Goal: Check status: Check status

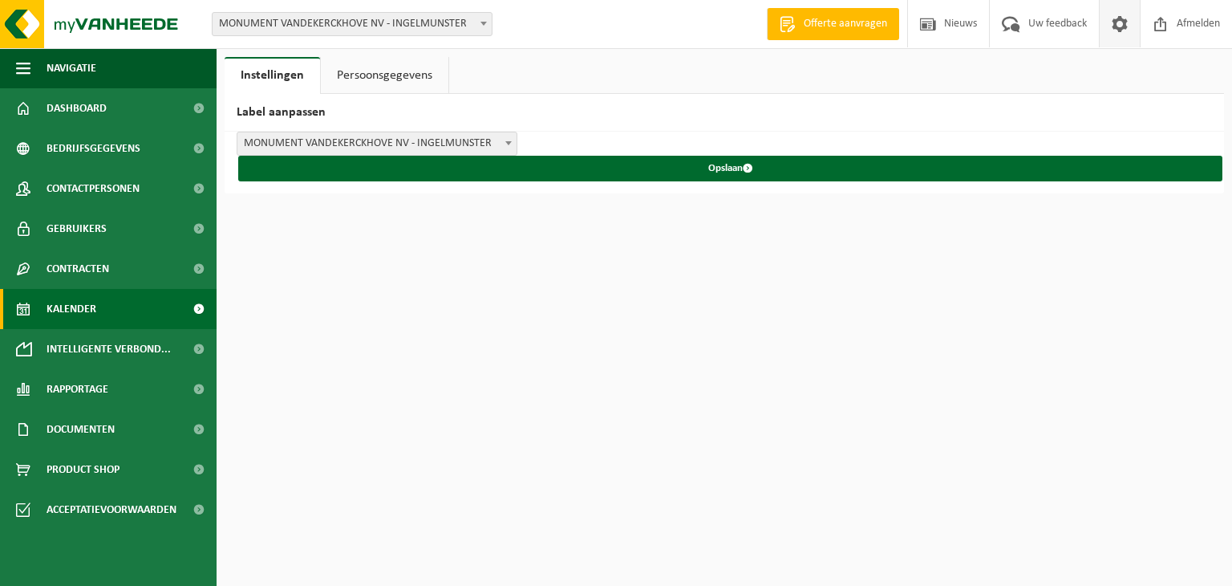
click at [79, 315] on span "Kalender" at bounding box center [72, 309] width 50 height 40
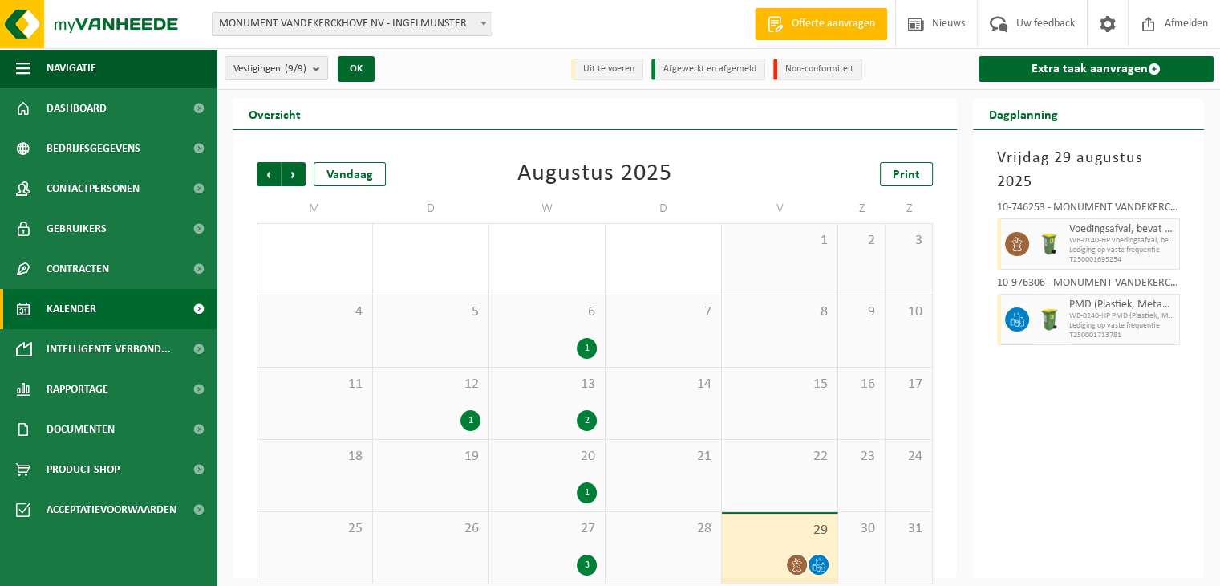
click at [482, 22] on b at bounding box center [484, 24] width 6 height 4
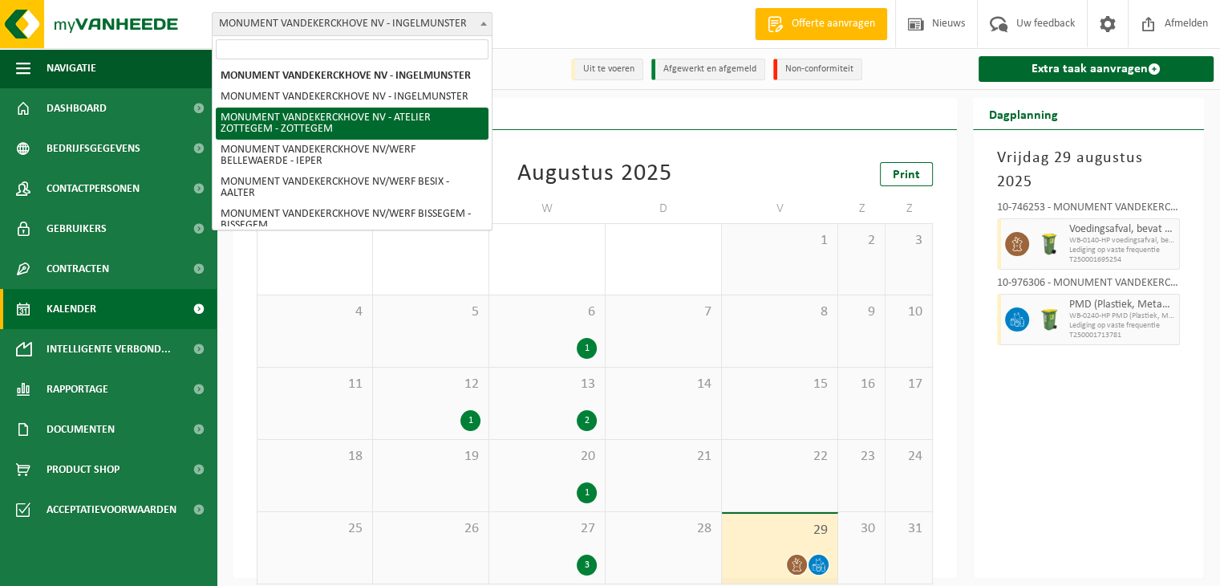
select select "6366"
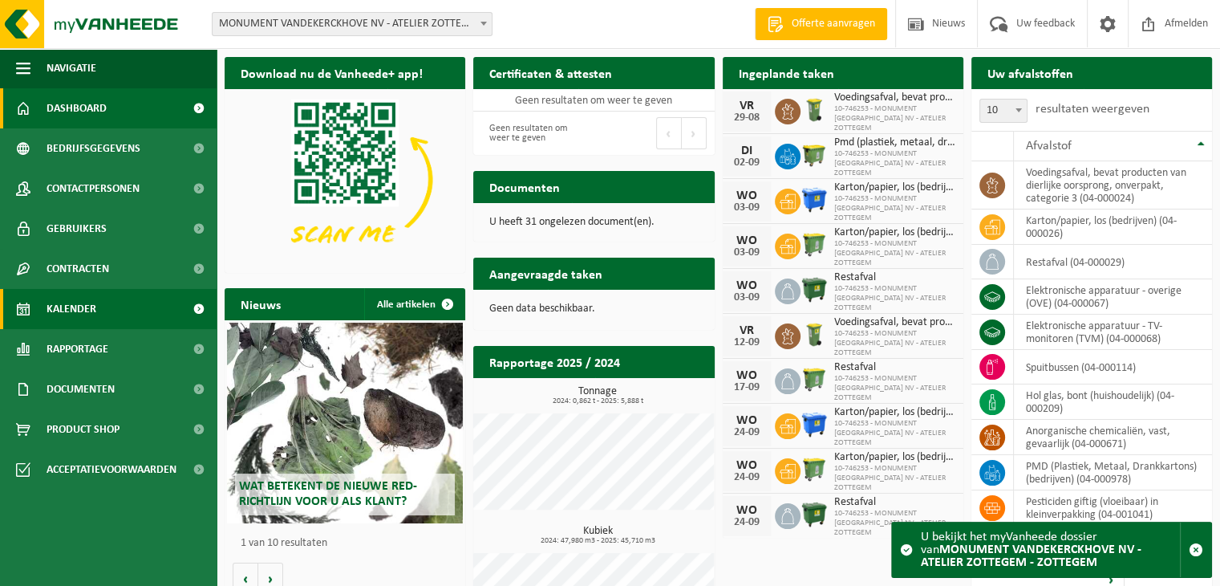
click at [99, 309] on link "Kalender" at bounding box center [108, 309] width 217 height 40
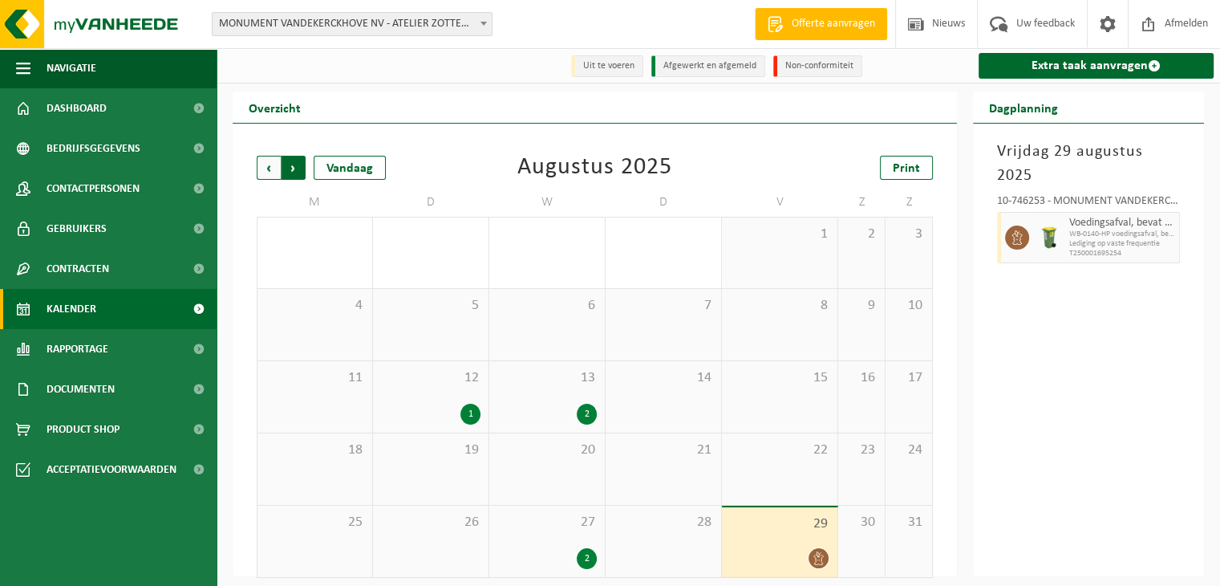
click at [270, 167] on span "Vorige" at bounding box center [269, 168] width 24 height 24
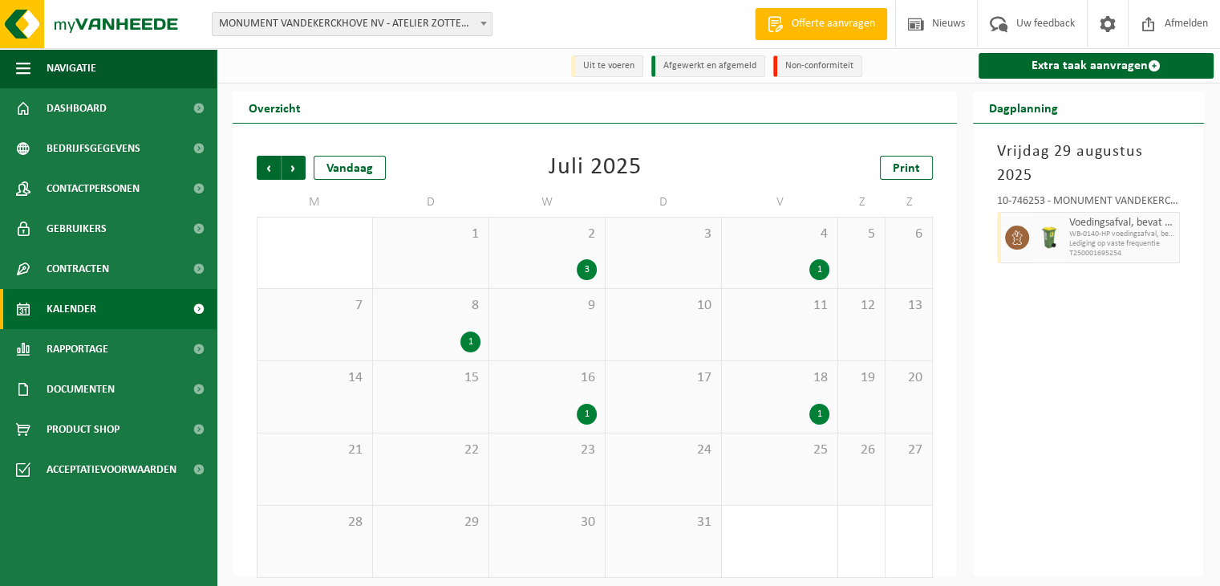
click at [270, 167] on span "Vorige" at bounding box center [269, 168] width 24 height 24
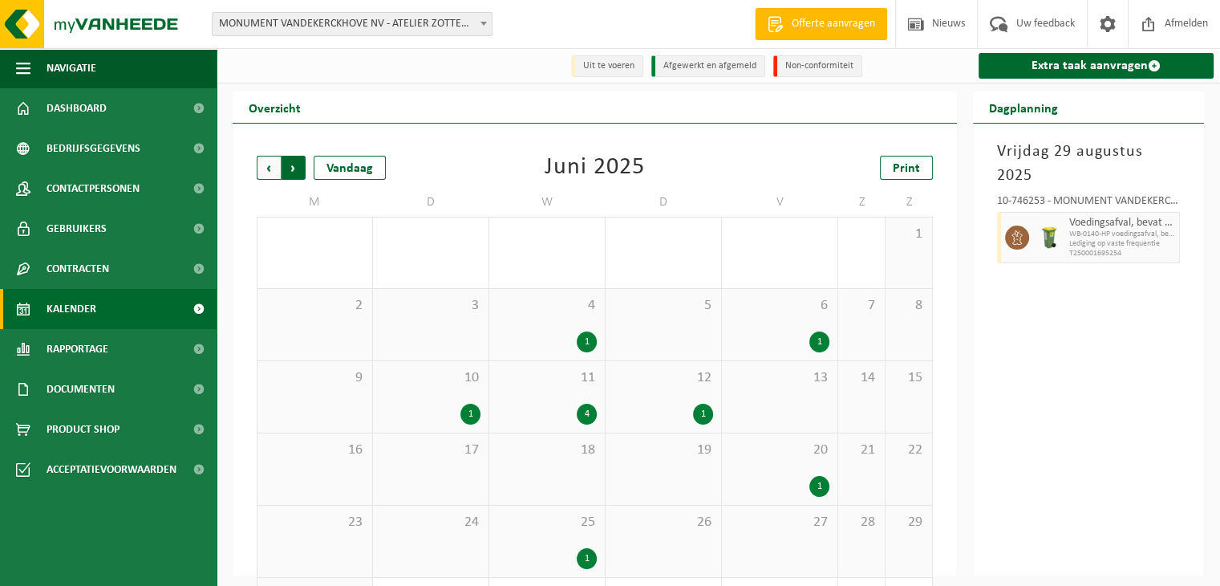
click at [266, 174] on span "Vorige" at bounding box center [269, 168] width 24 height 24
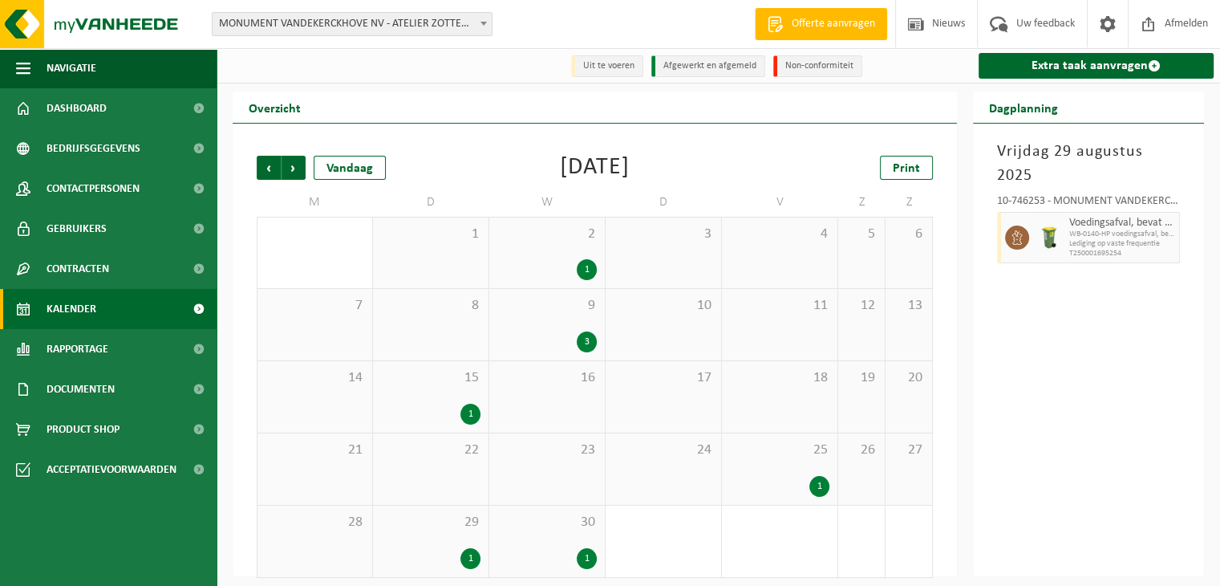
click at [266, 174] on span "Vorige" at bounding box center [269, 168] width 24 height 24
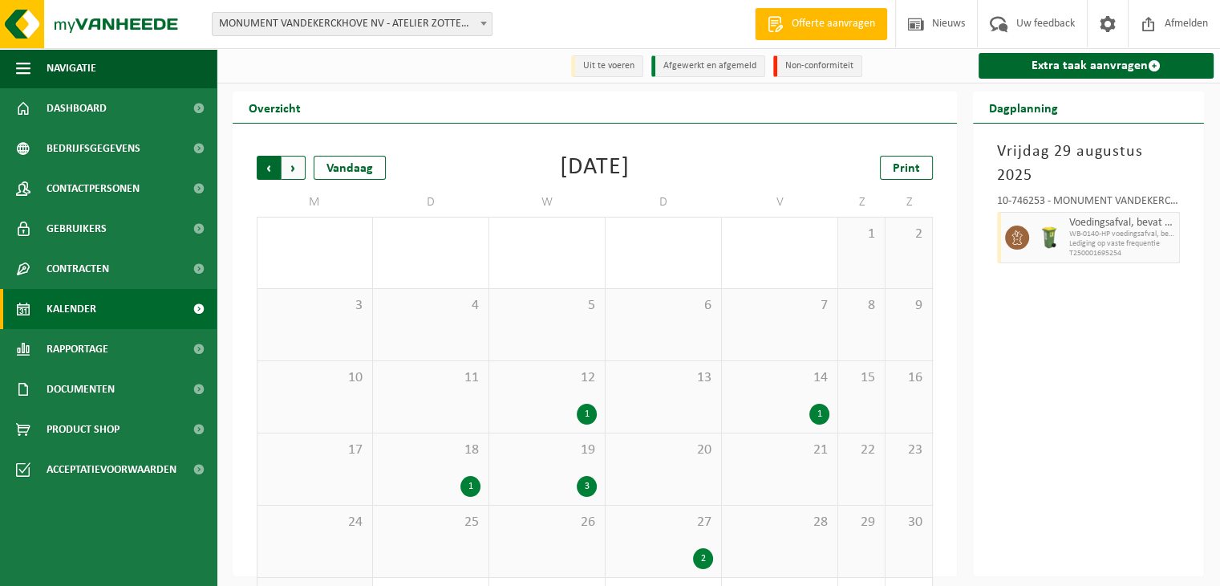
click at [296, 177] on span "Volgende" at bounding box center [294, 168] width 24 height 24
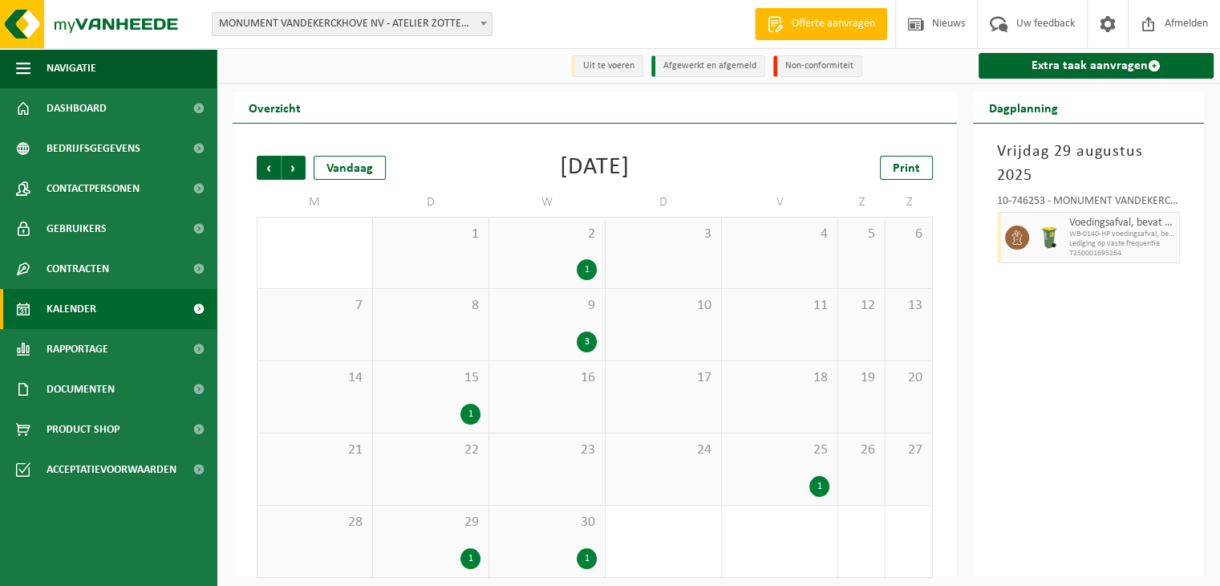
click at [296, 177] on span "Volgende" at bounding box center [294, 168] width 24 height 24
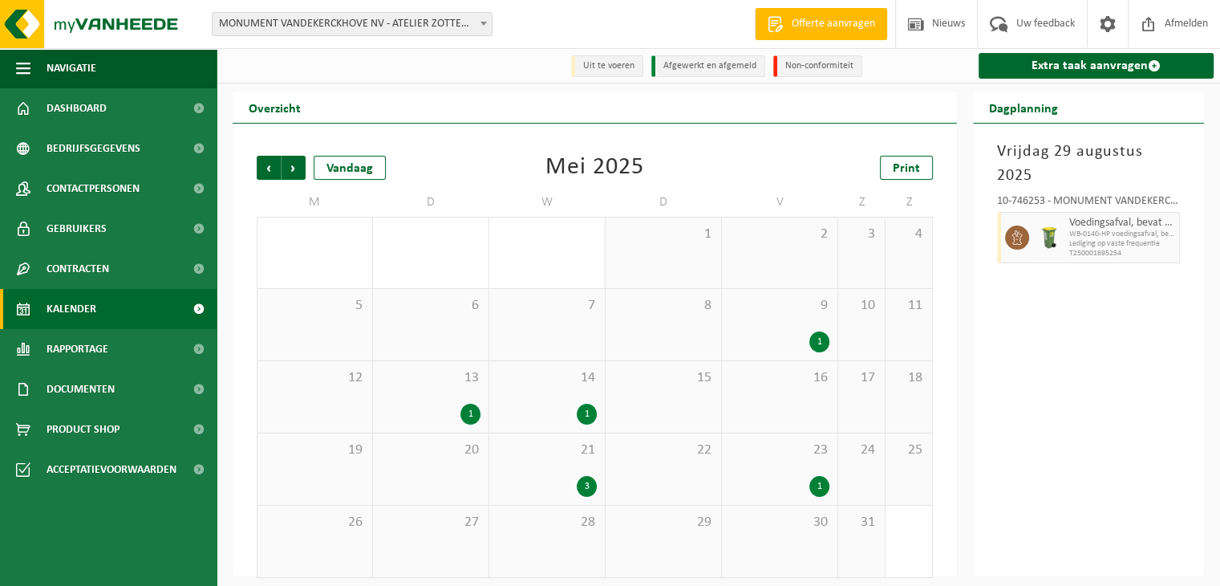
click at [296, 177] on span "Volgende" at bounding box center [294, 168] width 24 height 24
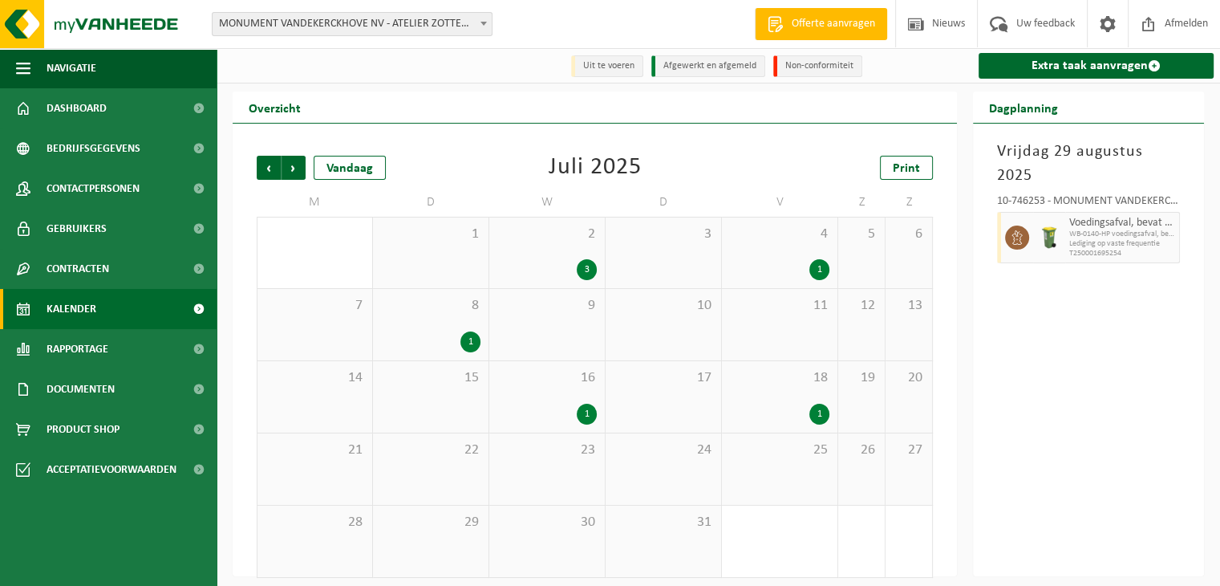
click at [296, 177] on span "Volgende" at bounding box center [294, 168] width 24 height 24
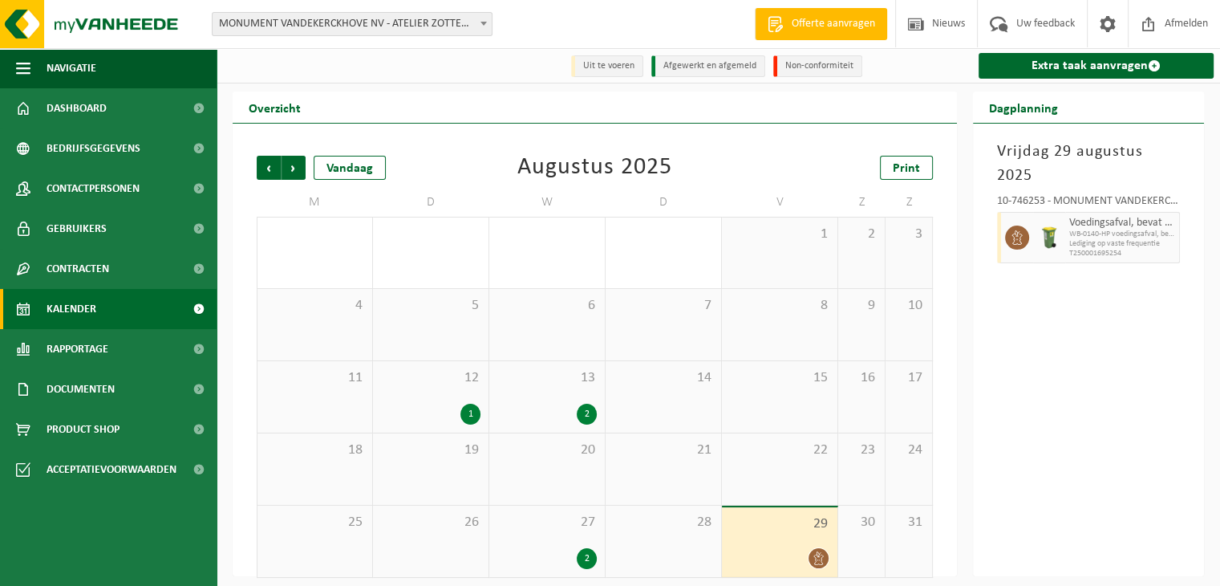
click at [780, 538] on div "29" at bounding box center [780, 542] width 116 height 70
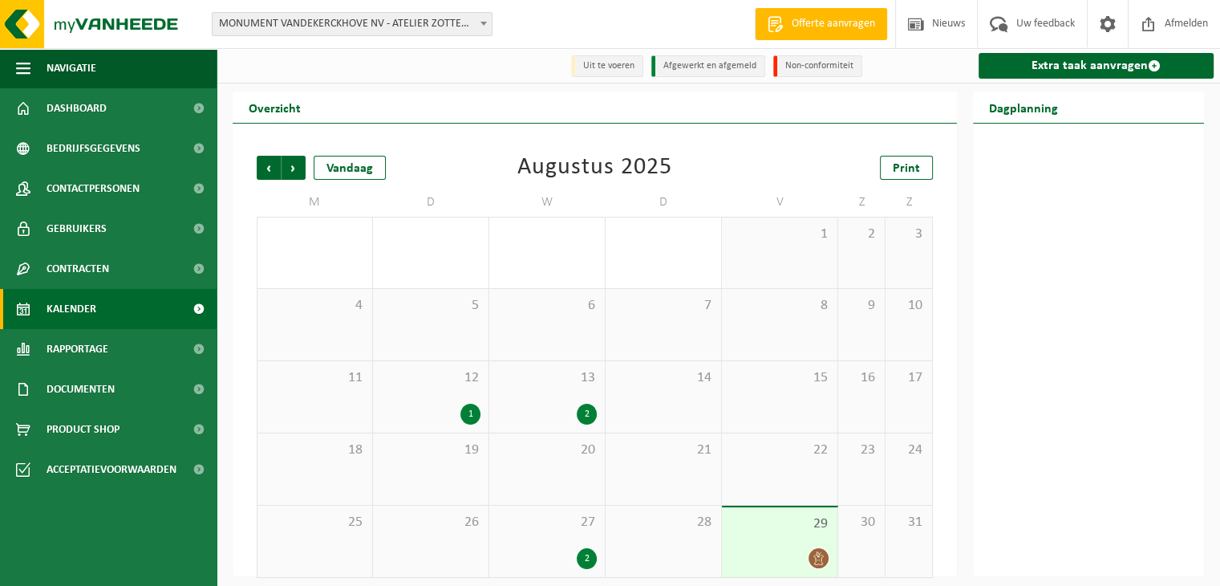
click at [783, 521] on span "29" at bounding box center [779, 524] width 99 height 18
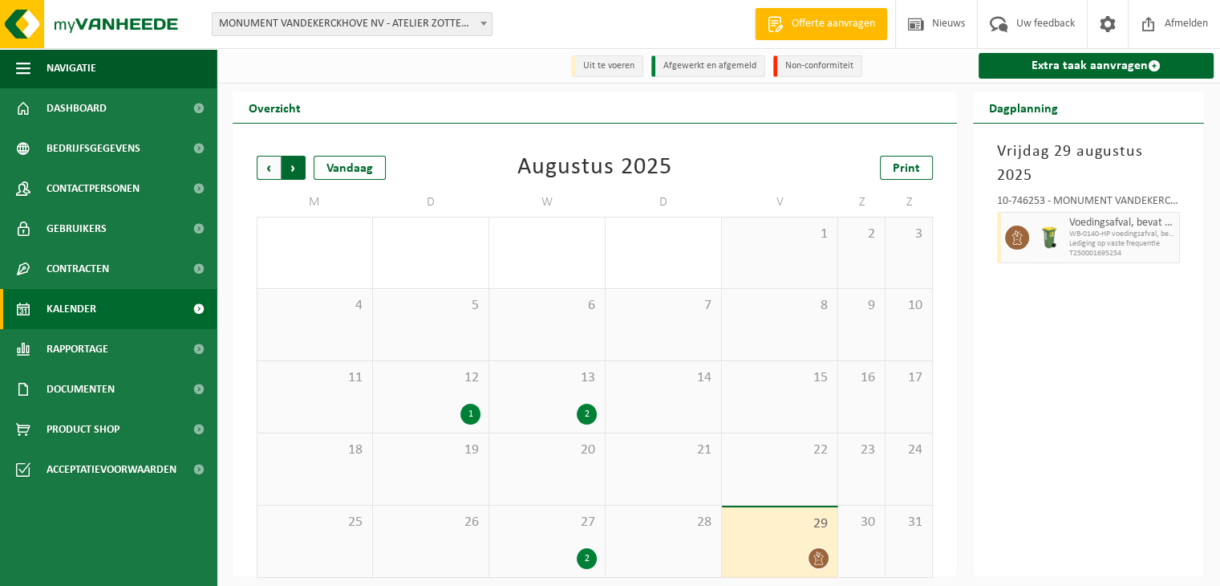
click at [263, 170] on span "Vorige" at bounding box center [269, 168] width 24 height 24
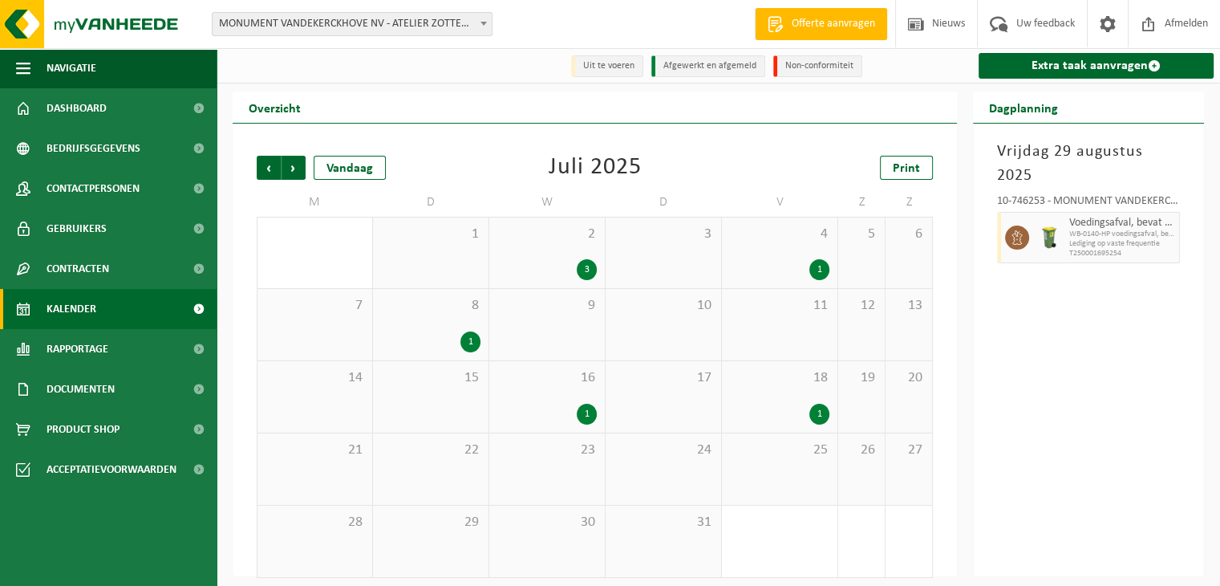
click at [263, 170] on span "Vorige" at bounding box center [269, 168] width 24 height 24
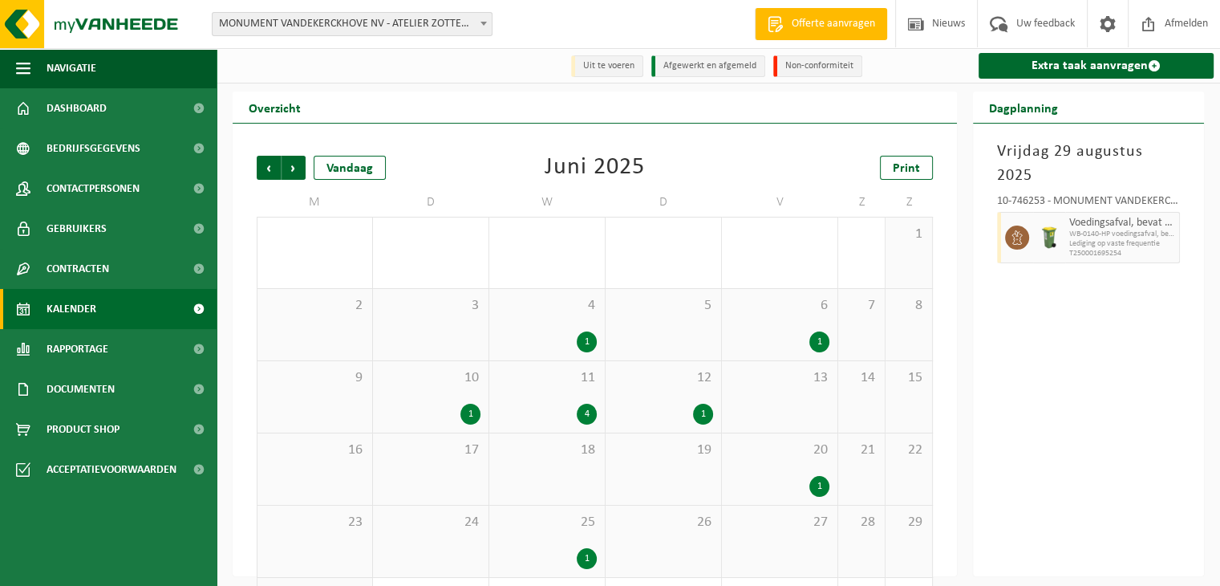
click at [780, 476] on div "20 1" at bounding box center [780, 468] width 116 height 71
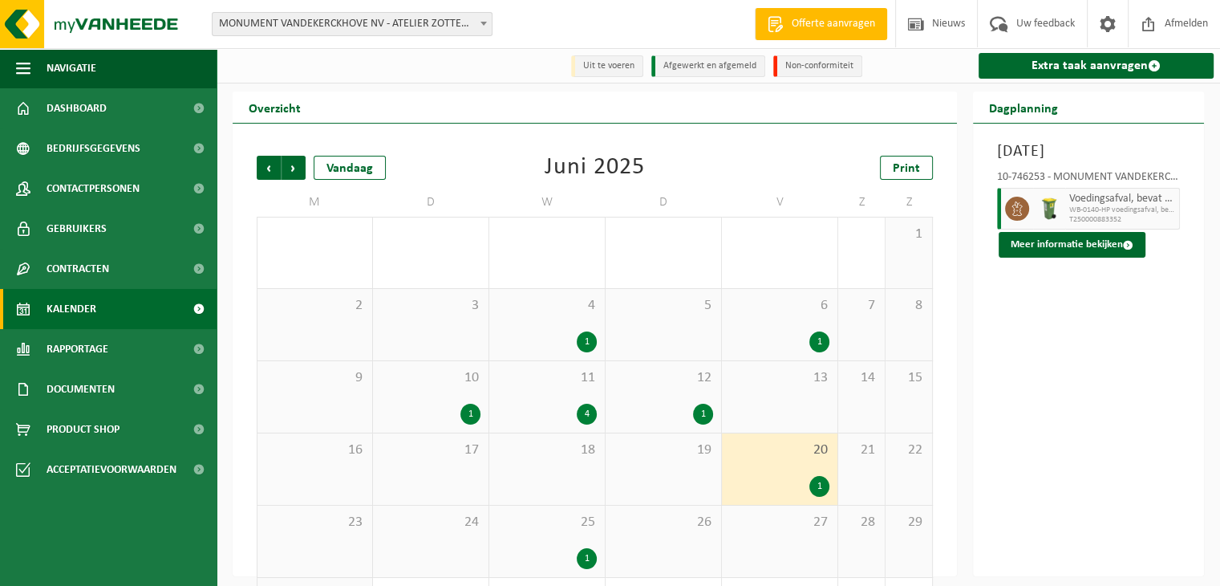
click at [574, 543] on div "25 1" at bounding box center [547, 540] width 116 height 71
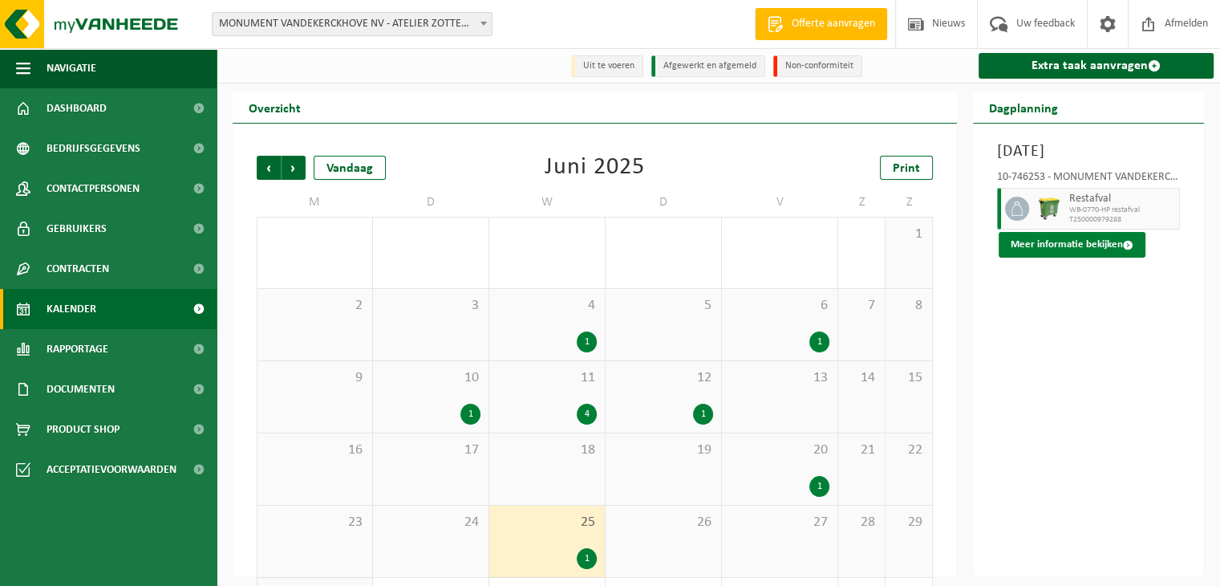
click at [1090, 248] on button "Meer informatie bekijken" at bounding box center [1072, 245] width 147 height 26
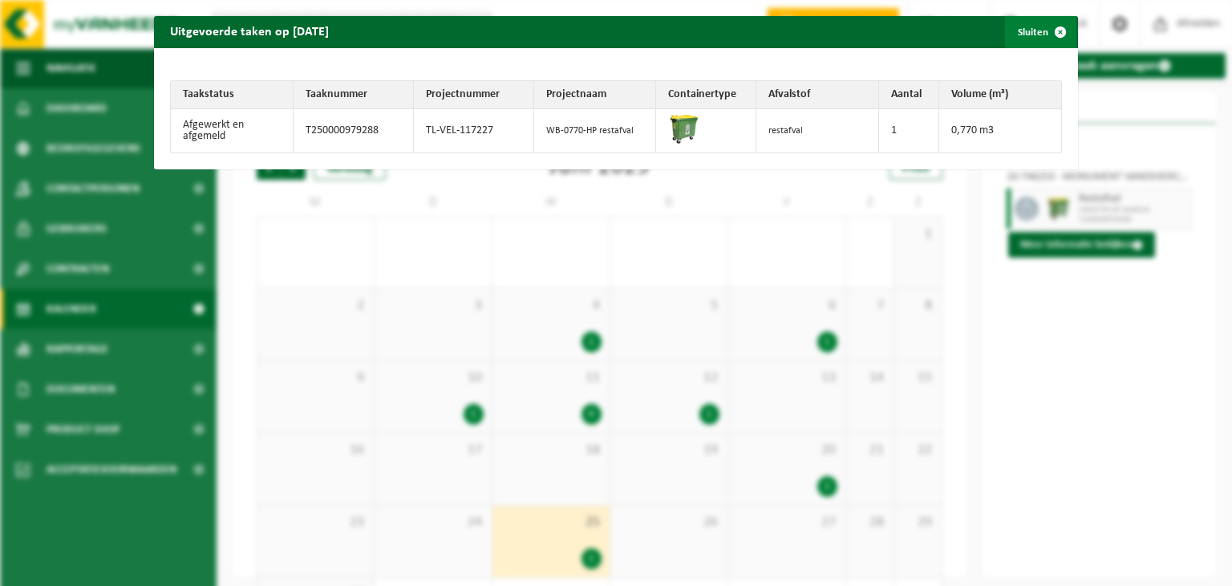
click at [1045, 31] on span "button" at bounding box center [1061, 32] width 32 height 32
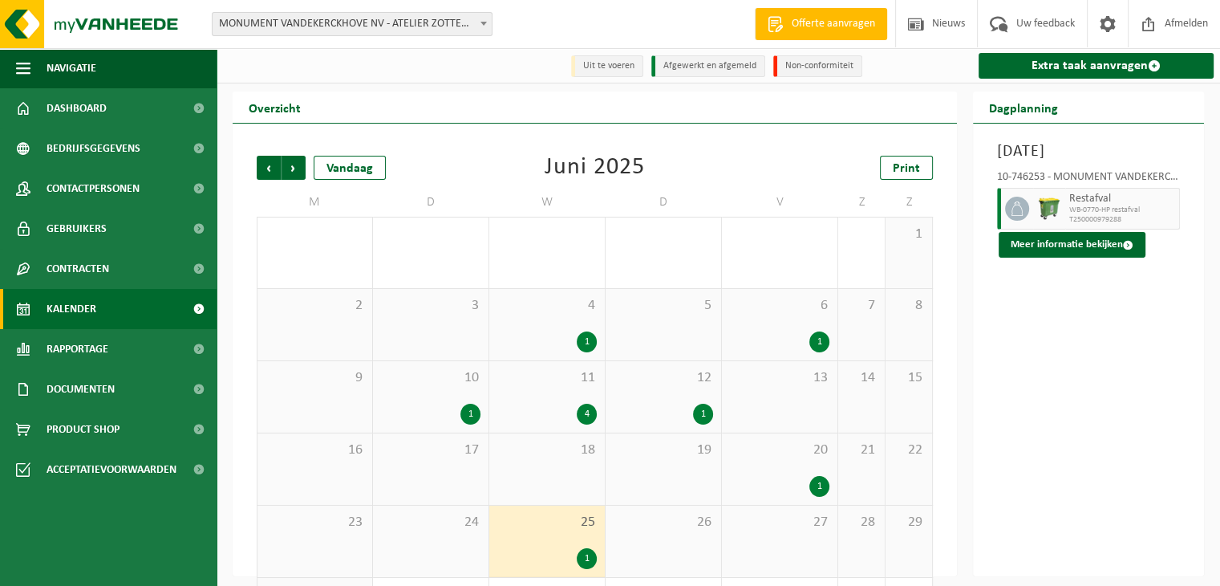
click at [578, 404] on div "11 4" at bounding box center [547, 396] width 116 height 71
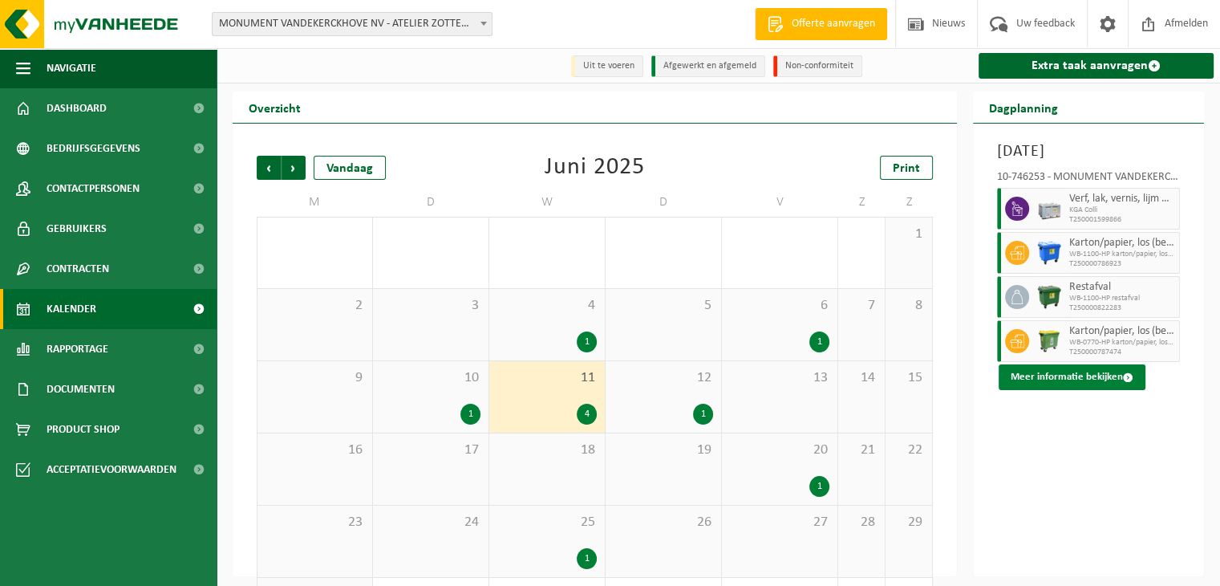
click at [1072, 375] on button "Meer informatie bekijken" at bounding box center [1072, 377] width 147 height 26
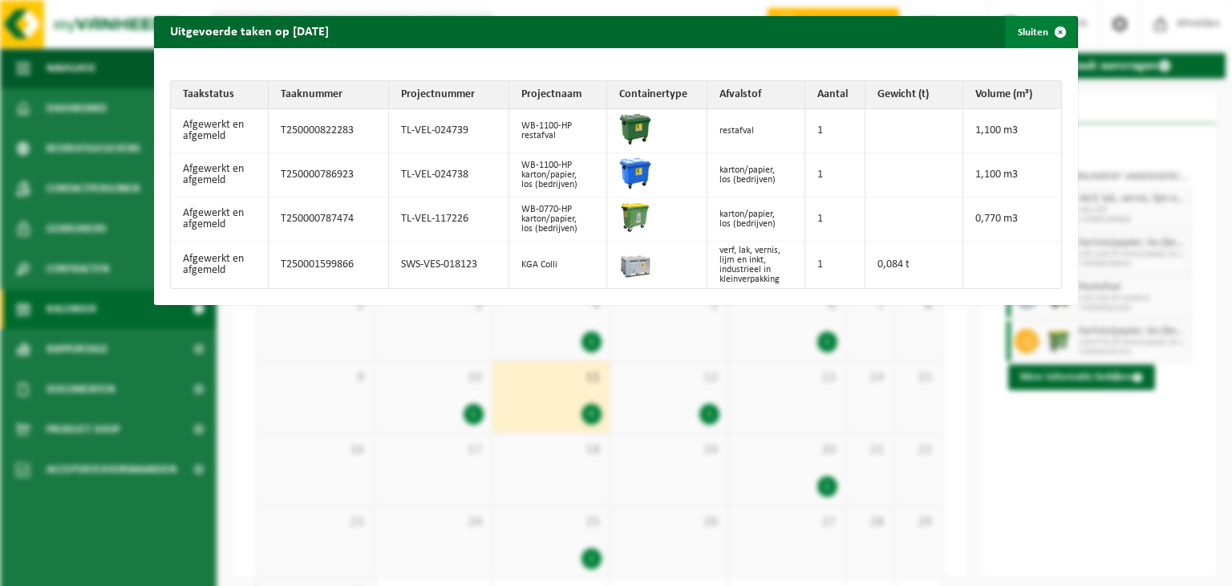
click at [1053, 30] on span "button" at bounding box center [1061, 32] width 32 height 32
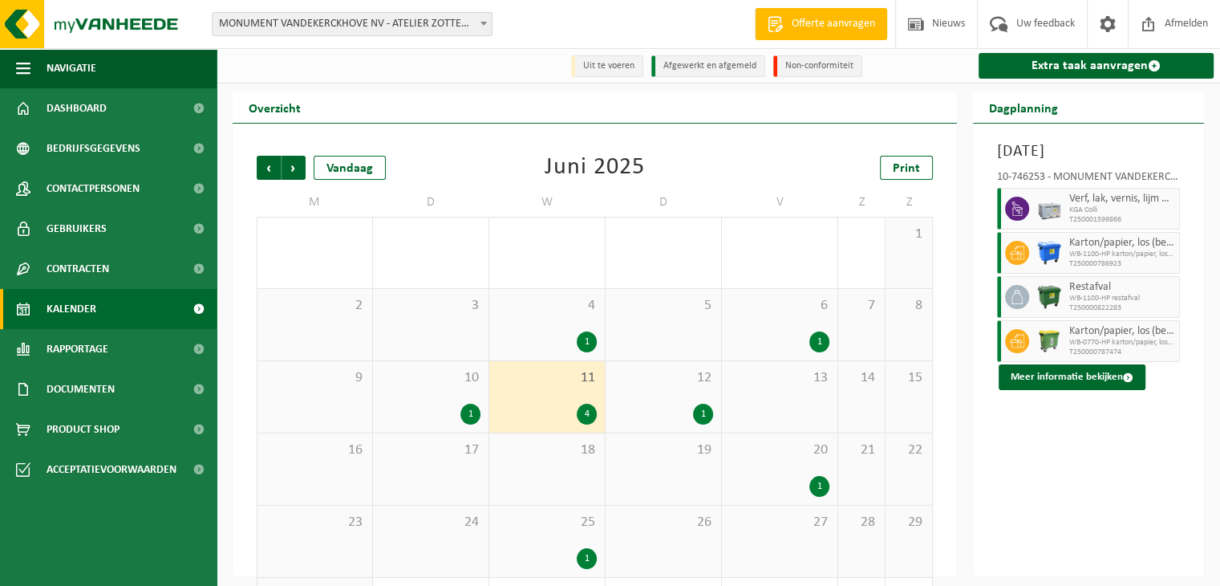
click at [562, 325] on div "4 1" at bounding box center [547, 324] width 116 height 71
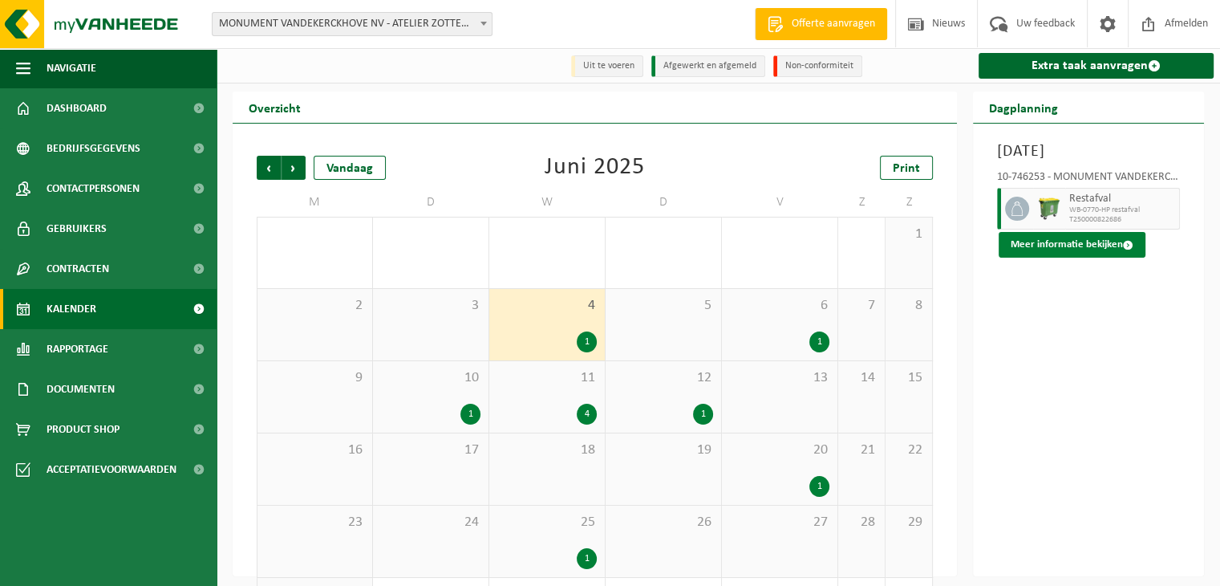
click at [1048, 250] on button "Meer informatie bekijken" at bounding box center [1072, 245] width 147 height 26
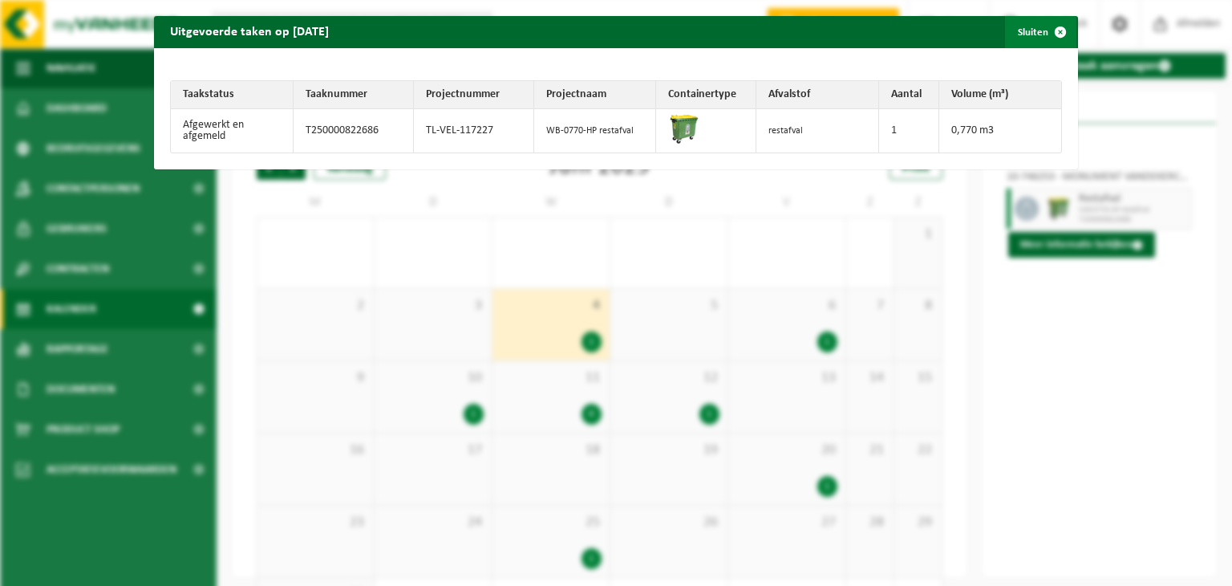
click at [1050, 30] on span "button" at bounding box center [1061, 32] width 32 height 32
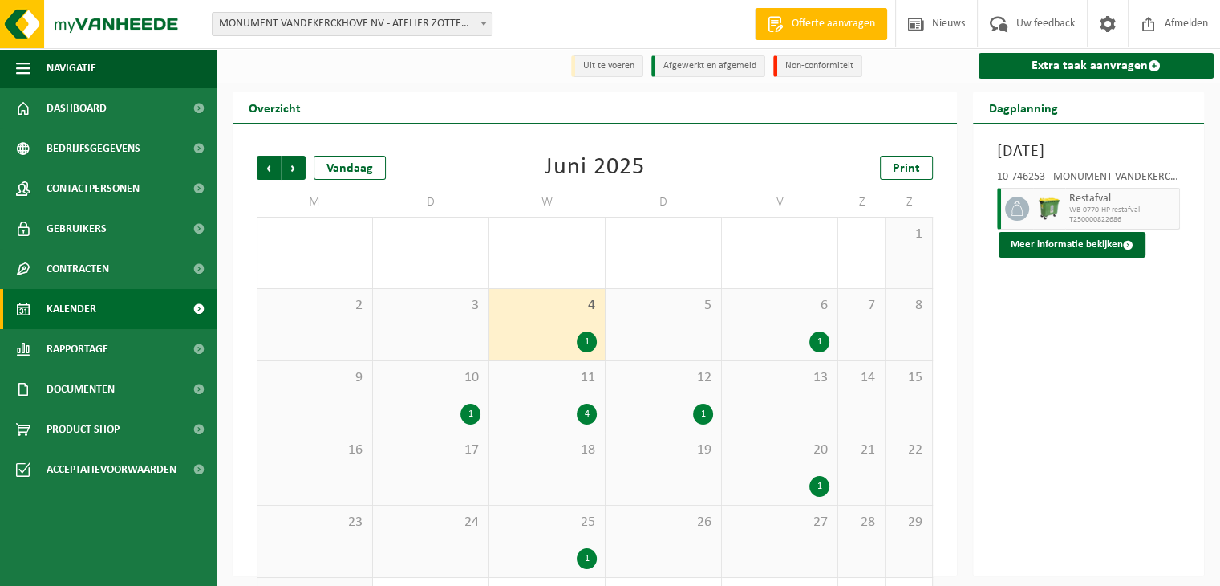
click at [536, 321] on div "4 1" at bounding box center [547, 324] width 116 height 71
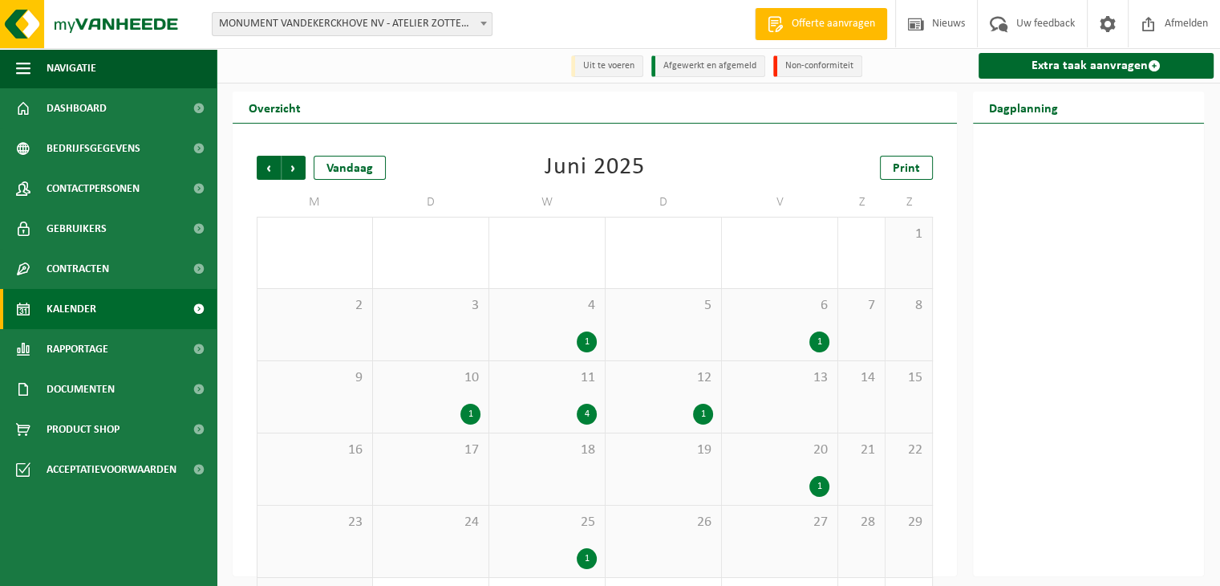
click at [536, 322] on div "4 1" at bounding box center [547, 324] width 116 height 71
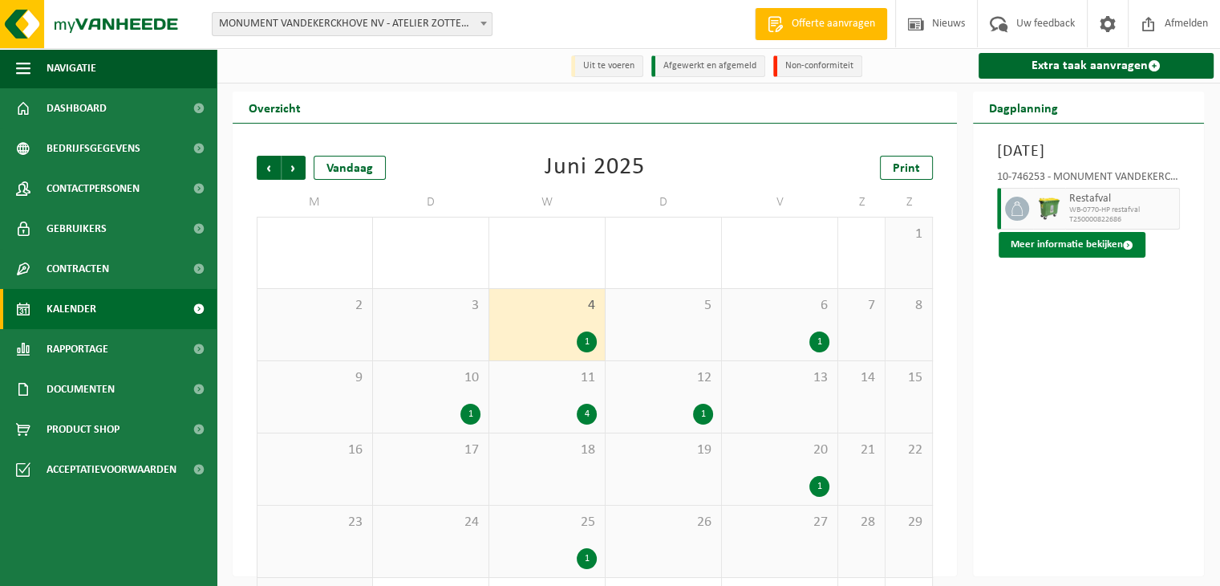
click at [1102, 245] on button "Meer informatie bekijken" at bounding box center [1072, 245] width 147 height 26
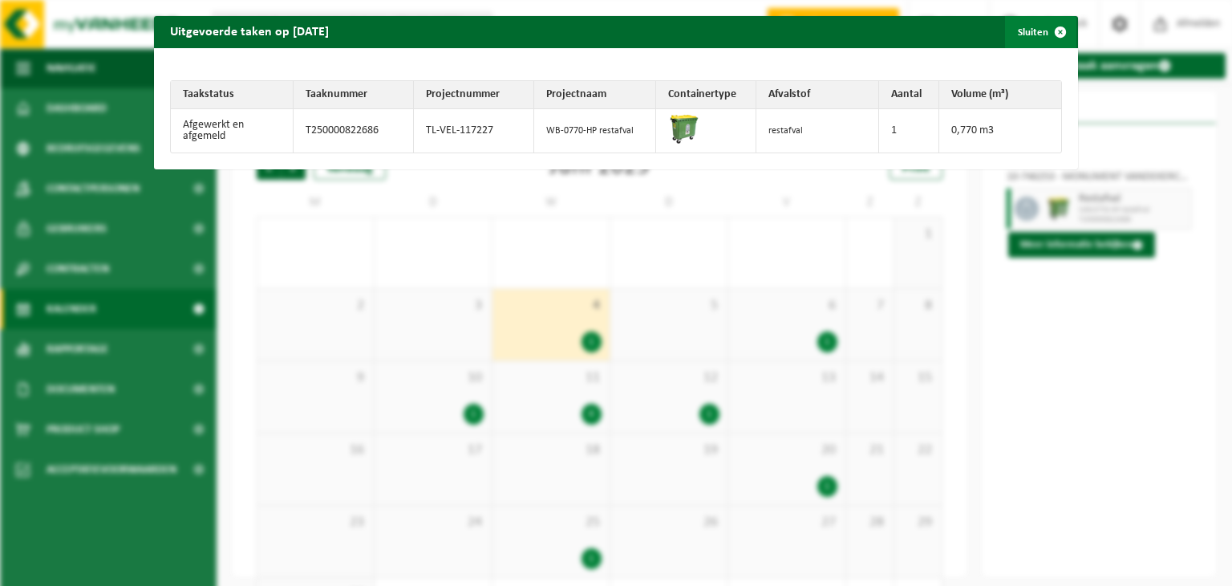
click at [1017, 31] on button "Sluiten" at bounding box center [1040, 32] width 71 height 32
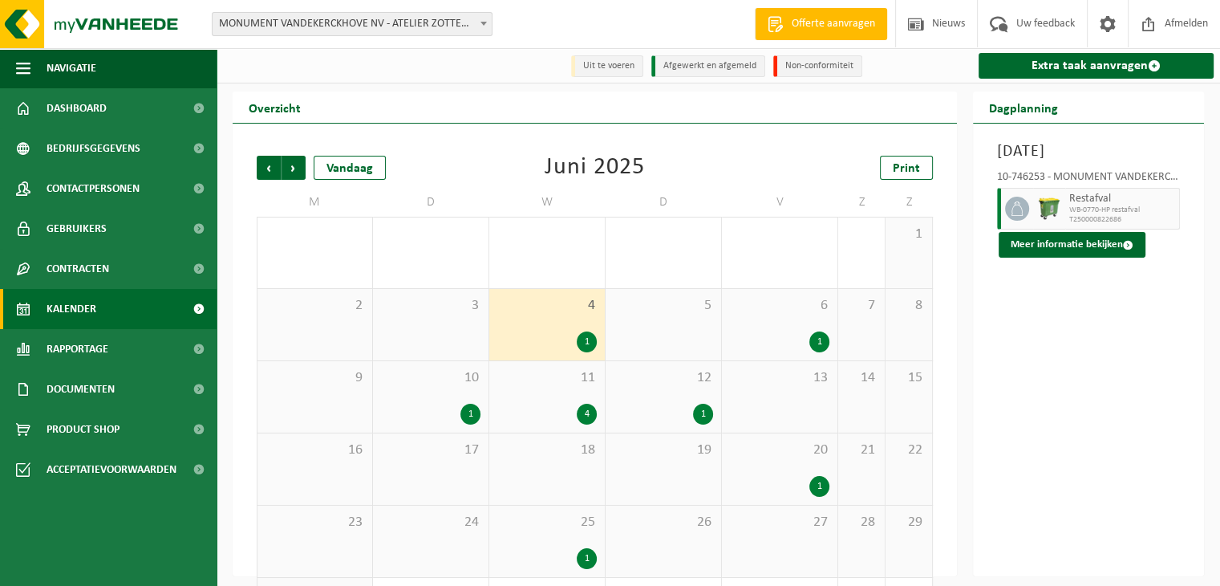
click at [794, 312] on span "6" at bounding box center [779, 306] width 99 height 18
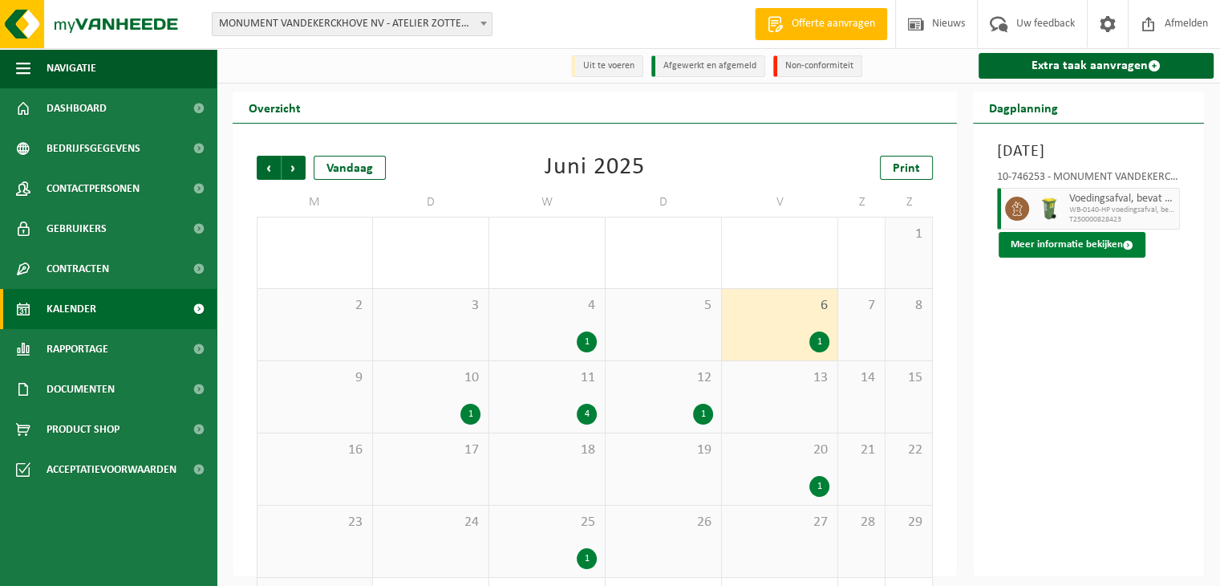
click at [1076, 250] on button "Meer informatie bekijken" at bounding box center [1072, 245] width 147 height 26
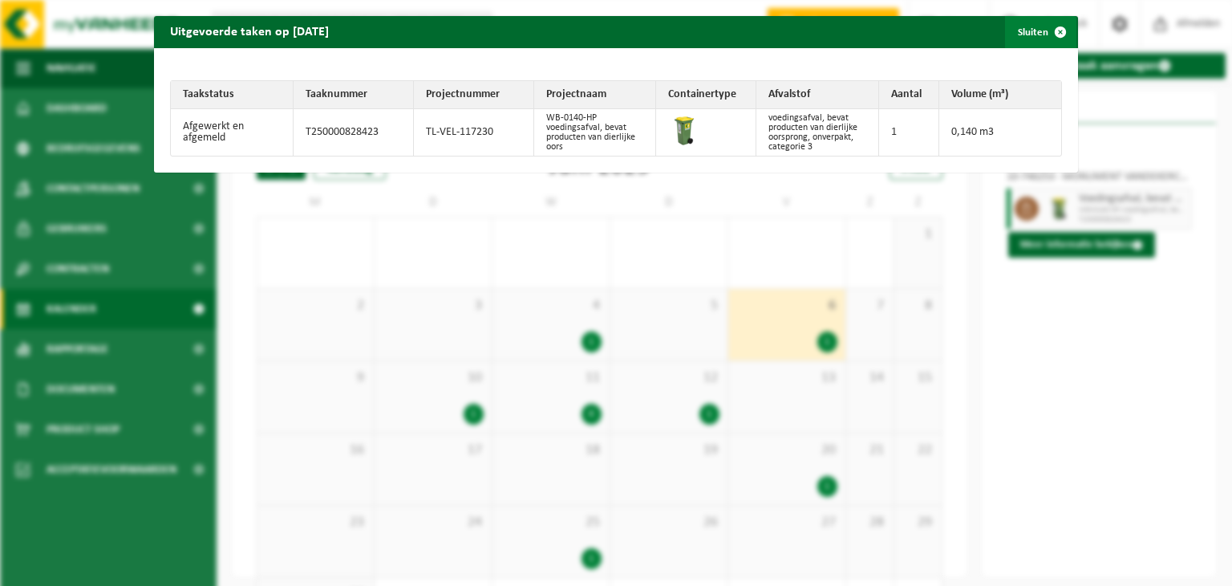
click at [1051, 30] on span "button" at bounding box center [1061, 32] width 32 height 32
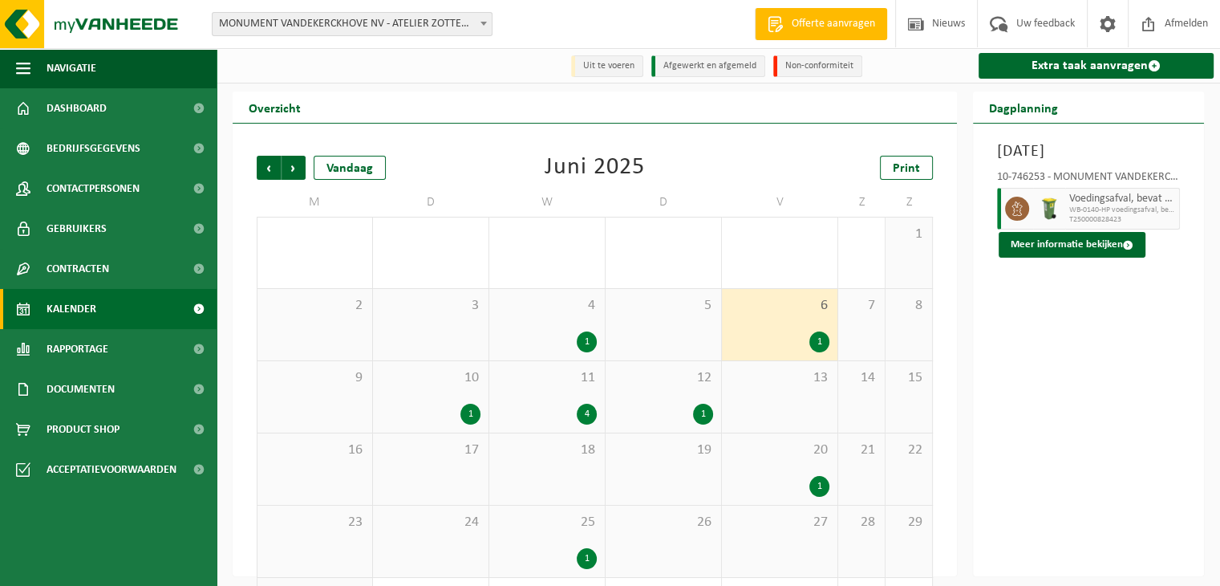
click at [440, 411] on div "1" at bounding box center [430, 414] width 99 height 21
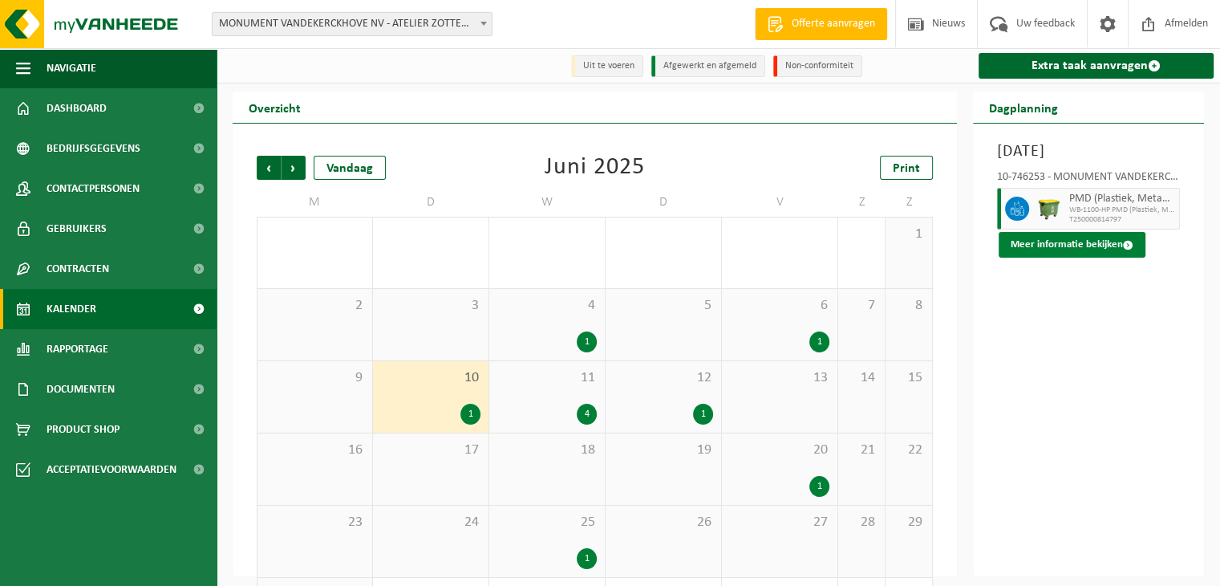
click at [1074, 249] on button "Meer informatie bekijken" at bounding box center [1072, 245] width 147 height 26
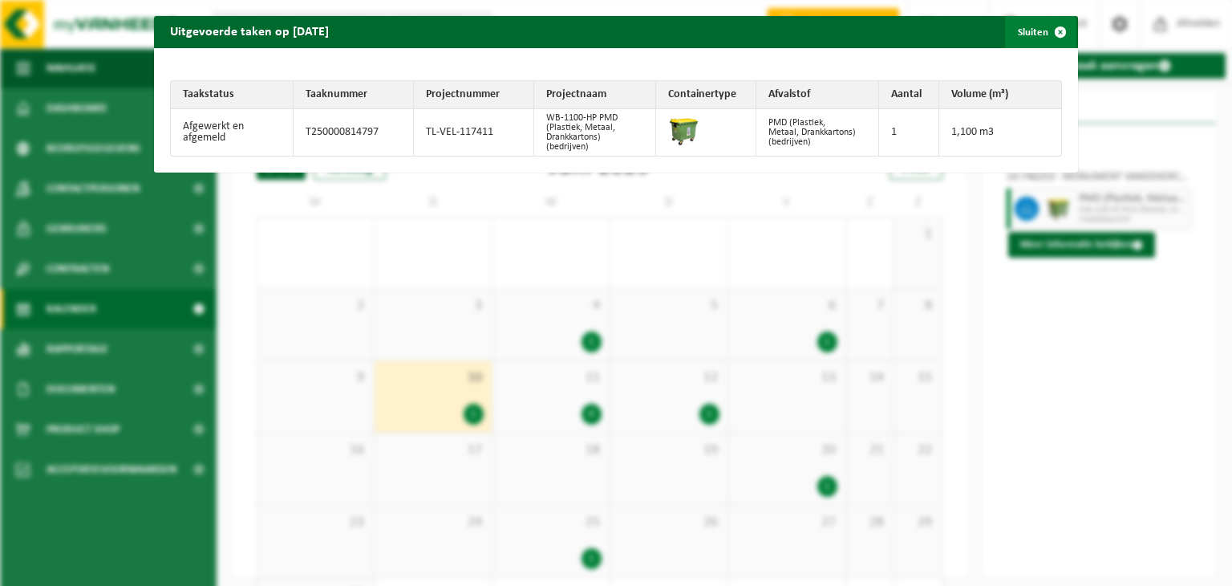
click at [1048, 26] on span "button" at bounding box center [1061, 32] width 32 height 32
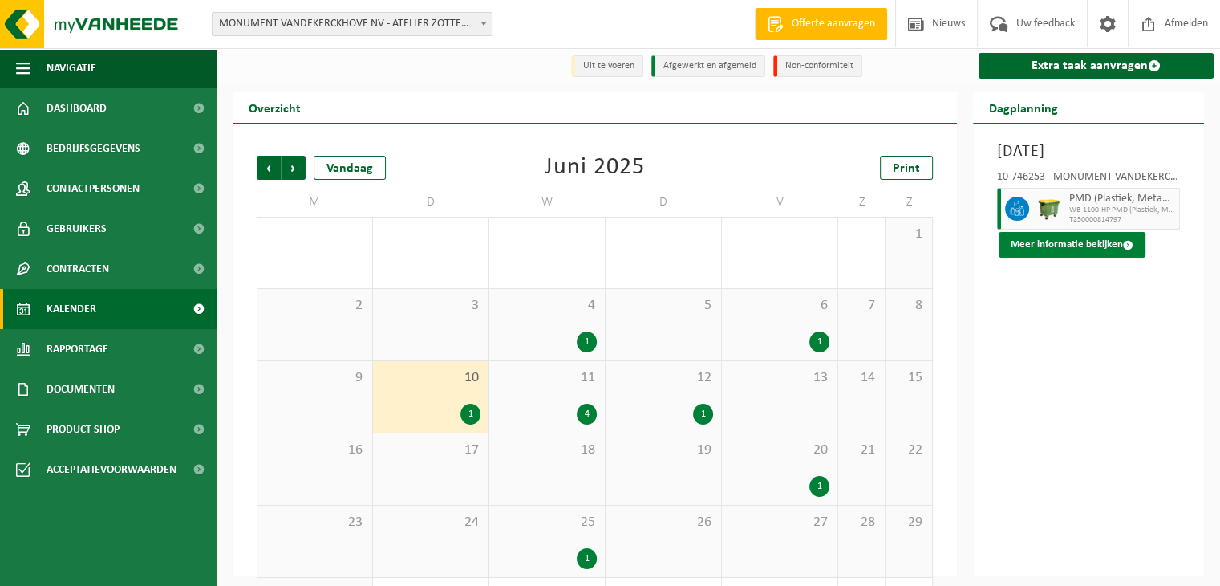
click at [1069, 248] on button "Meer informatie bekijken" at bounding box center [1072, 245] width 147 height 26
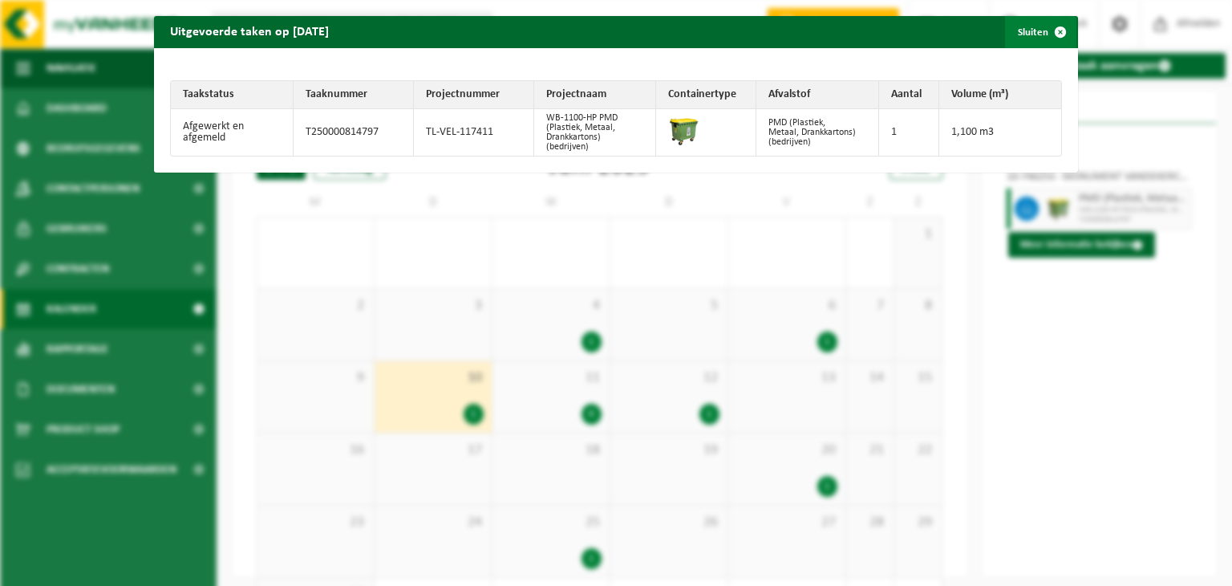
click at [1045, 27] on span "button" at bounding box center [1061, 32] width 32 height 32
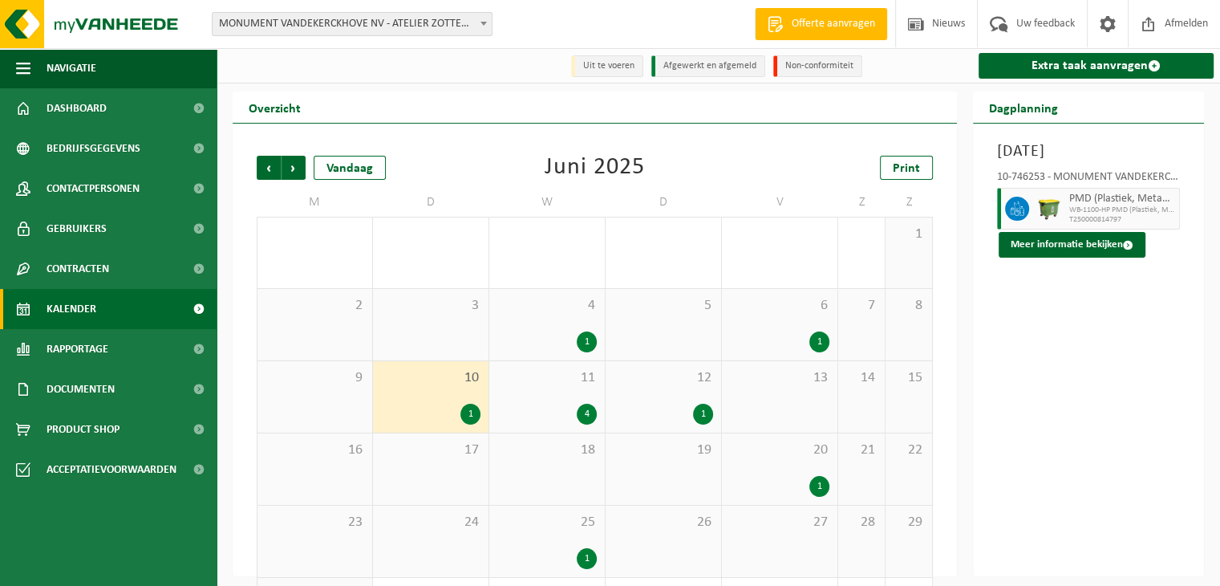
drag, startPoint x: 522, startPoint y: 396, endPoint x: 533, endPoint y: 386, distance: 14.2
click at [528, 391] on div "11 4" at bounding box center [547, 396] width 116 height 71
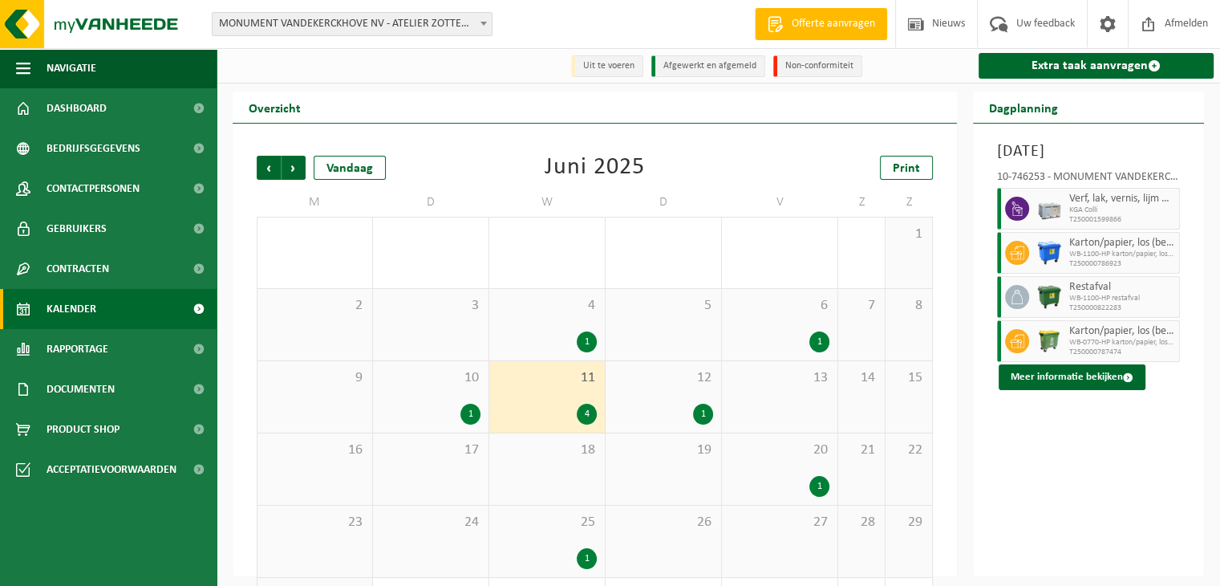
click at [669, 405] on div "1" at bounding box center [663, 414] width 99 height 21
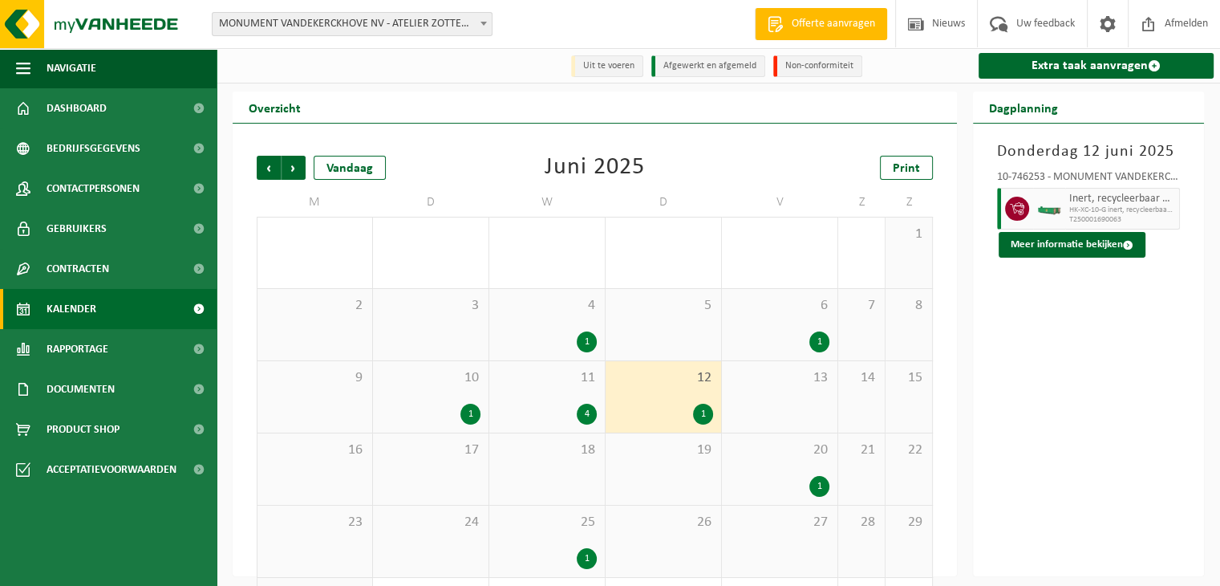
click at [1017, 209] on icon at bounding box center [1017, 208] width 14 height 14
click at [1041, 241] on button "Meer informatie bekijken" at bounding box center [1072, 245] width 147 height 26
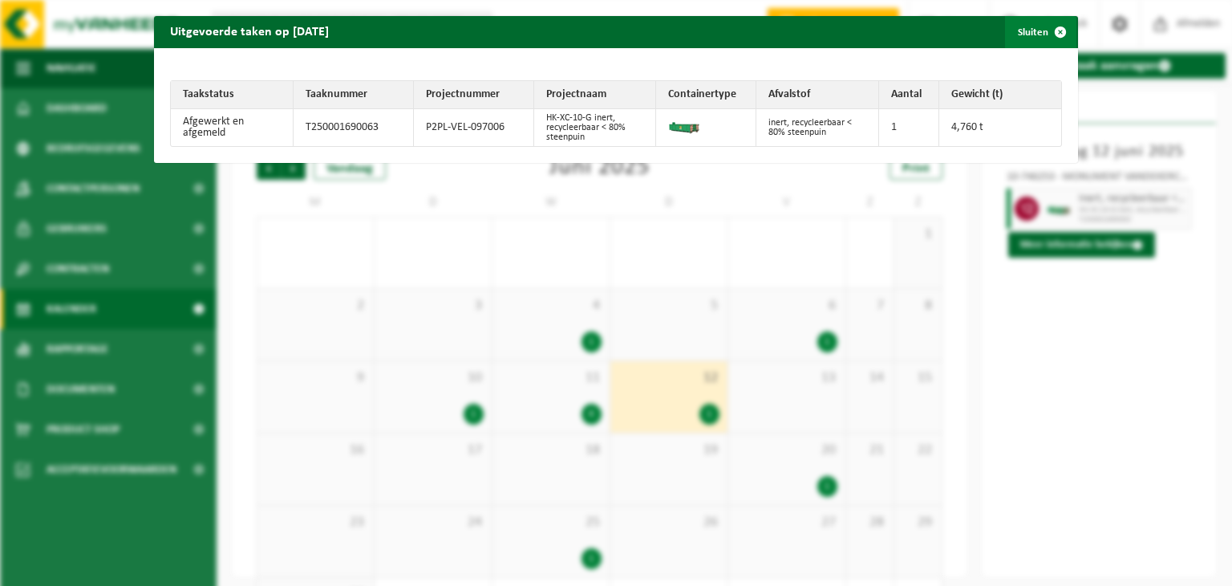
click at [1046, 38] on span "button" at bounding box center [1061, 32] width 32 height 32
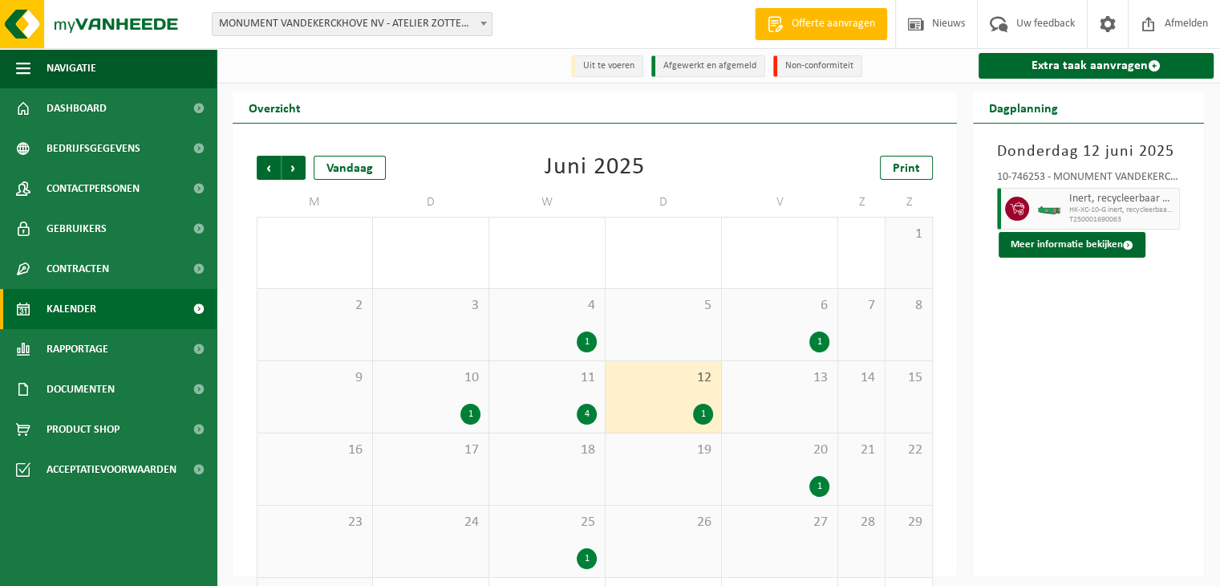
click at [769, 464] on div "20 1" at bounding box center [780, 468] width 116 height 71
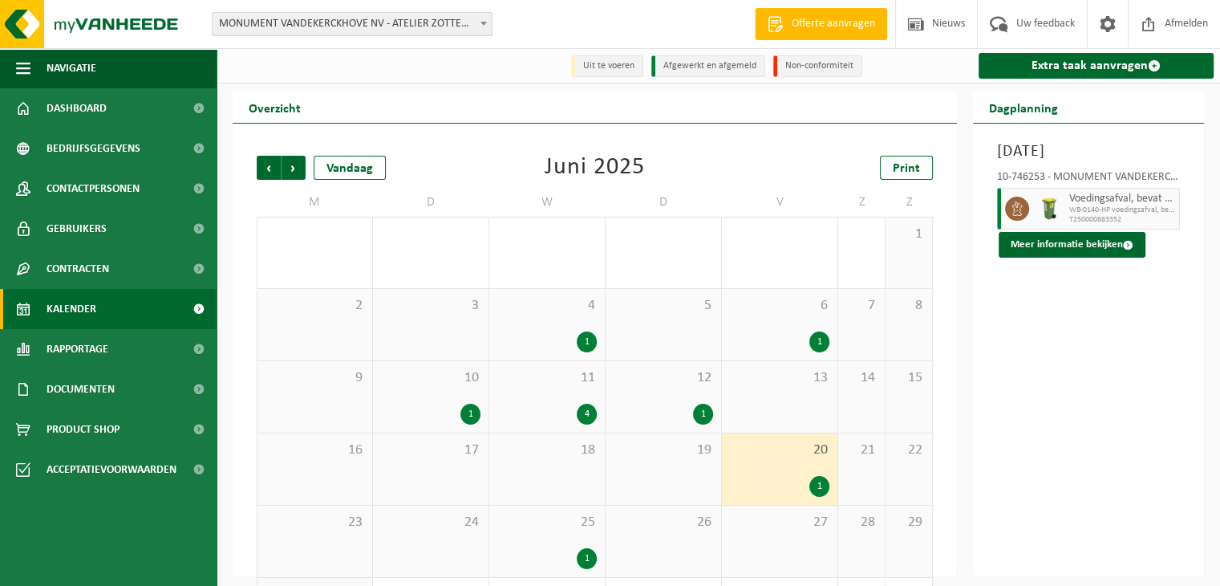
click at [562, 545] on div "25 1" at bounding box center [547, 540] width 116 height 71
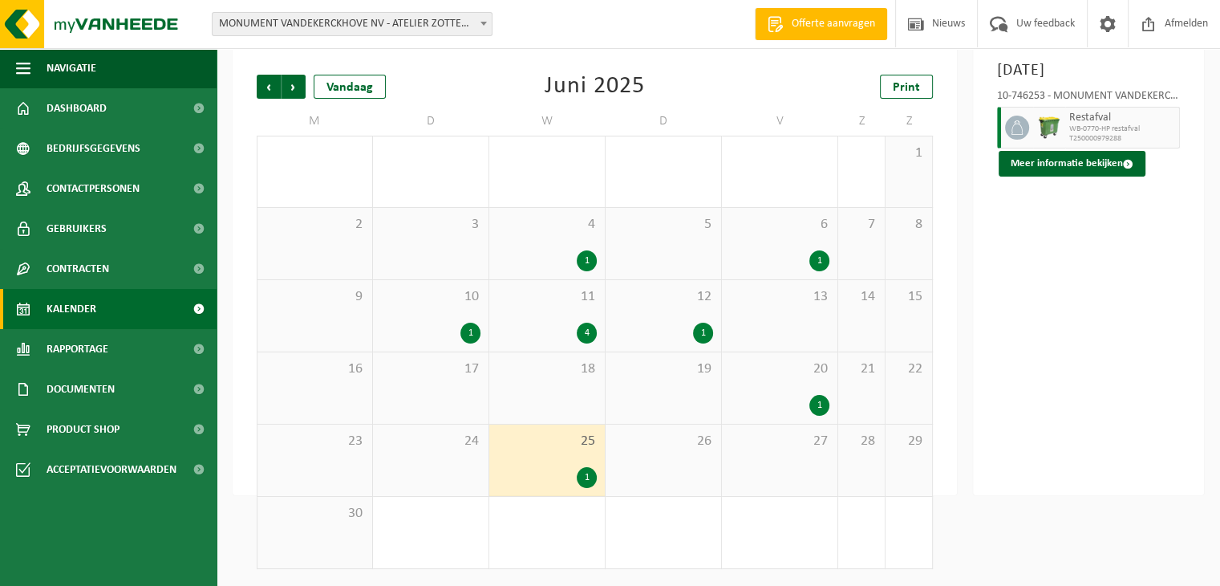
scroll to position [82, 0]
click at [291, 84] on span "Volgende" at bounding box center [294, 86] width 24 height 24
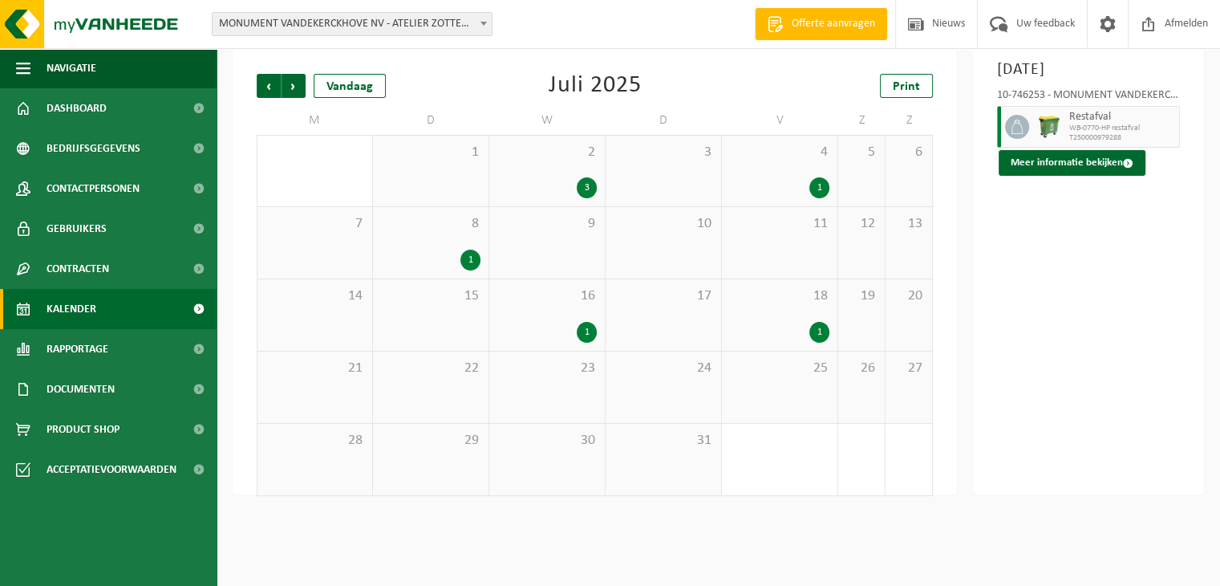
click at [594, 200] on div "2 3" at bounding box center [547, 171] width 116 height 71
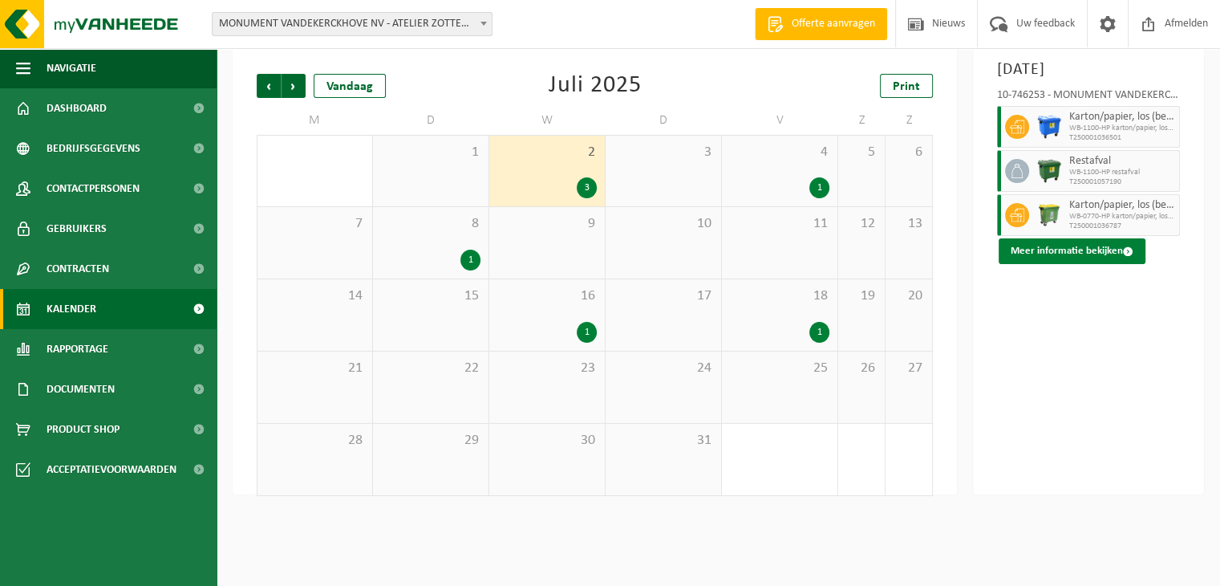
click at [1075, 262] on button "Meer informatie bekijken" at bounding box center [1072, 251] width 147 height 26
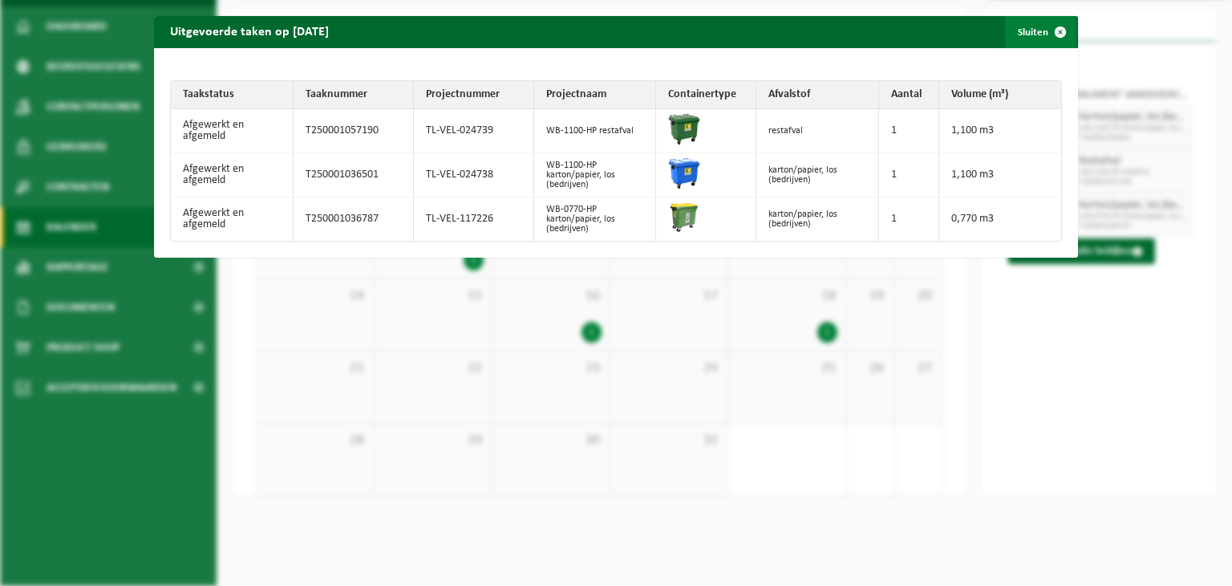
click at [1030, 33] on button "Sluiten" at bounding box center [1040, 32] width 71 height 32
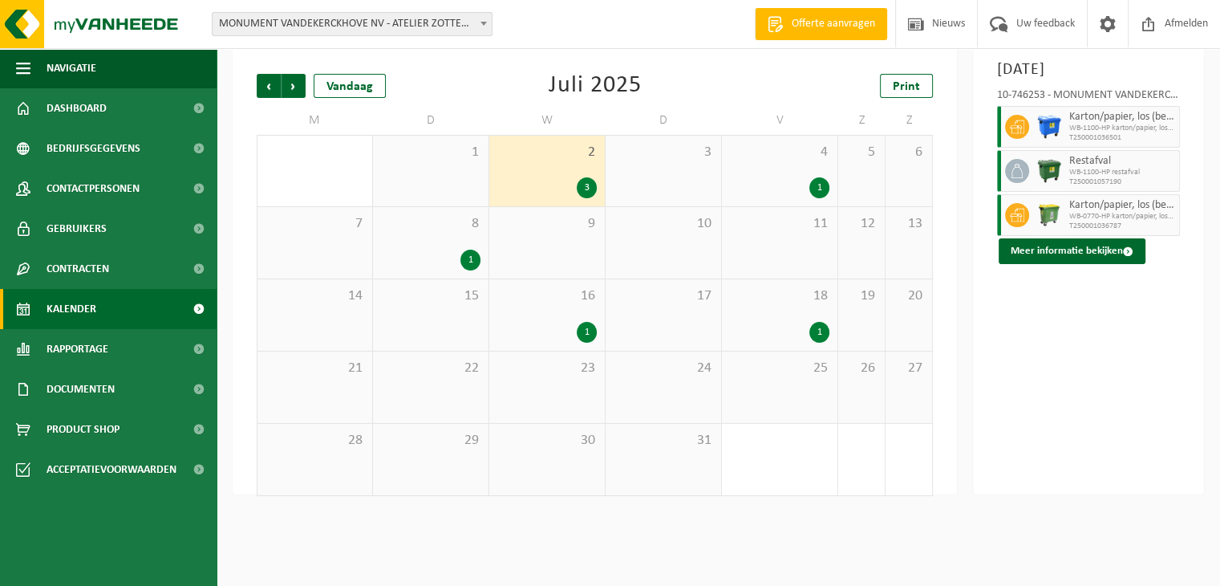
drag, startPoint x: 785, startPoint y: 167, endPoint x: 767, endPoint y: 159, distance: 19.4
click at [784, 166] on div "4 1" at bounding box center [780, 171] width 116 height 71
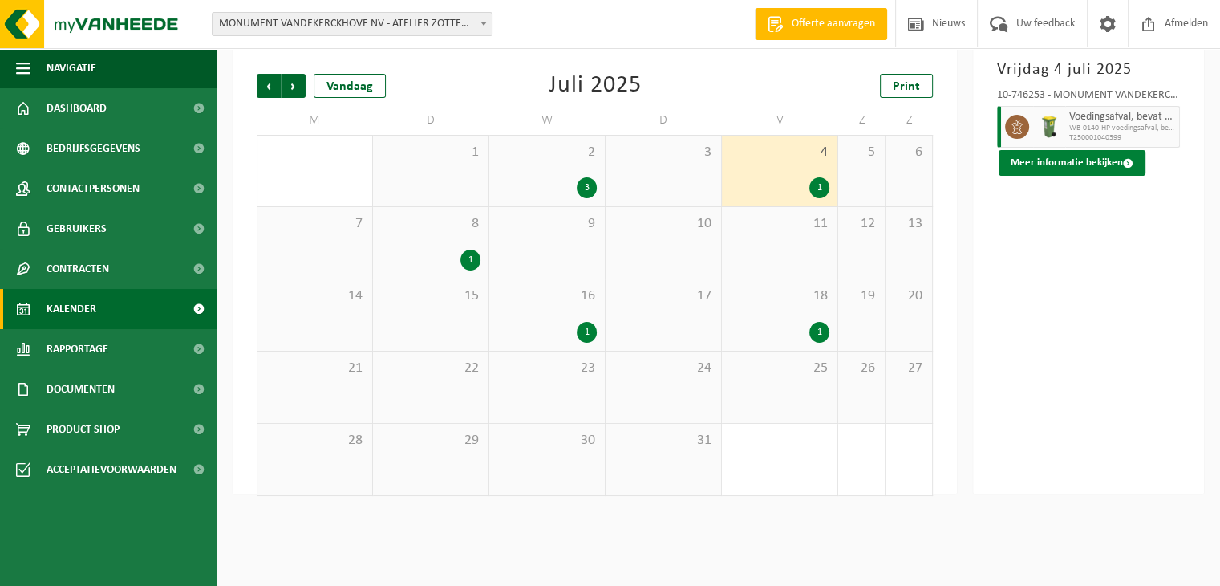
click at [1083, 164] on button "Meer informatie bekijken" at bounding box center [1072, 163] width 147 height 26
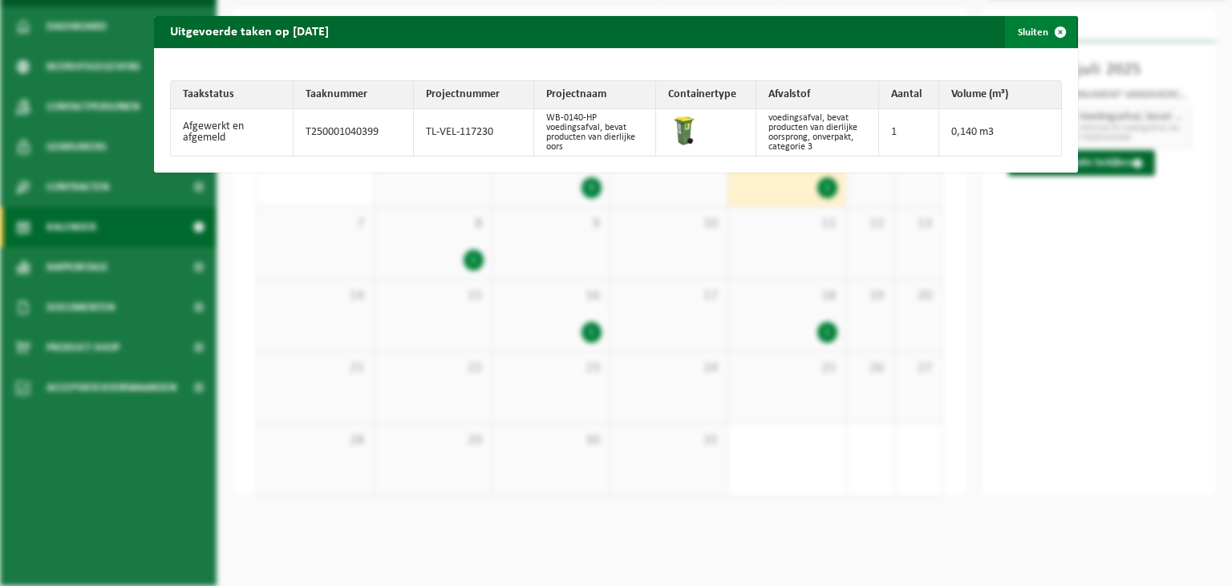
click at [1014, 30] on button "Sluiten" at bounding box center [1040, 32] width 71 height 32
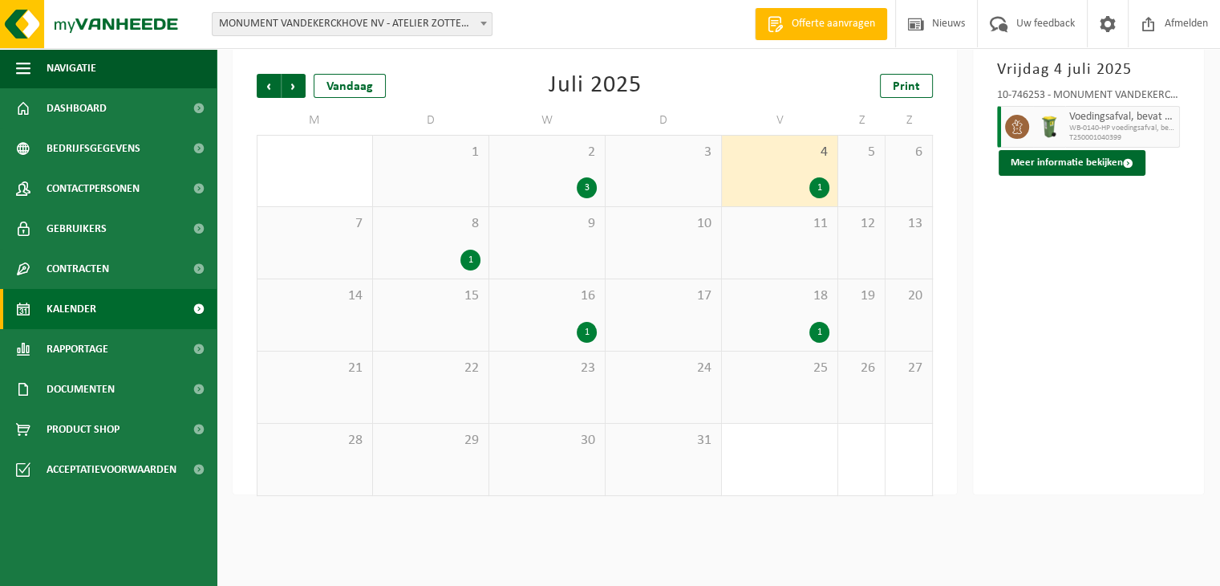
click at [438, 254] on div "1" at bounding box center [430, 260] width 99 height 21
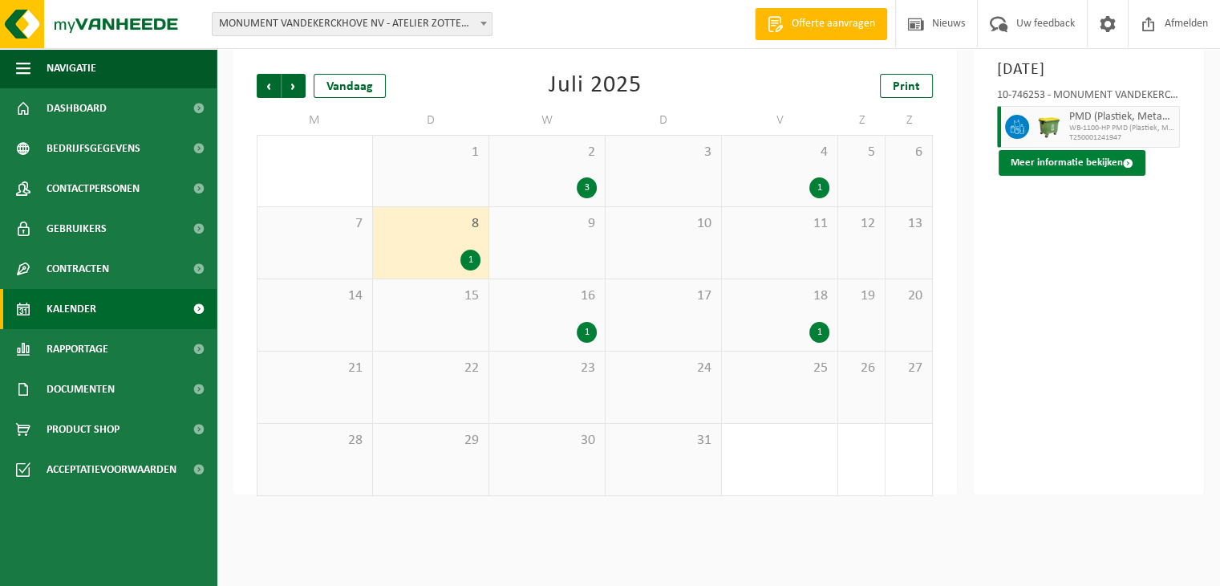
click at [1085, 161] on button "Meer informatie bekijken" at bounding box center [1072, 163] width 147 height 26
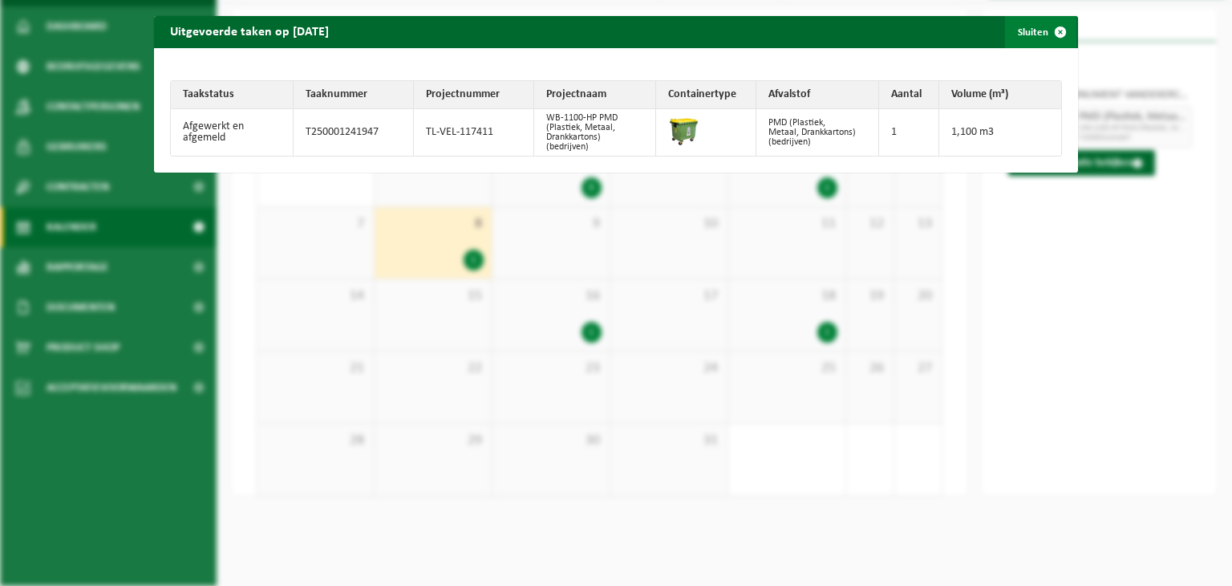
click at [1021, 29] on button "Sluiten" at bounding box center [1040, 32] width 71 height 32
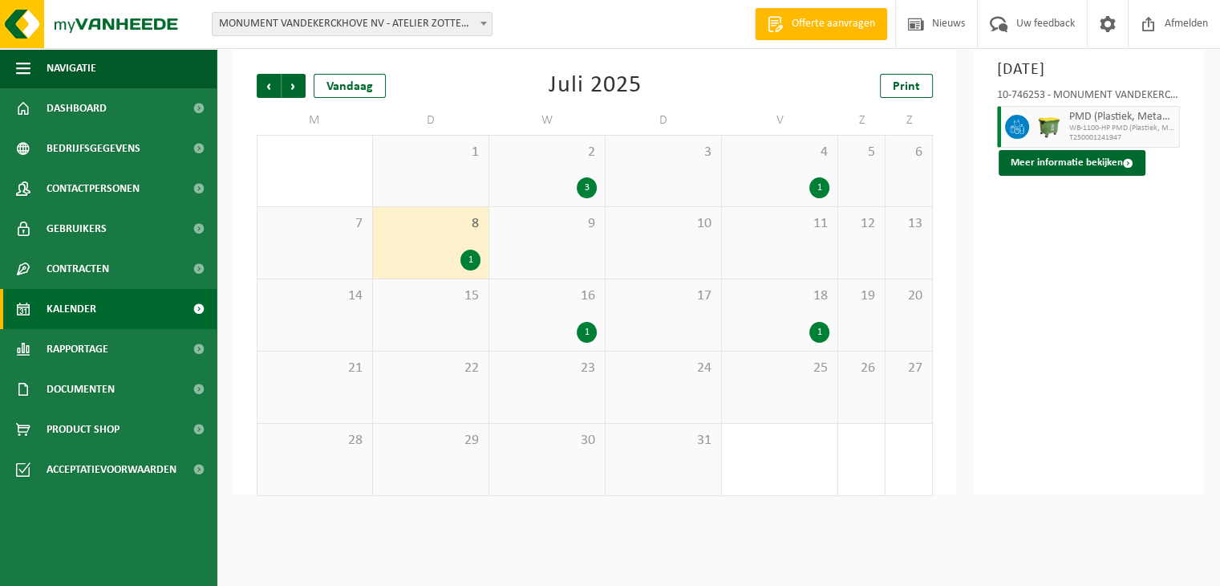
click at [543, 319] on div "16 1" at bounding box center [547, 314] width 116 height 71
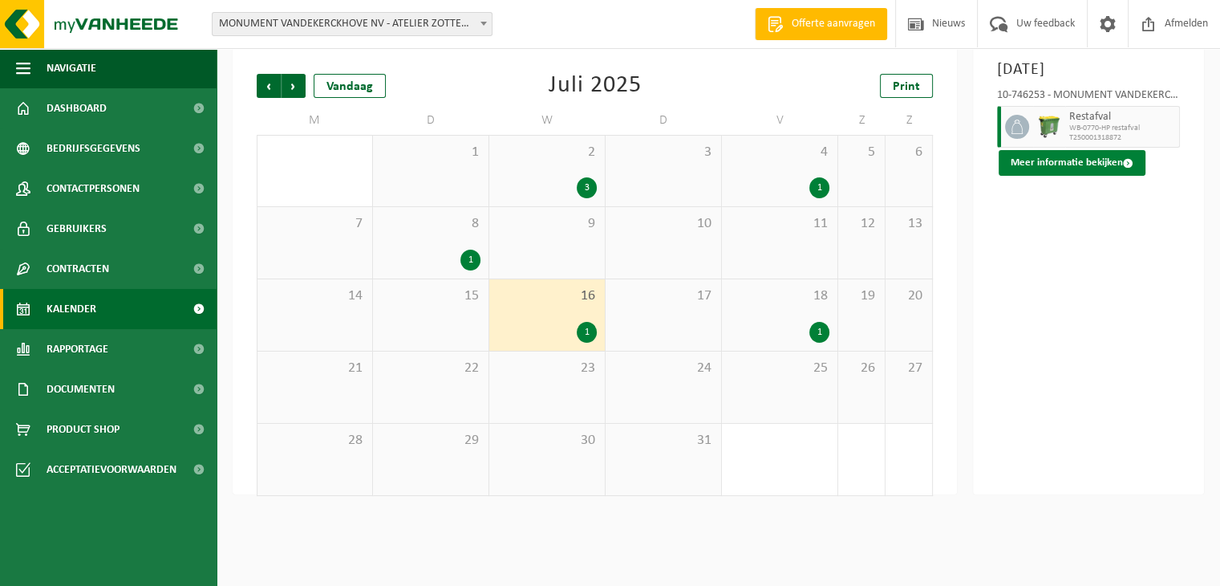
click at [1077, 161] on button "Meer informatie bekijken" at bounding box center [1072, 163] width 147 height 26
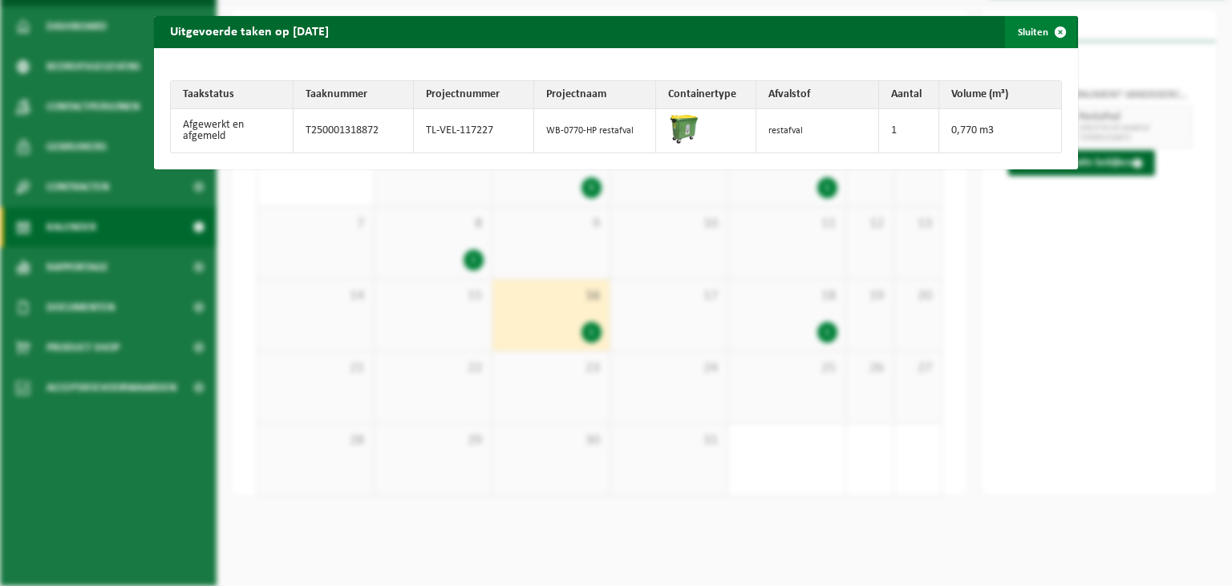
click at [1016, 32] on button "Sluiten" at bounding box center [1040, 32] width 71 height 32
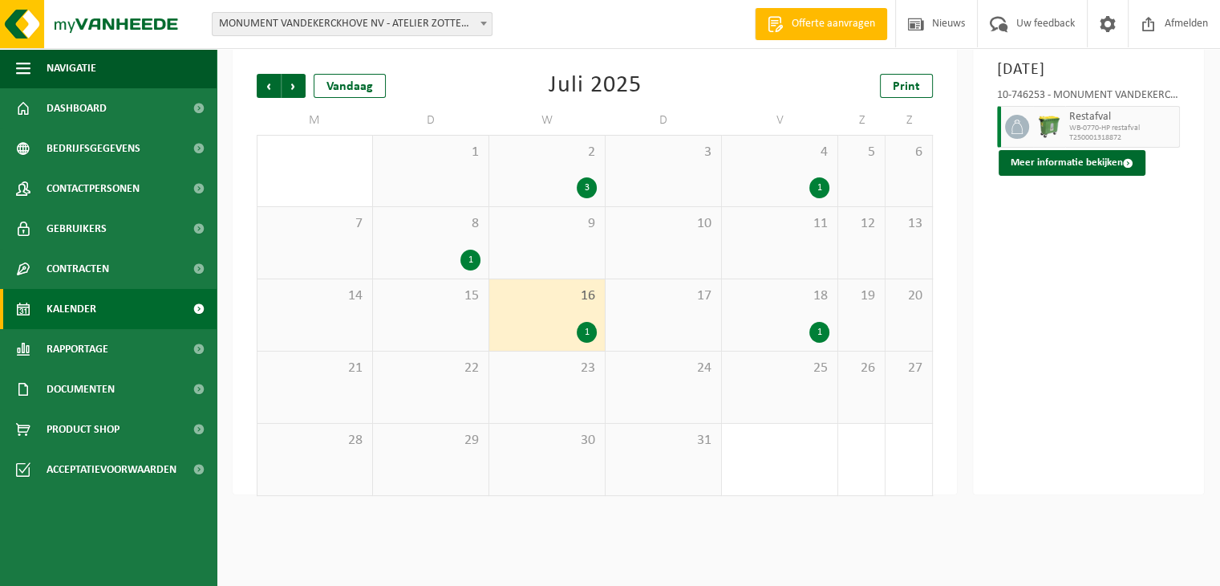
click at [779, 325] on div "1" at bounding box center [779, 332] width 99 height 21
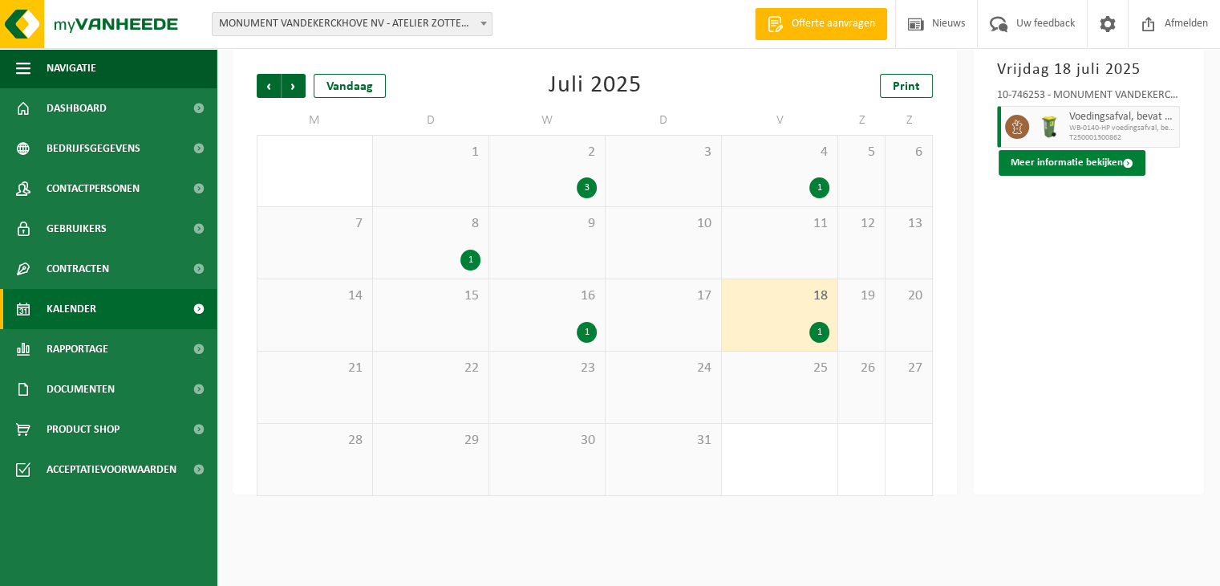
click at [1085, 163] on button "Meer informatie bekijken" at bounding box center [1072, 163] width 147 height 26
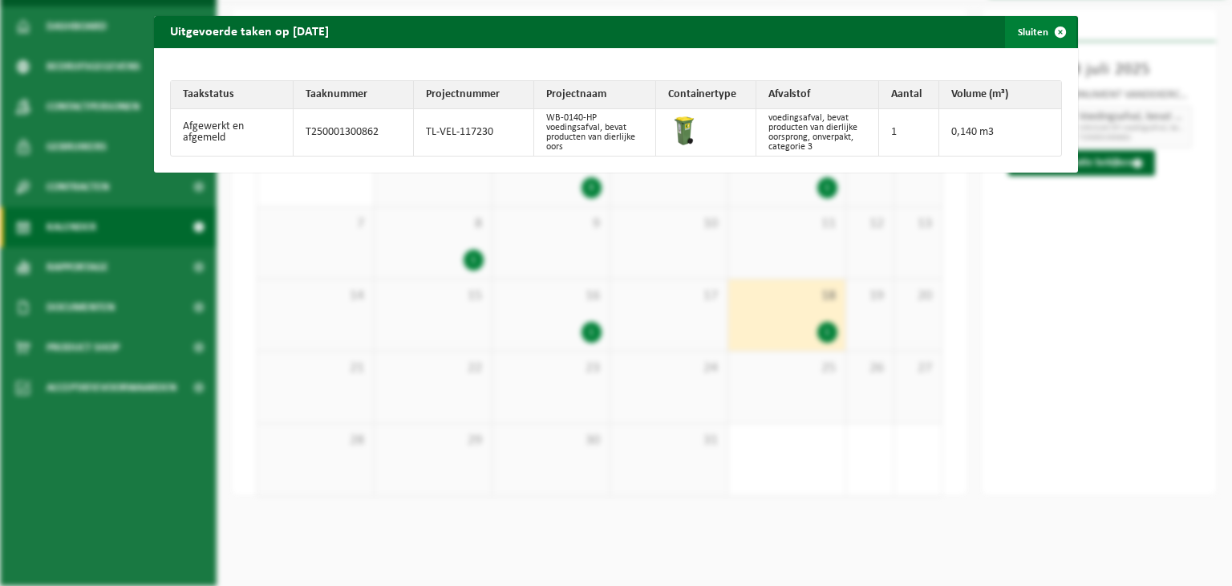
click at [1057, 28] on span "button" at bounding box center [1061, 32] width 32 height 32
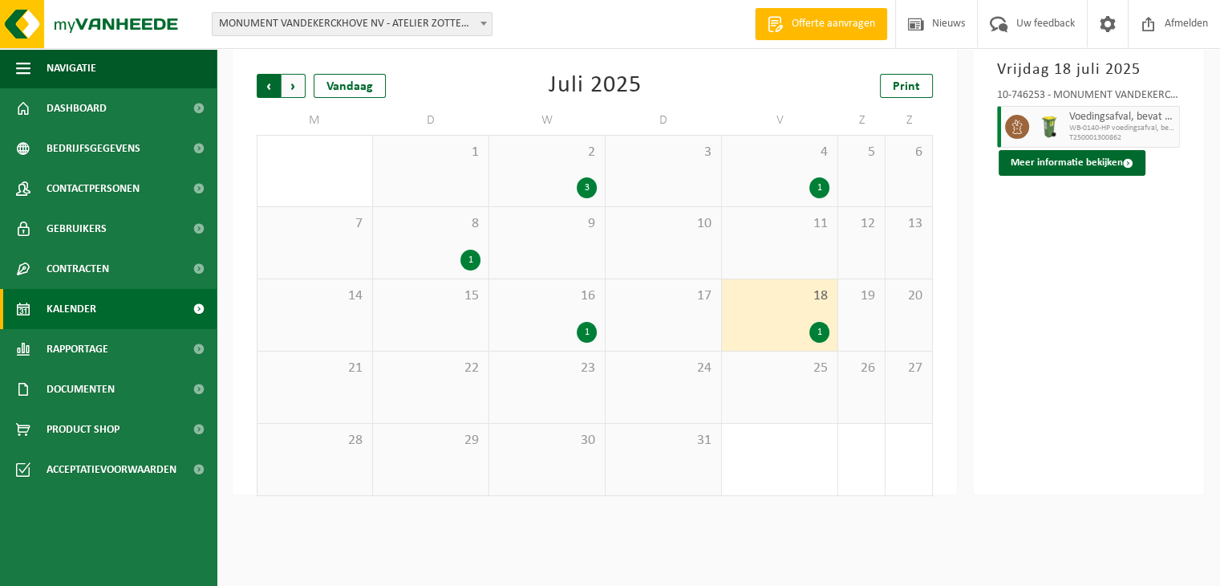
click at [294, 79] on span "Volgende" at bounding box center [294, 86] width 24 height 24
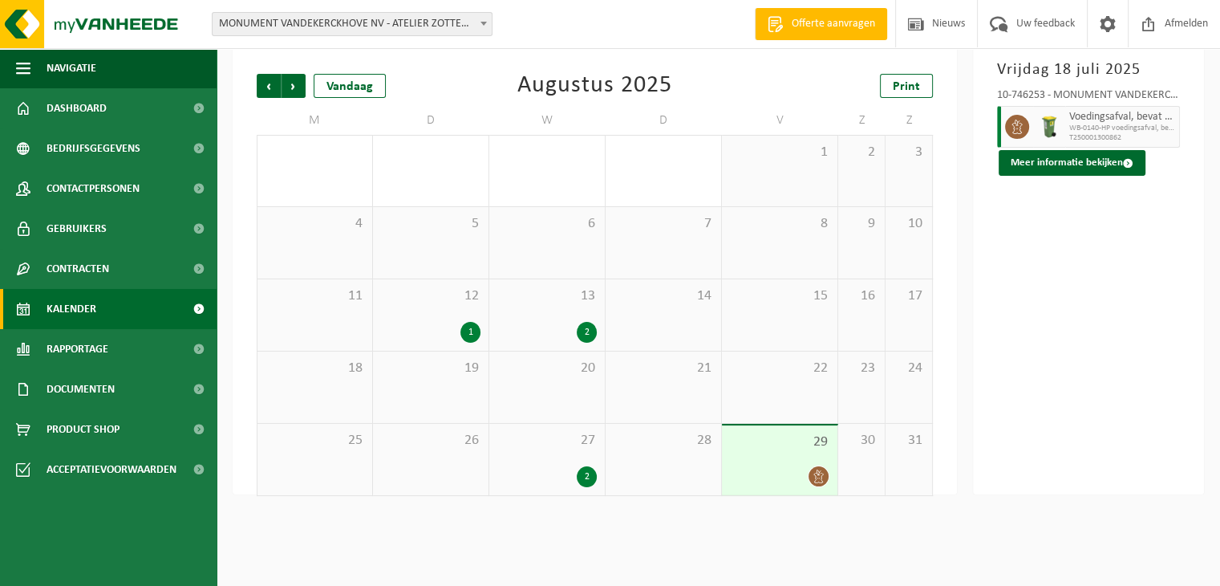
click at [430, 319] on div "12 1" at bounding box center [431, 314] width 116 height 71
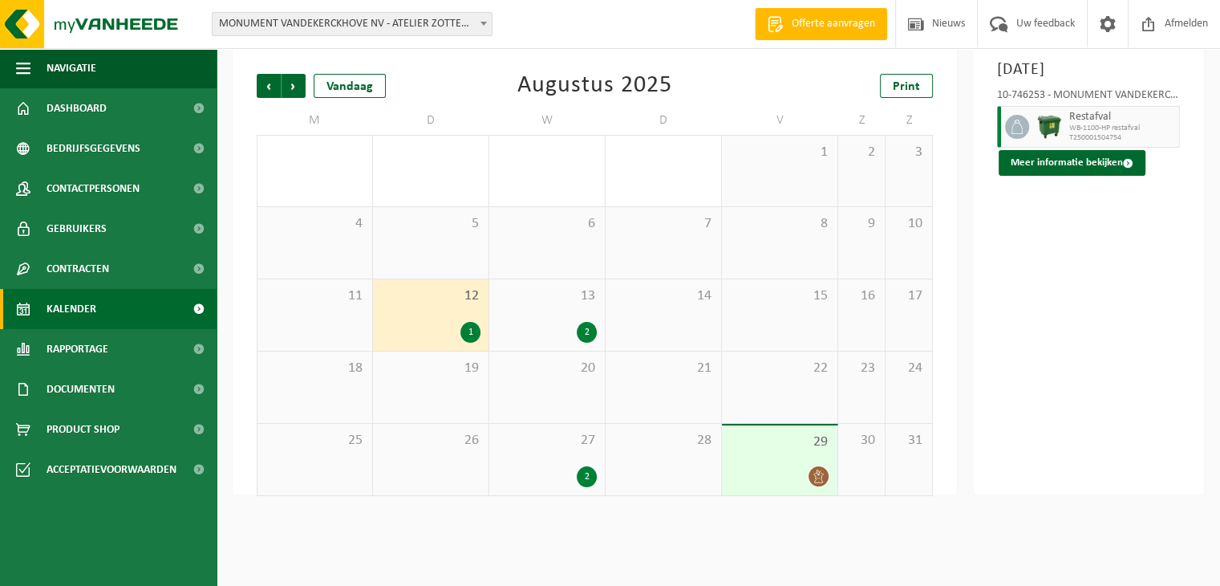
click at [431, 302] on span "12" at bounding box center [430, 296] width 99 height 18
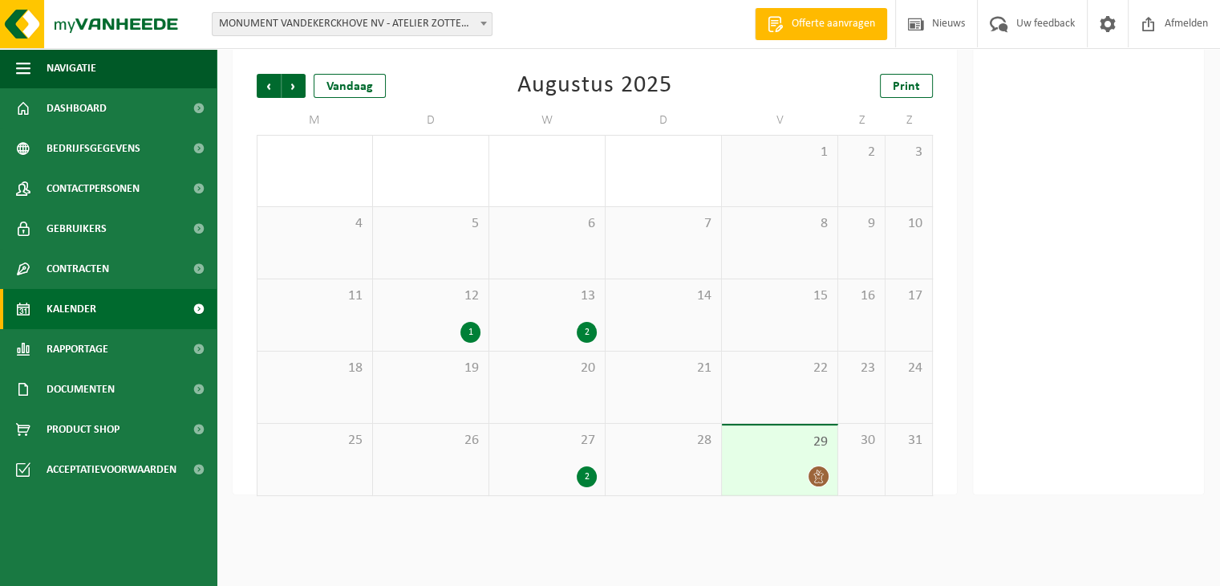
click at [424, 309] on div "12 1" at bounding box center [431, 314] width 116 height 71
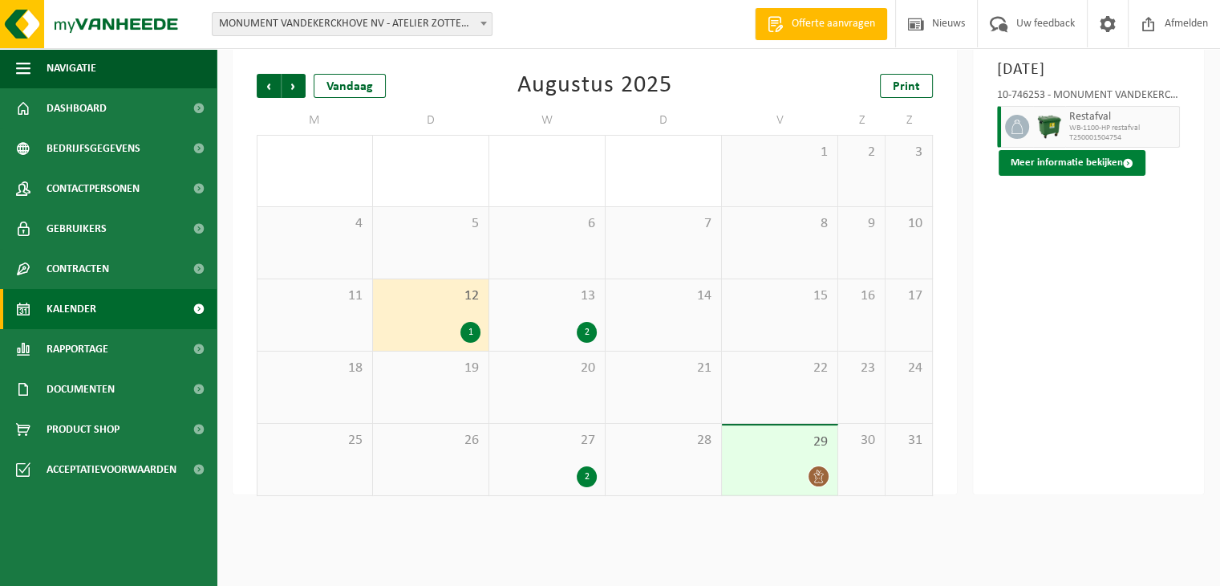
click at [1065, 176] on button "Meer informatie bekijken" at bounding box center [1072, 163] width 147 height 26
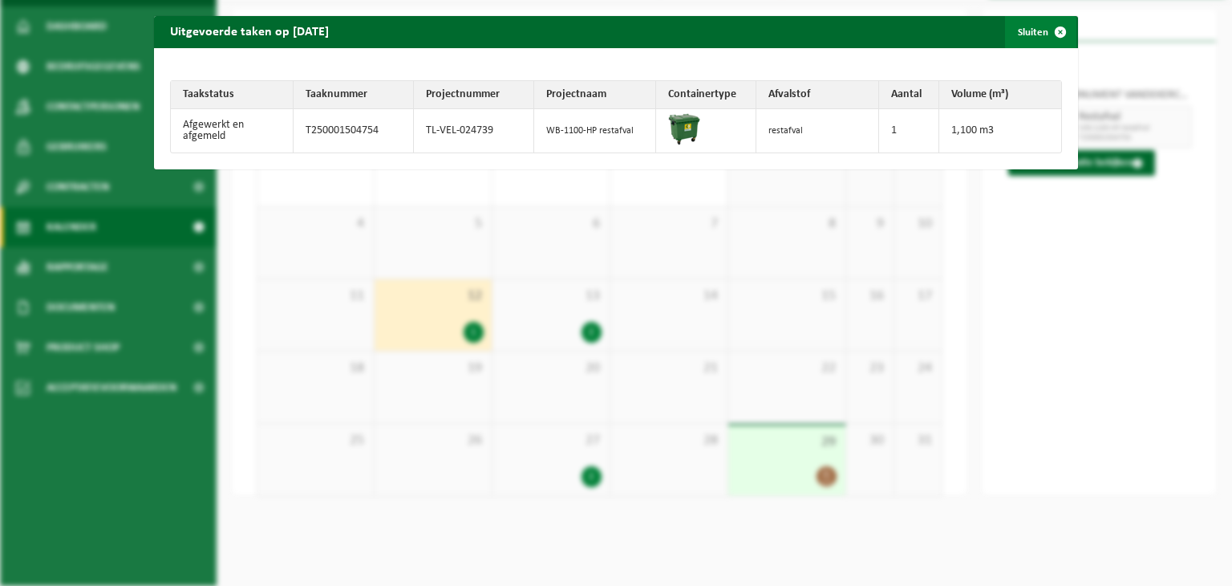
click at [1047, 33] on span "button" at bounding box center [1061, 32] width 32 height 32
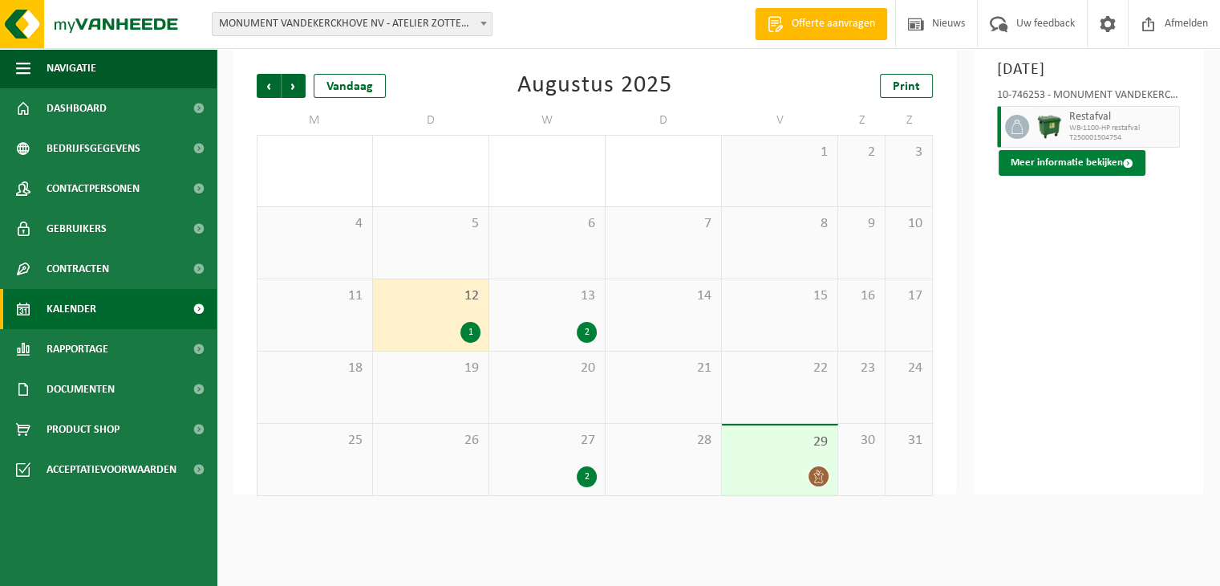
click at [1078, 176] on button "Meer informatie bekijken" at bounding box center [1072, 163] width 147 height 26
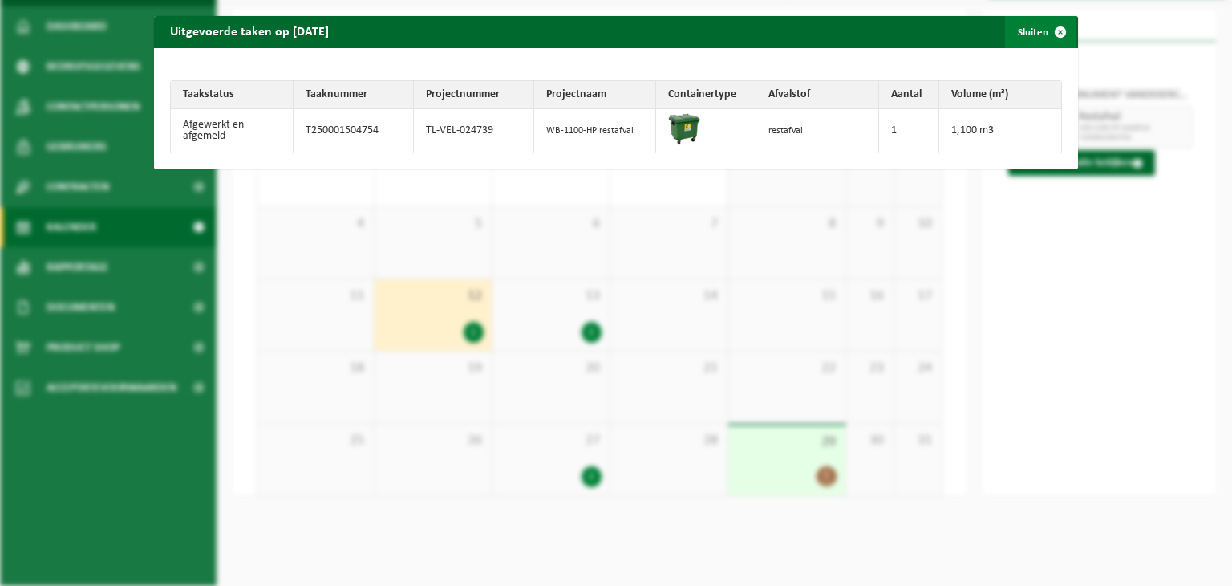
click at [1045, 30] on span "button" at bounding box center [1061, 32] width 32 height 32
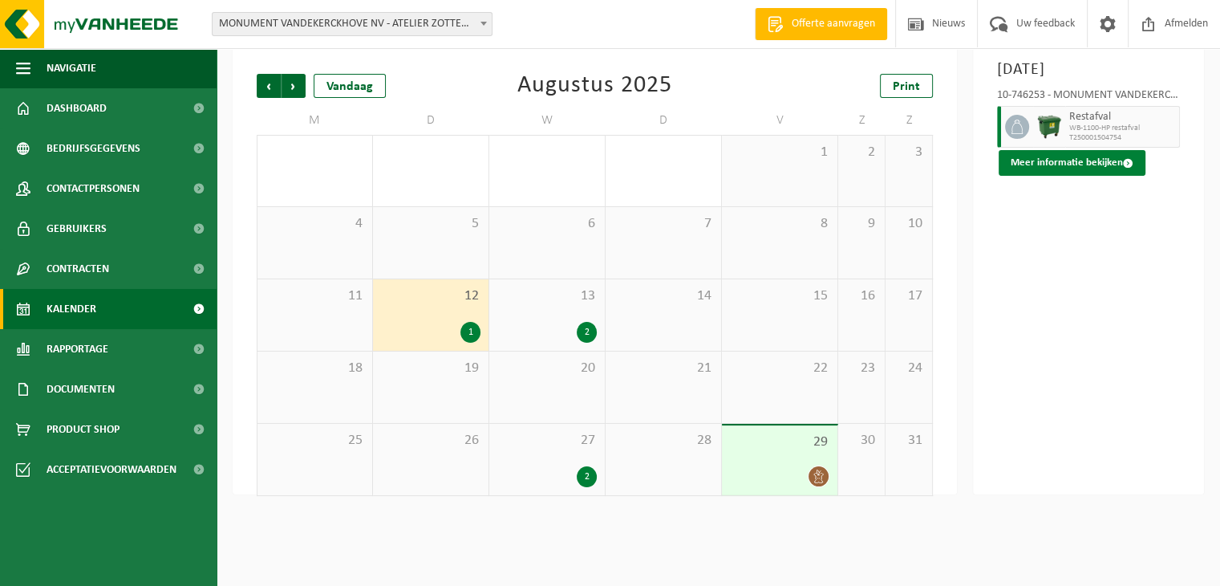
click at [1059, 176] on button "Meer informatie bekijken" at bounding box center [1072, 163] width 147 height 26
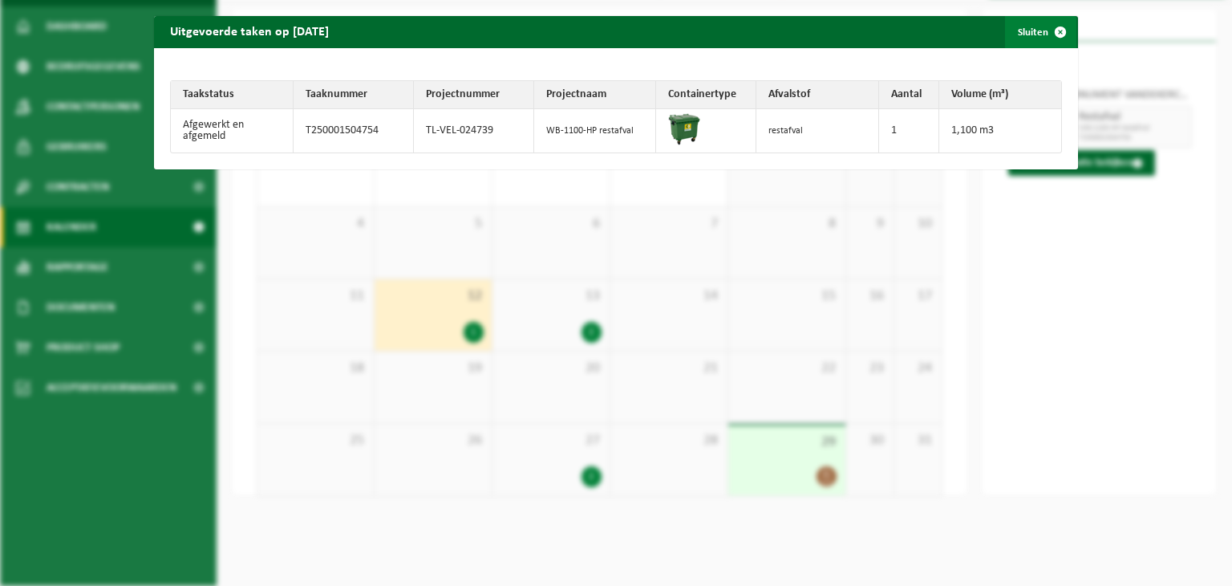
click at [1045, 34] on span "button" at bounding box center [1061, 32] width 32 height 32
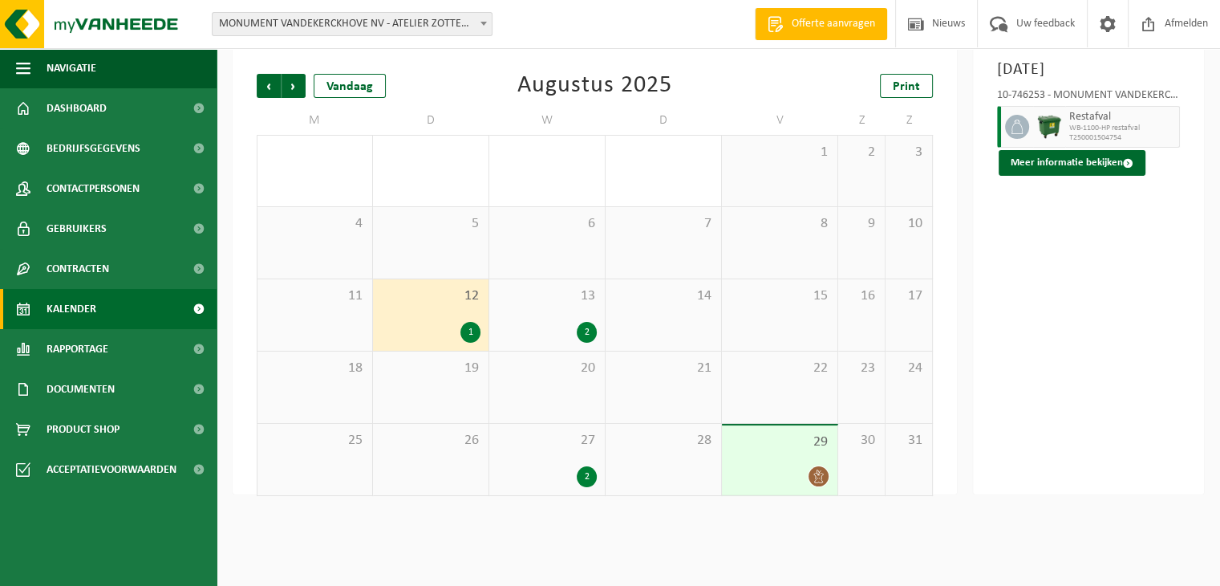
click at [570, 452] on div "27 2" at bounding box center [547, 459] width 116 height 71
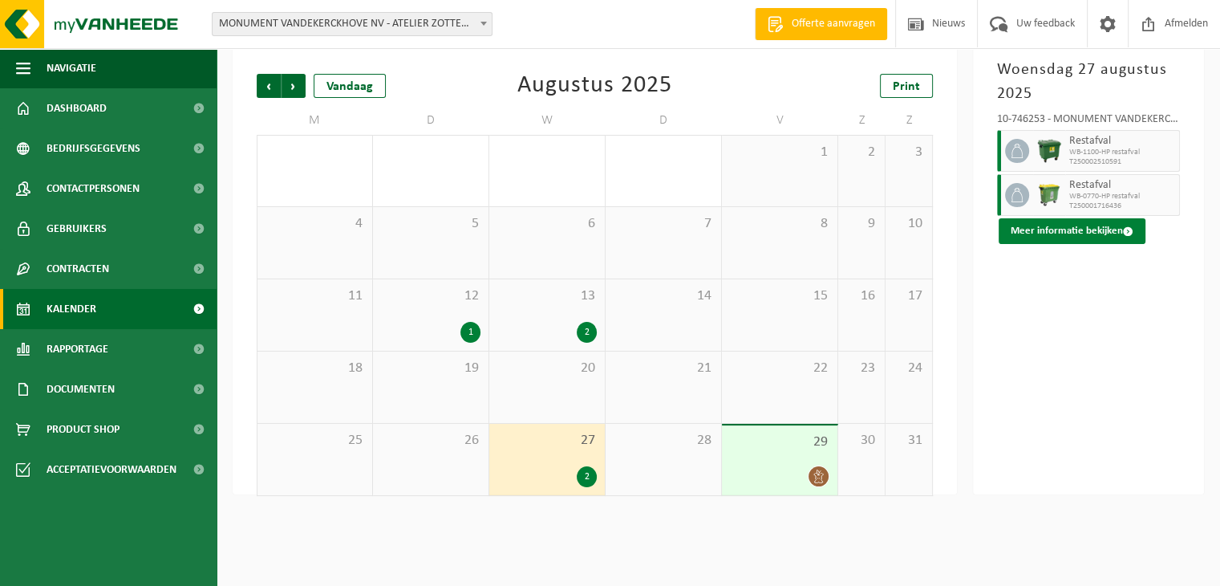
click at [1059, 229] on button "Meer informatie bekijken" at bounding box center [1072, 231] width 147 height 26
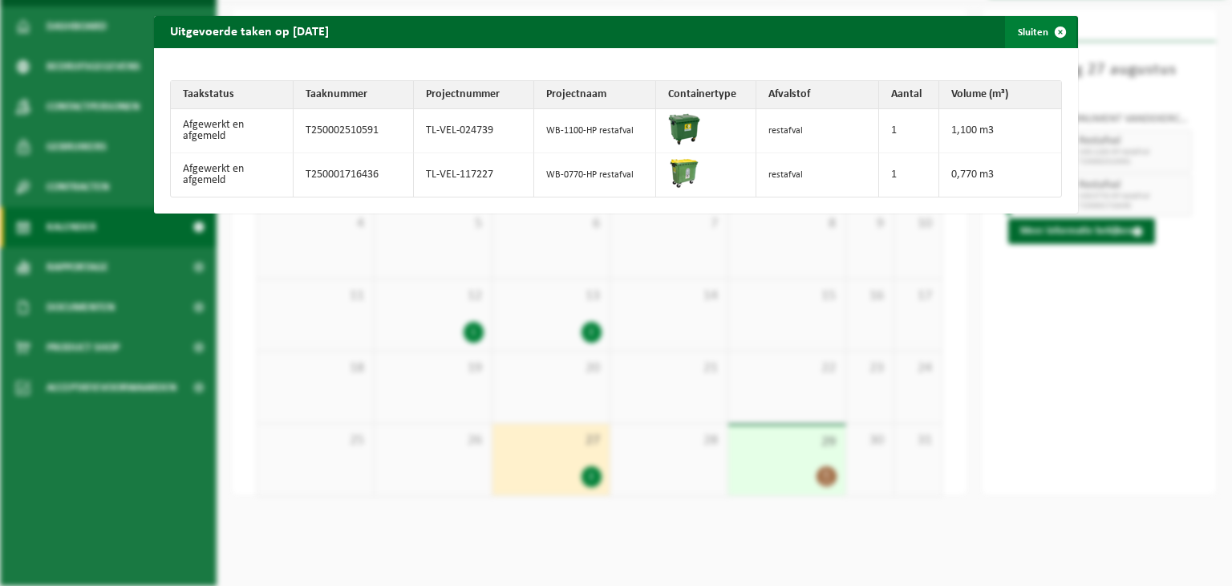
click at [1025, 29] on button "Sluiten" at bounding box center [1040, 32] width 71 height 32
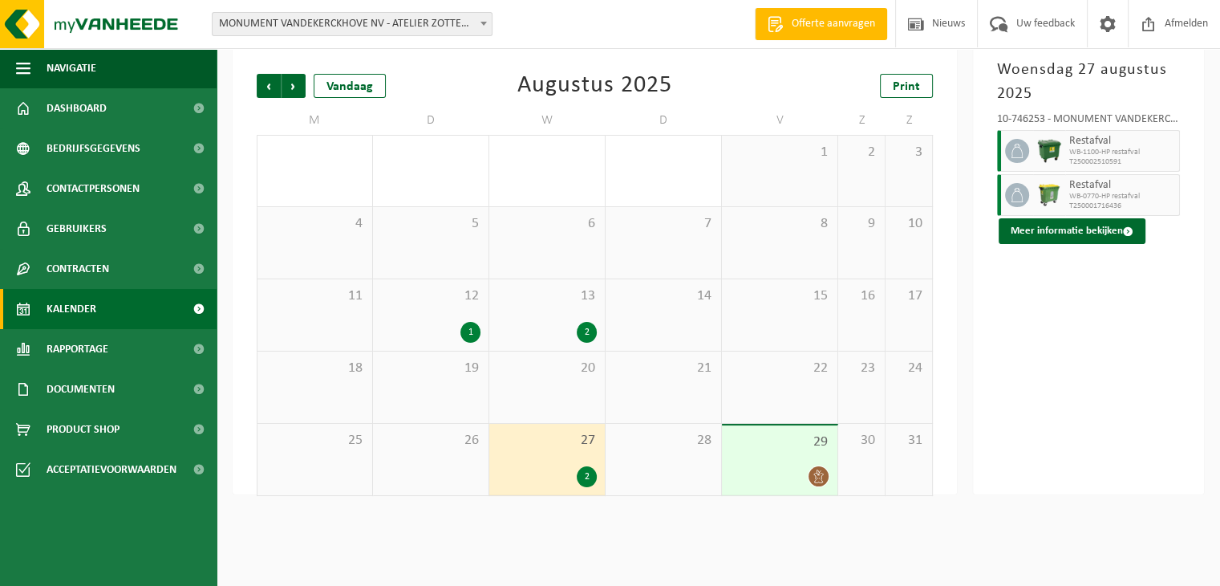
click at [568, 319] on div "13 2" at bounding box center [547, 314] width 116 height 71
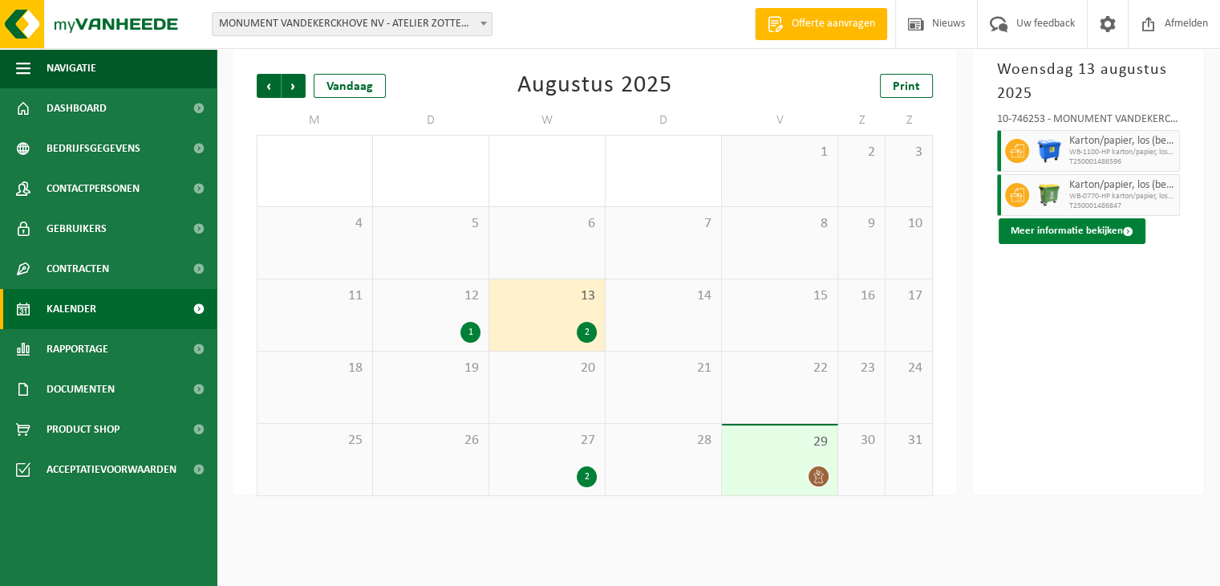
click at [1101, 223] on button "Meer informatie bekijken" at bounding box center [1072, 231] width 147 height 26
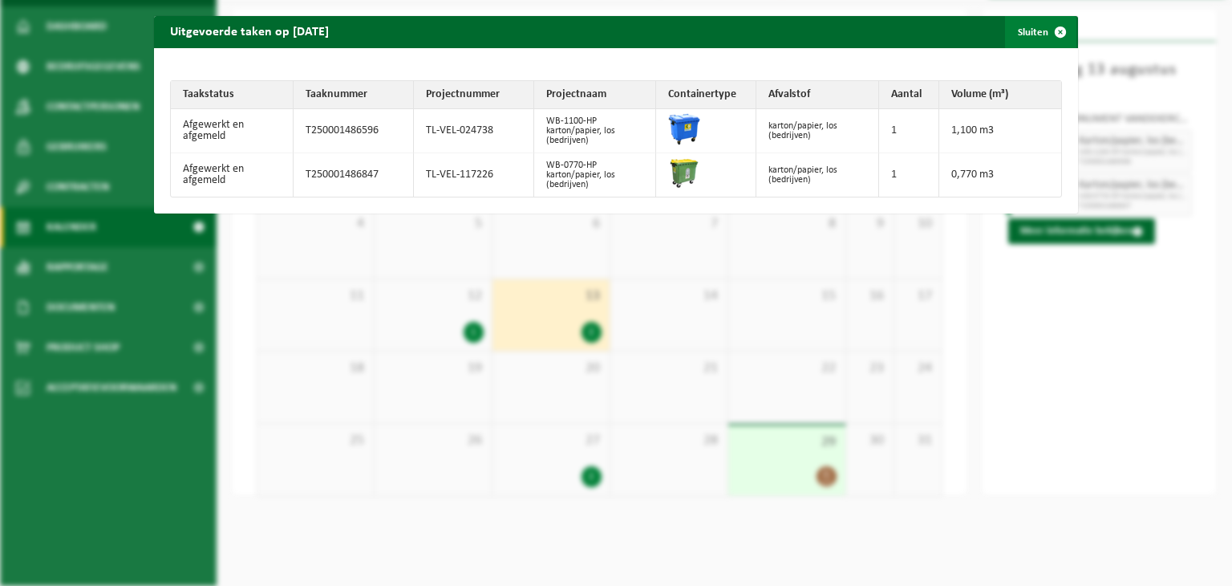
click at [1030, 30] on button "Sluiten" at bounding box center [1040, 32] width 71 height 32
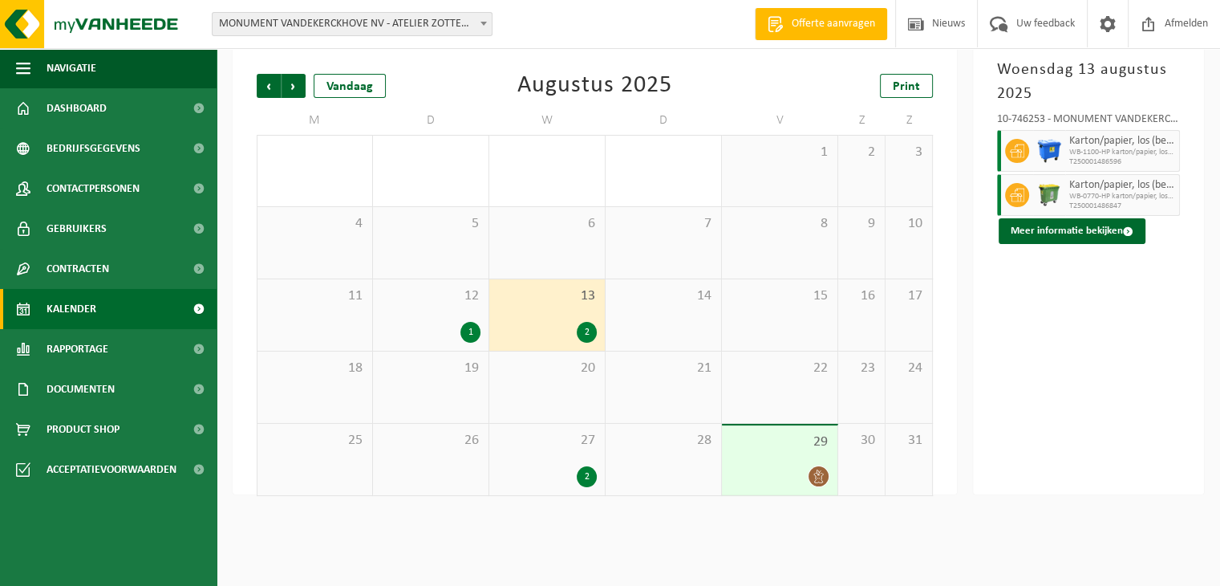
click at [582, 447] on span "27" at bounding box center [546, 441] width 99 height 18
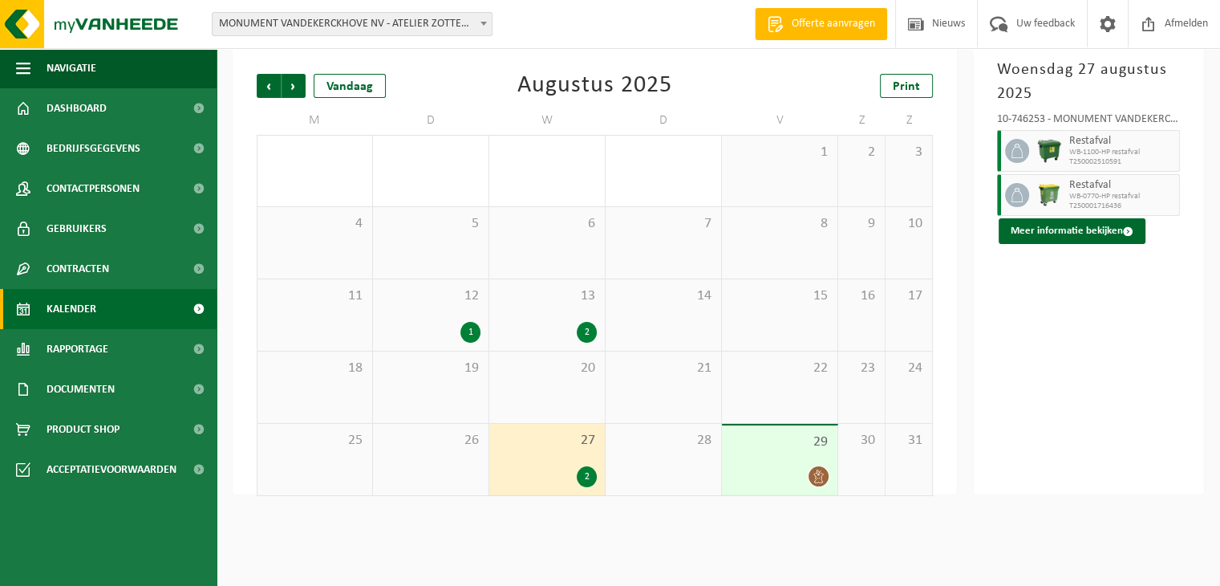
click at [795, 452] on div "29" at bounding box center [780, 460] width 116 height 70
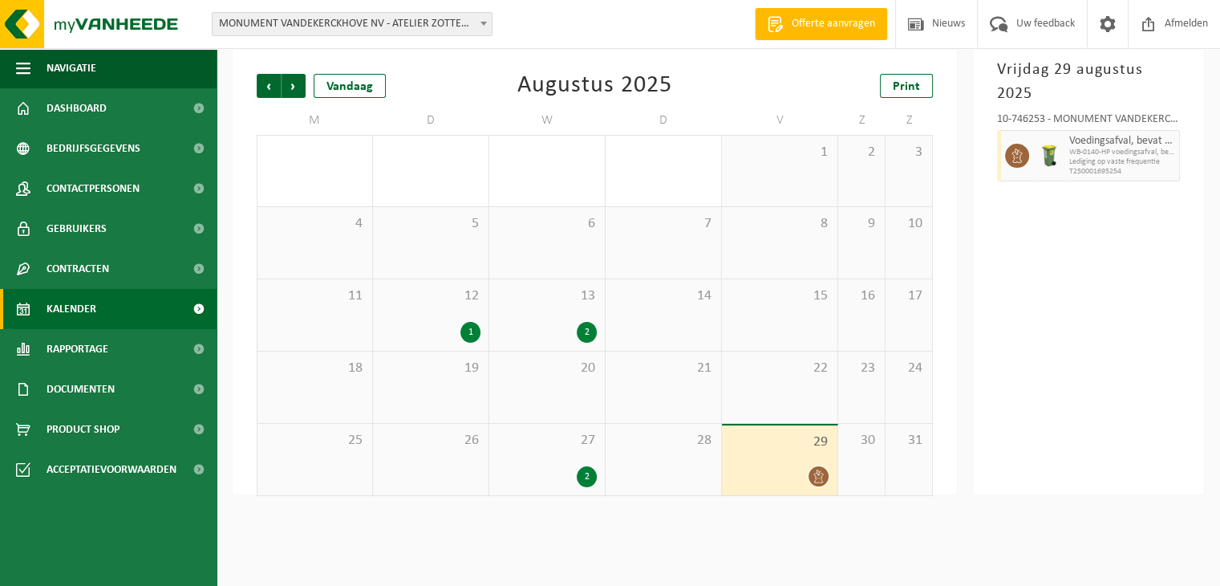
click at [457, 308] on div "12 1" at bounding box center [431, 314] width 116 height 71
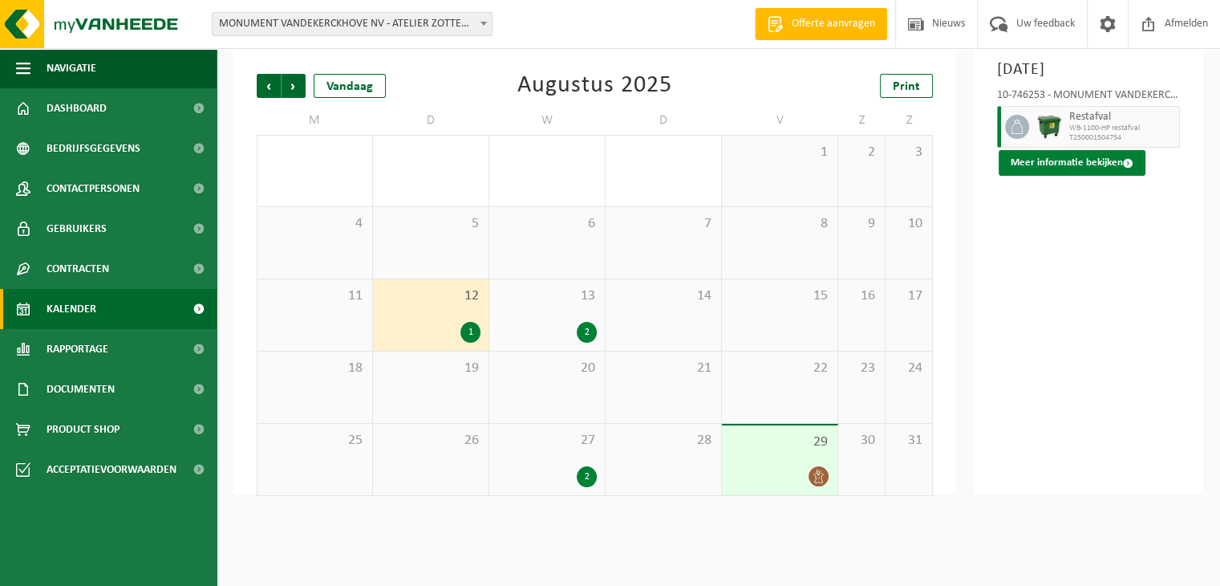
click at [1065, 176] on button "Meer informatie bekijken" at bounding box center [1072, 163] width 147 height 26
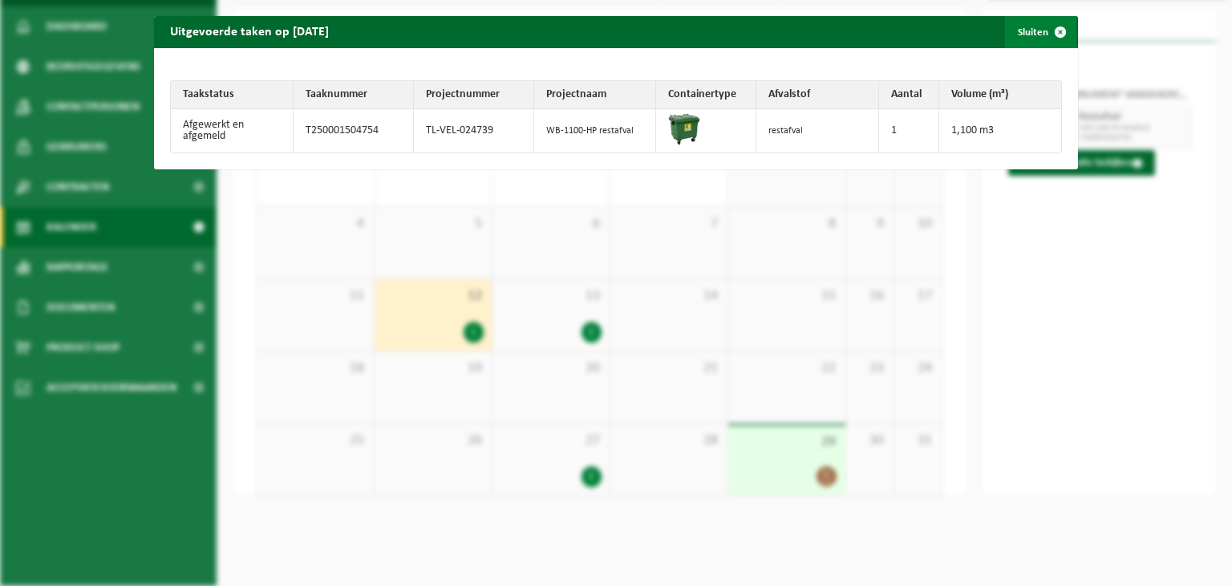
click at [1021, 24] on button "Sluiten" at bounding box center [1040, 32] width 71 height 32
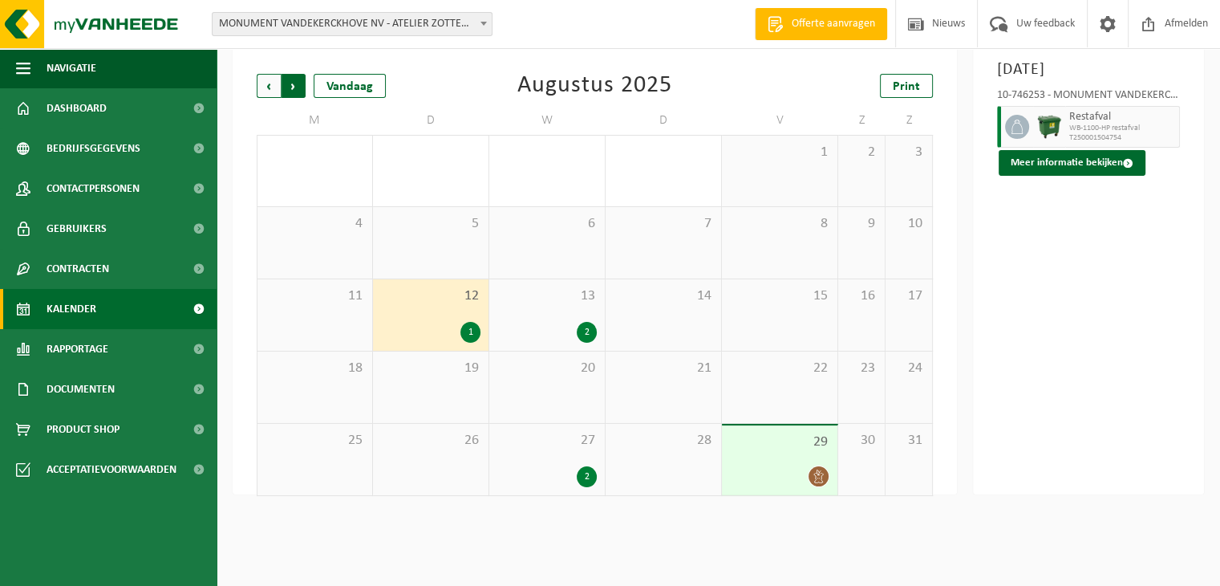
click at [267, 89] on span "Vorige" at bounding box center [269, 86] width 24 height 24
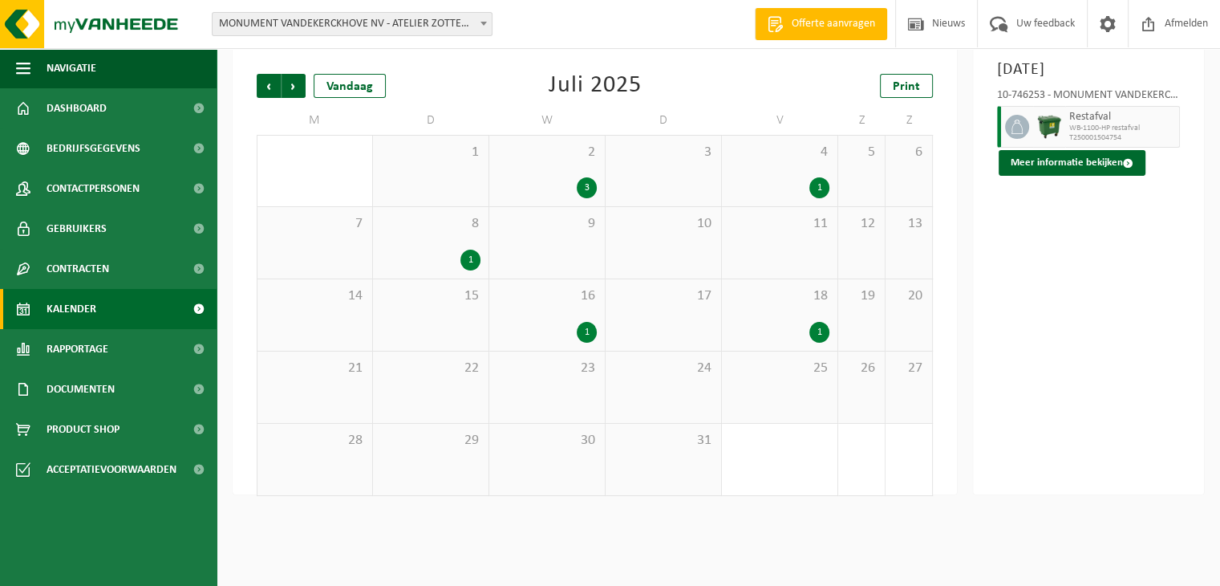
click at [574, 323] on div "1" at bounding box center [546, 332] width 99 height 21
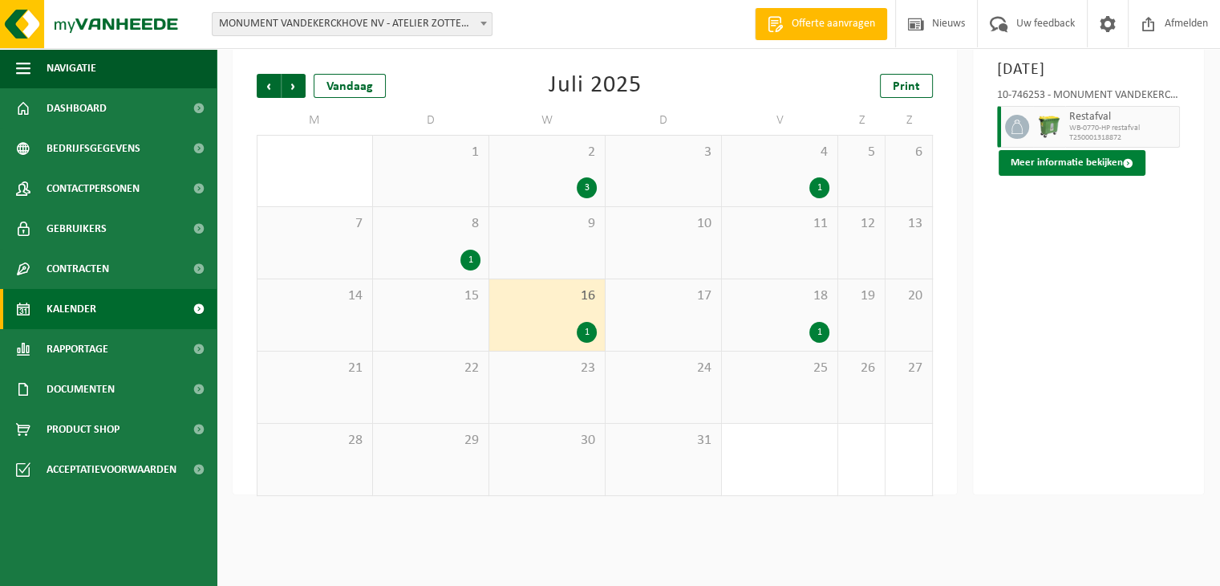
click at [1054, 164] on button "Meer informatie bekijken" at bounding box center [1072, 163] width 147 height 26
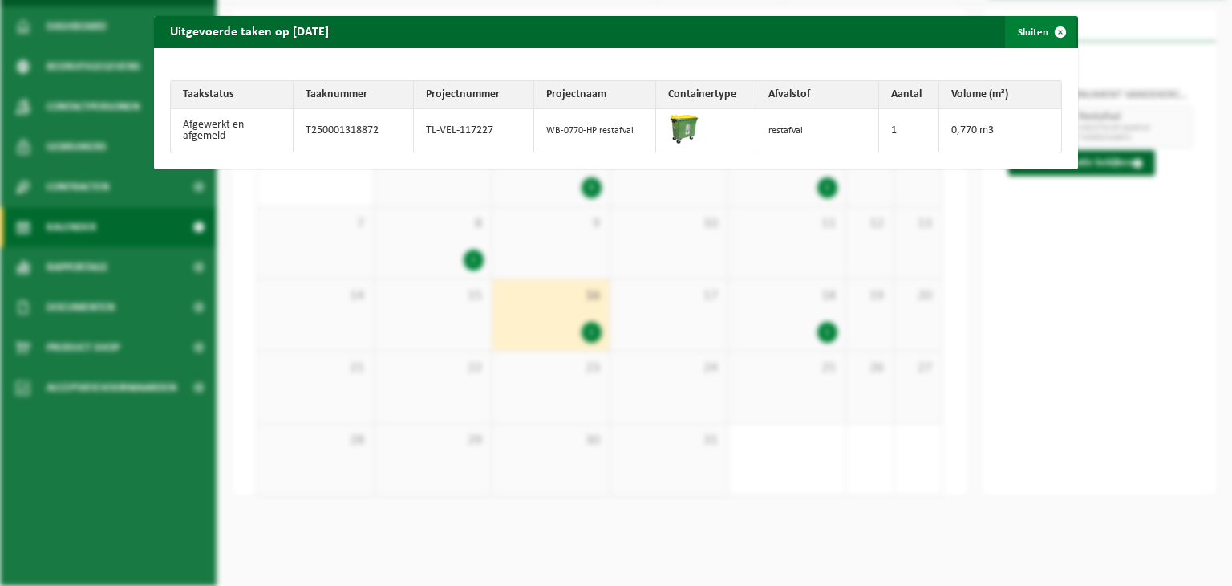
click at [1025, 26] on button "Sluiten" at bounding box center [1040, 32] width 71 height 32
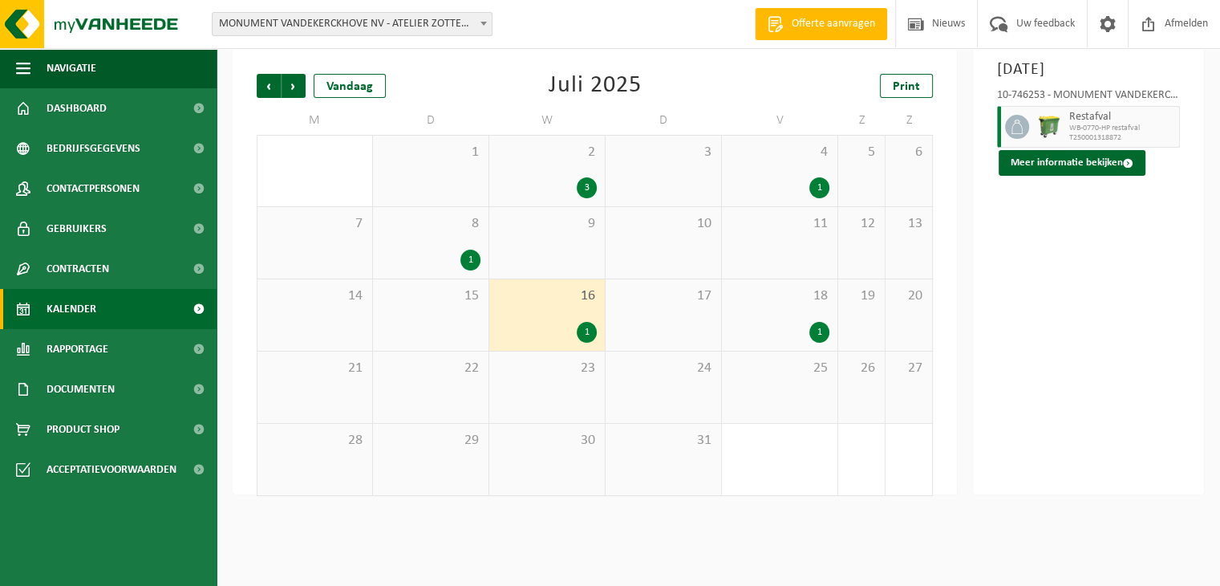
click at [427, 246] on div "8 1" at bounding box center [431, 242] width 116 height 71
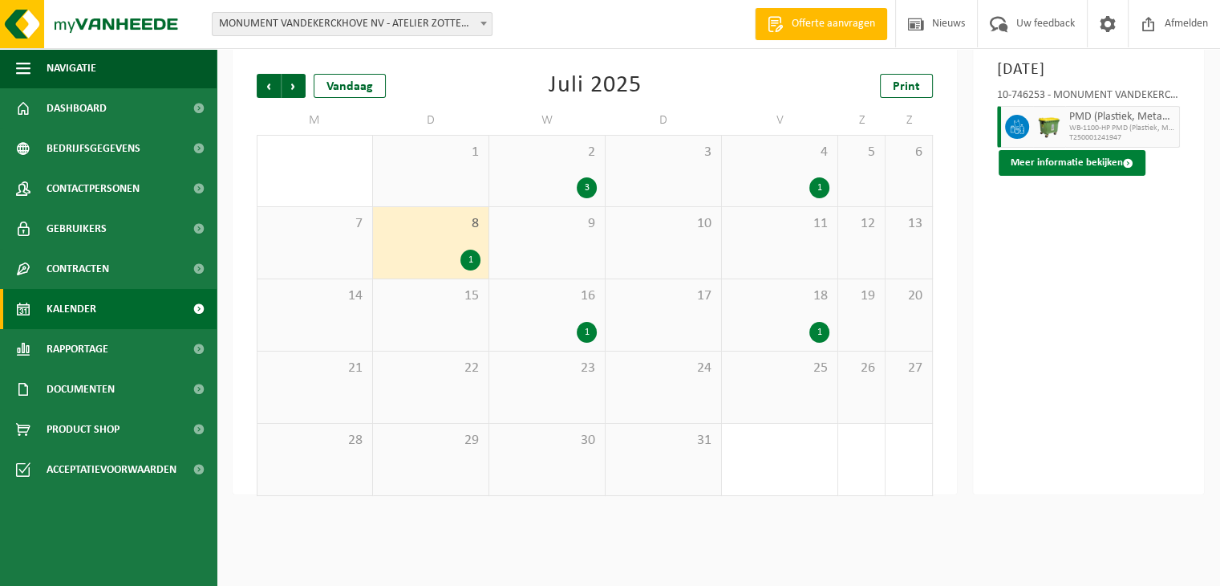
click at [1085, 163] on button "Meer informatie bekijken" at bounding box center [1072, 163] width 147 height 26
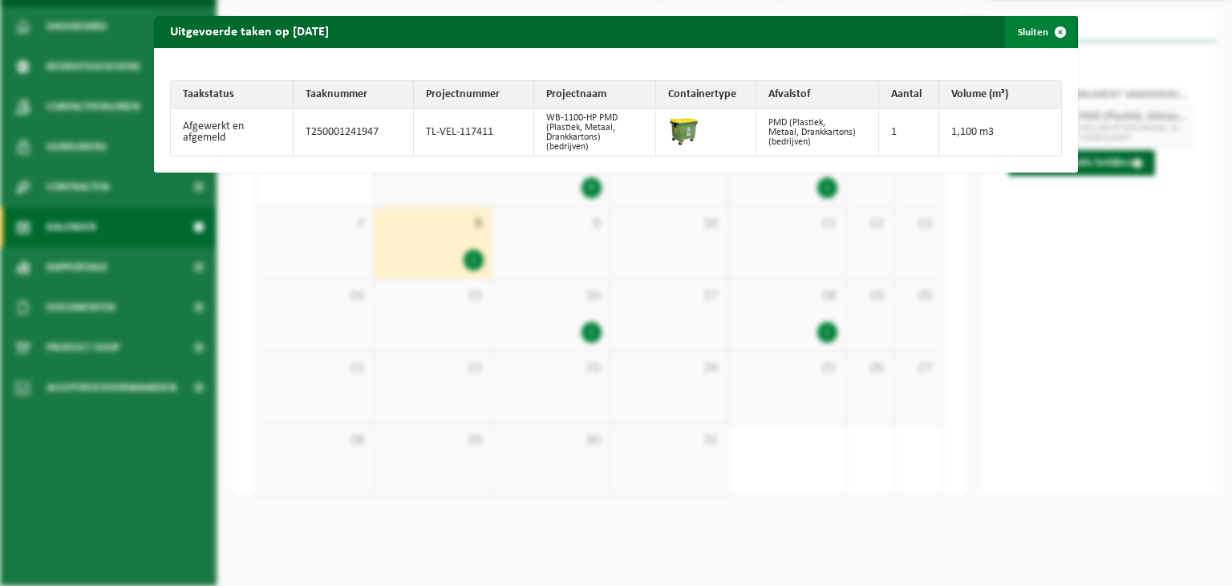
click at [1046, 32] on span "button" at bounding box center [1061, 32] width 32 height 32
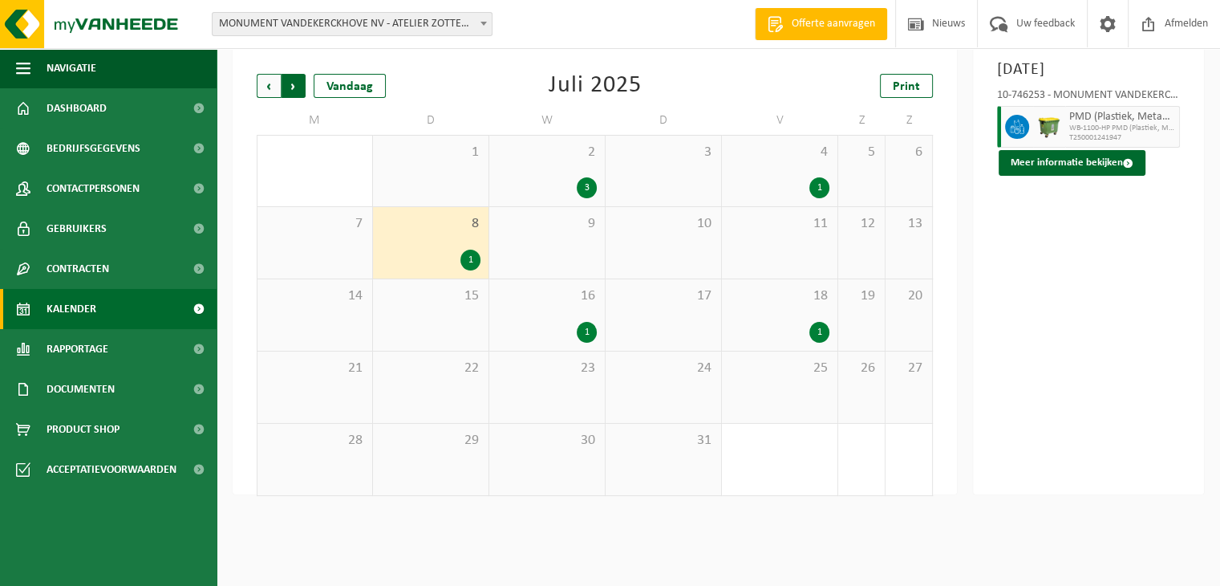
click at [264, 95] on span "Vorige" at bounding box center [269, 86] width 24 height 24
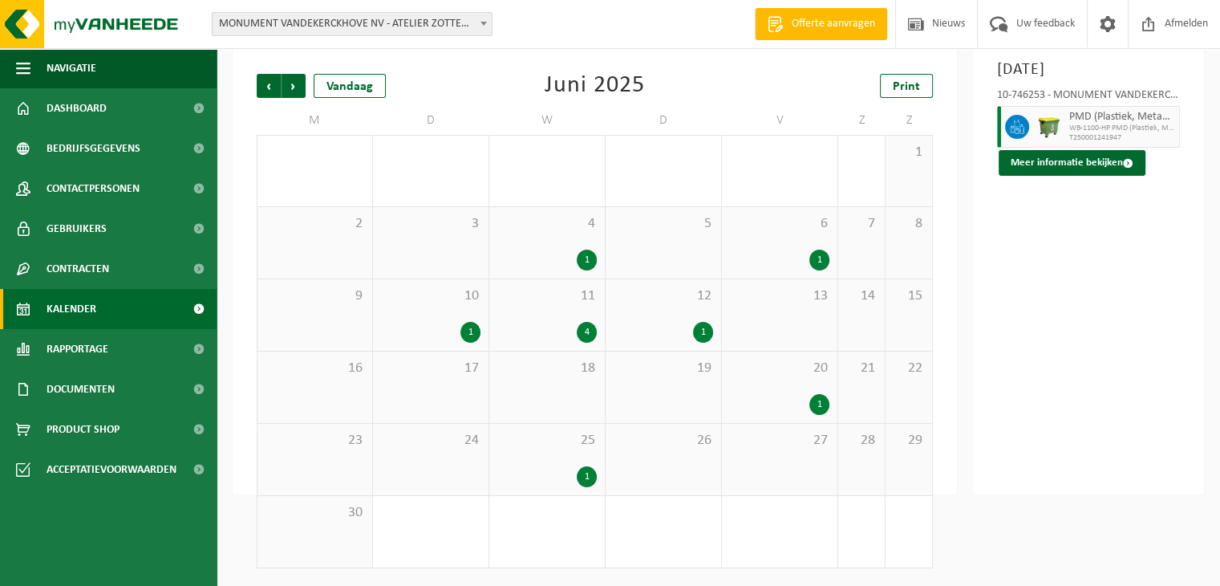
click at [560, 443] on span "25" at bounding box center [546, 441] width 99 height 18
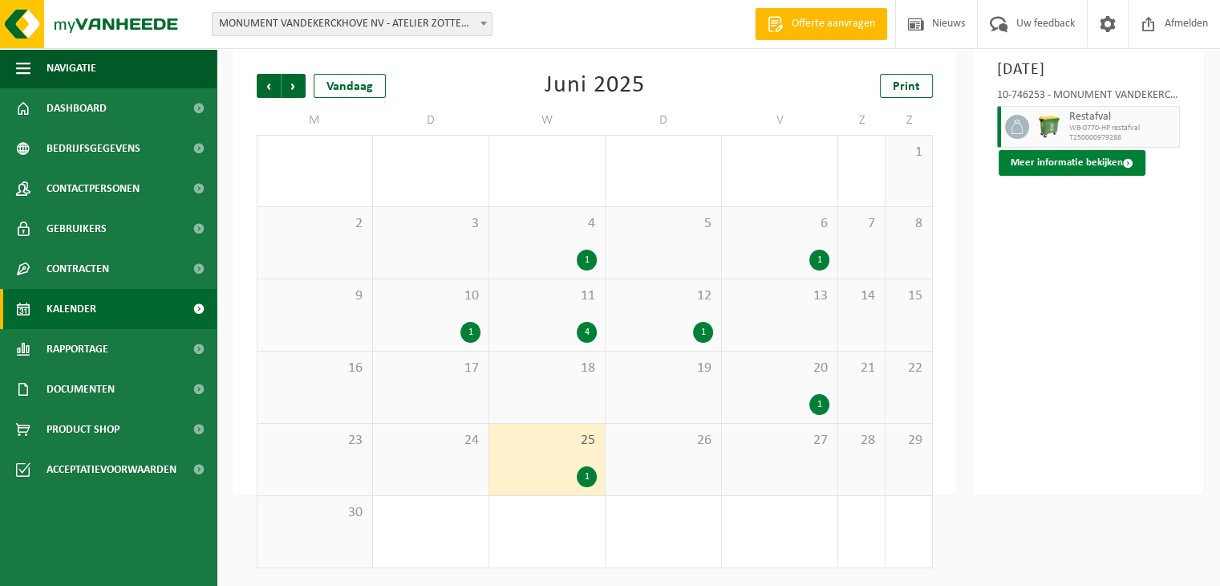
click at [1066, 157] on button "Meer informatie bekijken" at bounding box center [1072, 163] width 147 height 26
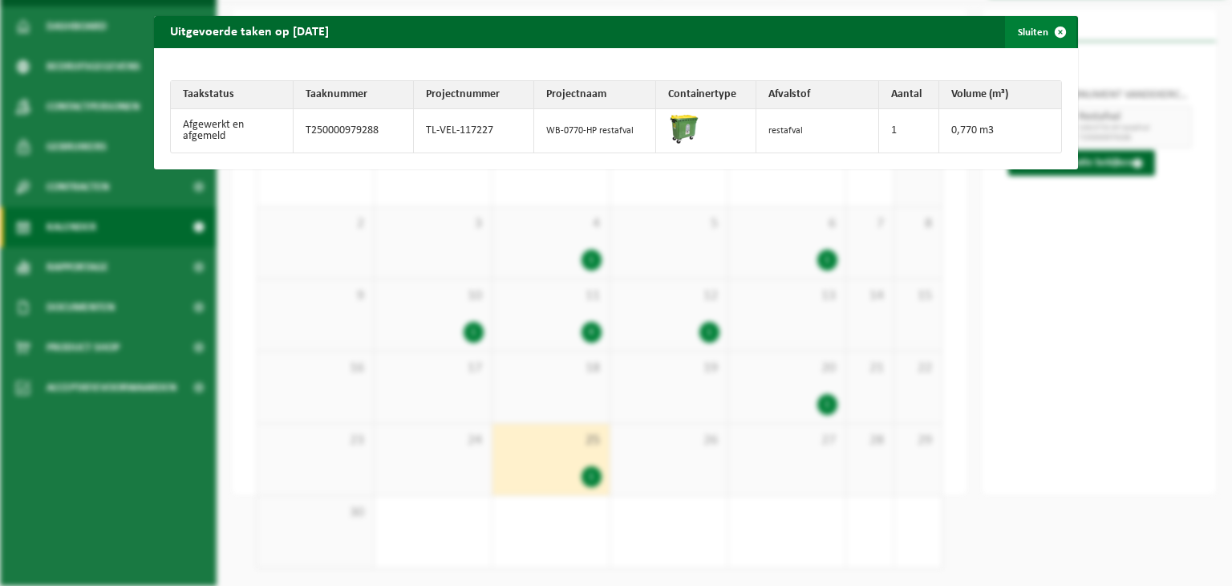
click at [1016, 25] on button "Sluiten" at bounding box center [1040, 32] width 71 height 32
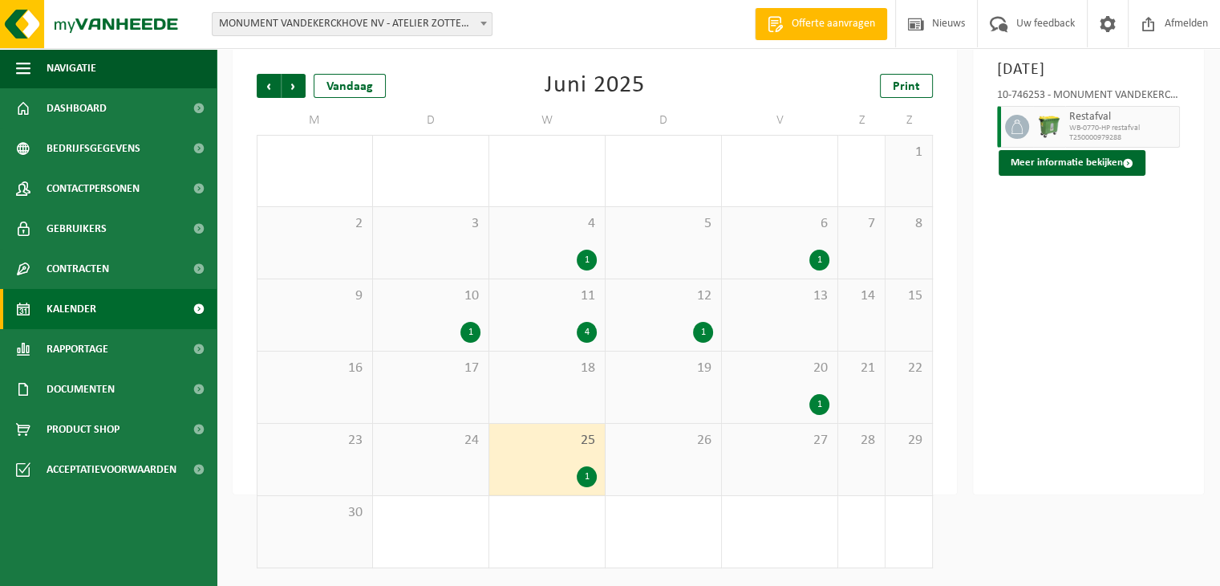
click at [732, 396] on div "1" at bounding box center [779, 404] width 99 height 21
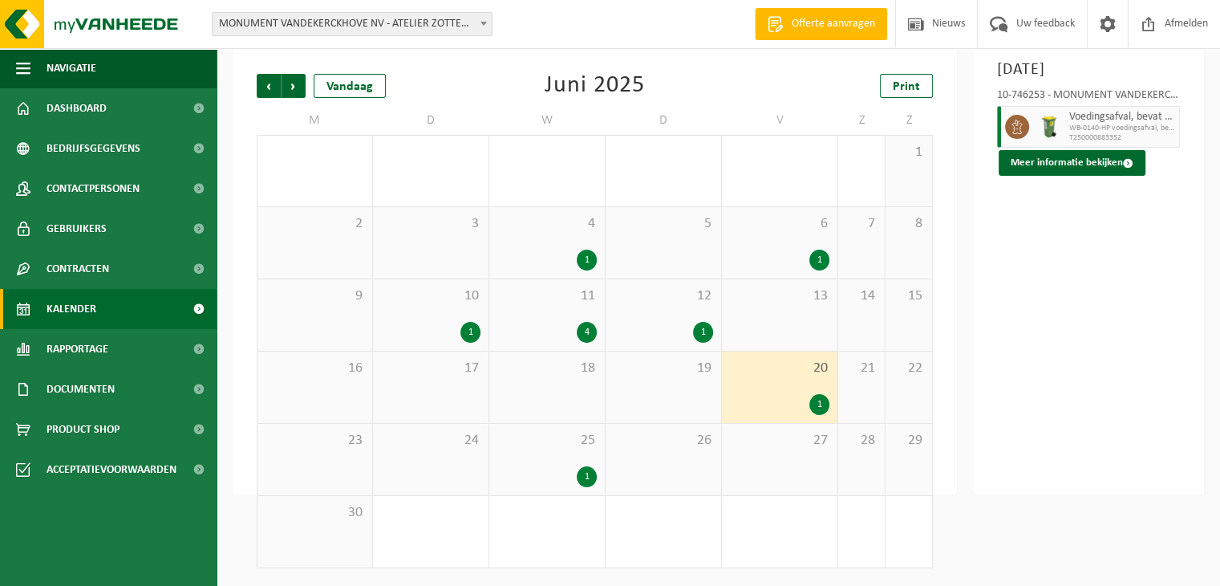
click at [681, 323] on div "1" at bounding box center [663, 332] width 99 height 21
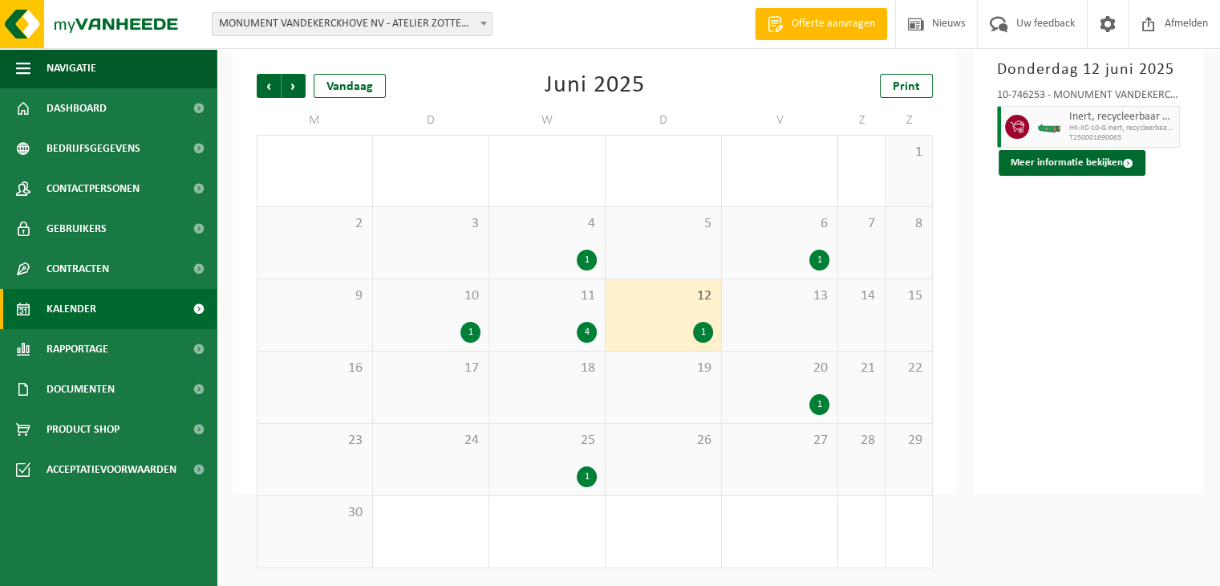
click at [571, 311] on div "11 4" at bounding box center [547, 314] width 116 height 71
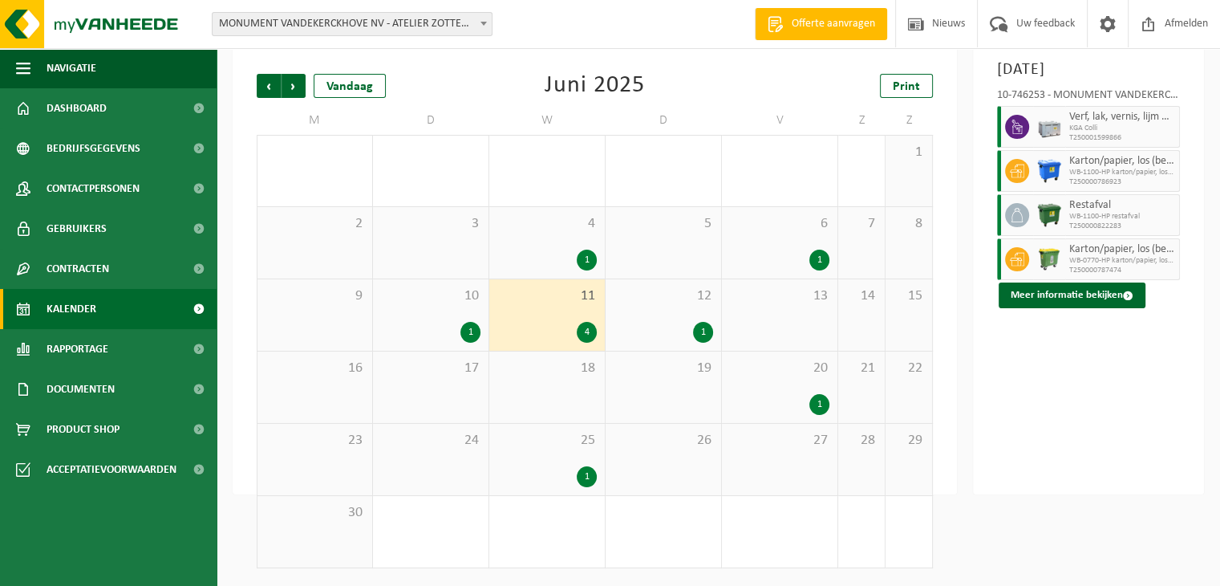
click at [1101, 209] on span "Restafval" at bounding box center [1122, 205] width 106 height 13
click at [1091, 287] on button "Meer informatie bekijken" at bounding box center [1072, 295] width 147 height 26
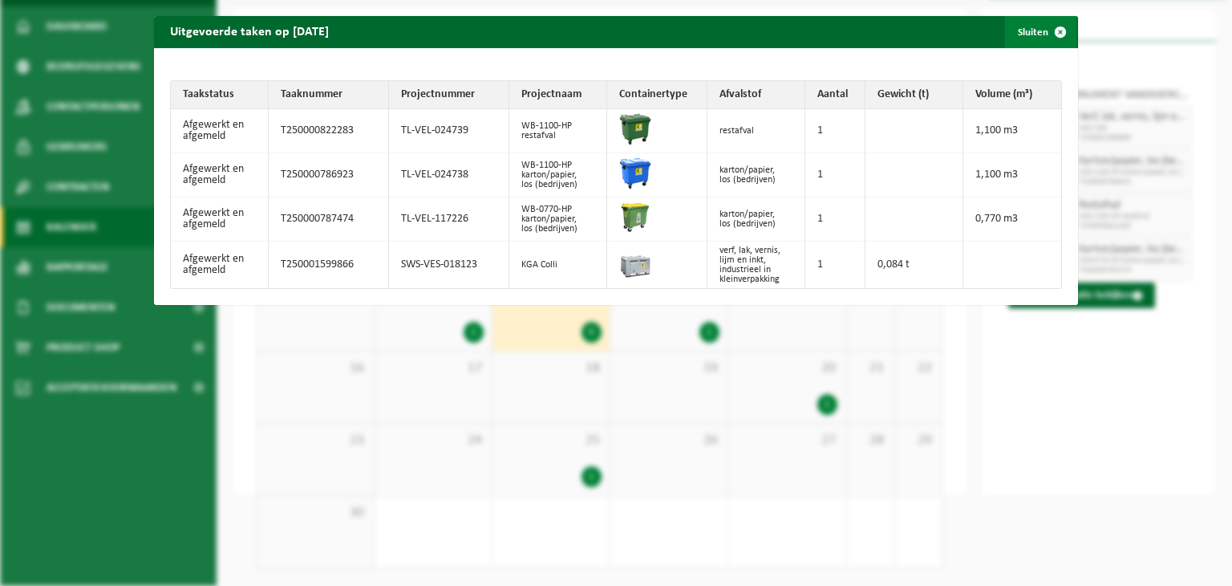
click at [1031, 29] on button "Sluiten" at bounding box center [1040, 32] width 71 height 32
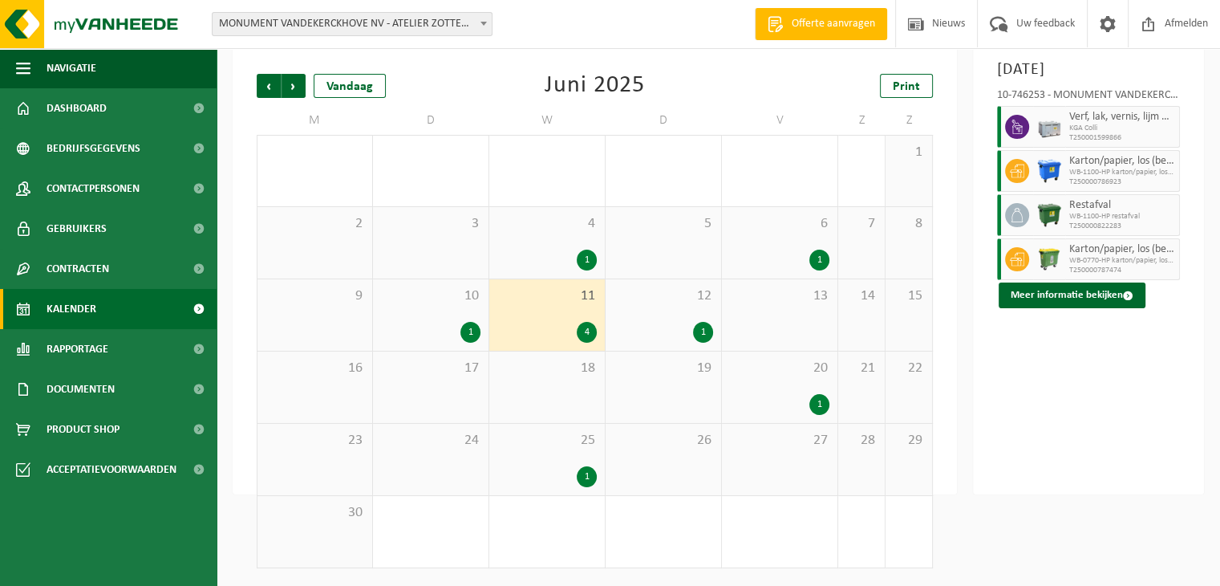
drag, startPoint x: 462, startPoint y: 313, endPoint x: 454, endPoint y: 310, distance: 8.4
click at [457, 311] on div "10 1" at bounding box center [431, 314] width 116 height 71
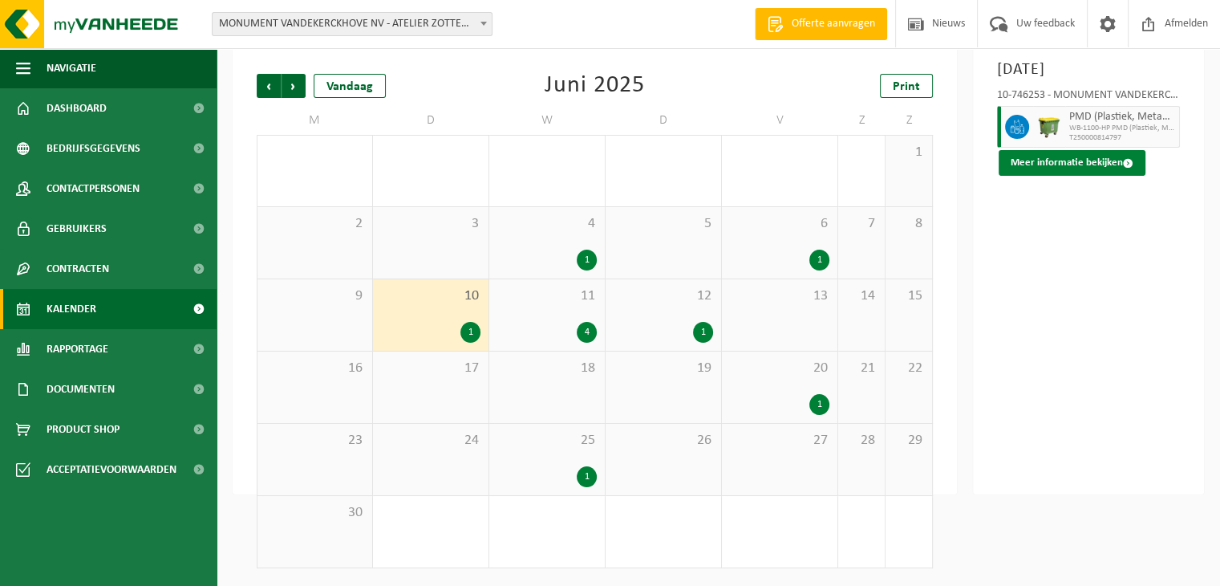
click at [1084, 163] on button "Meer informatie bekijken" at bounding box center [1072, 163] width 147 height 26
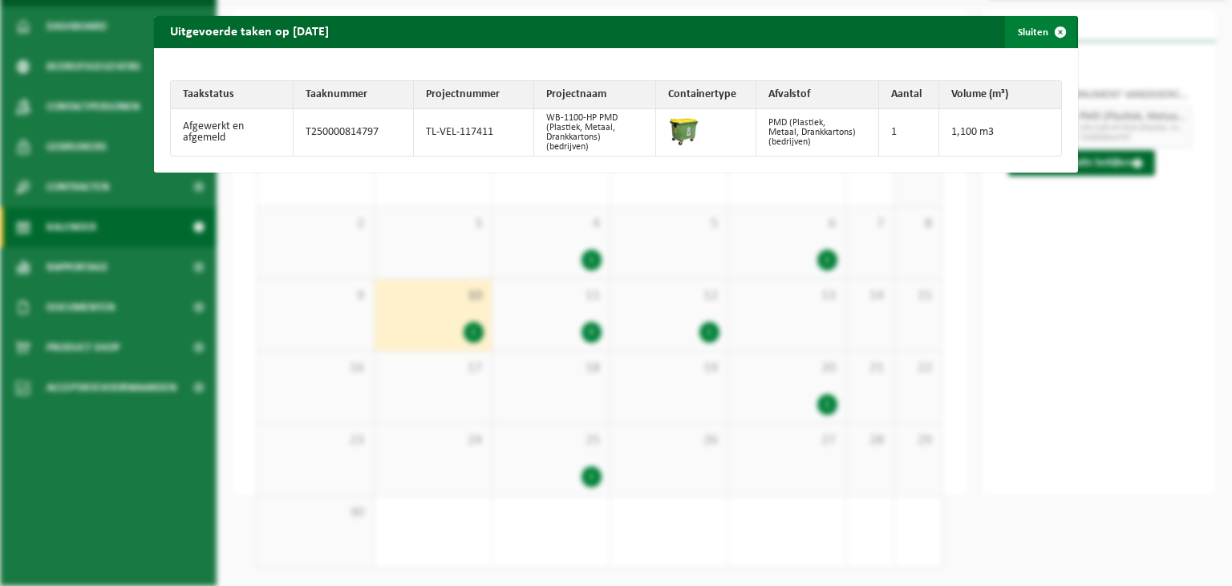
click at [1030, 24] on button "Sluiten" at bounding box center [1040, 32] width 71 height 32
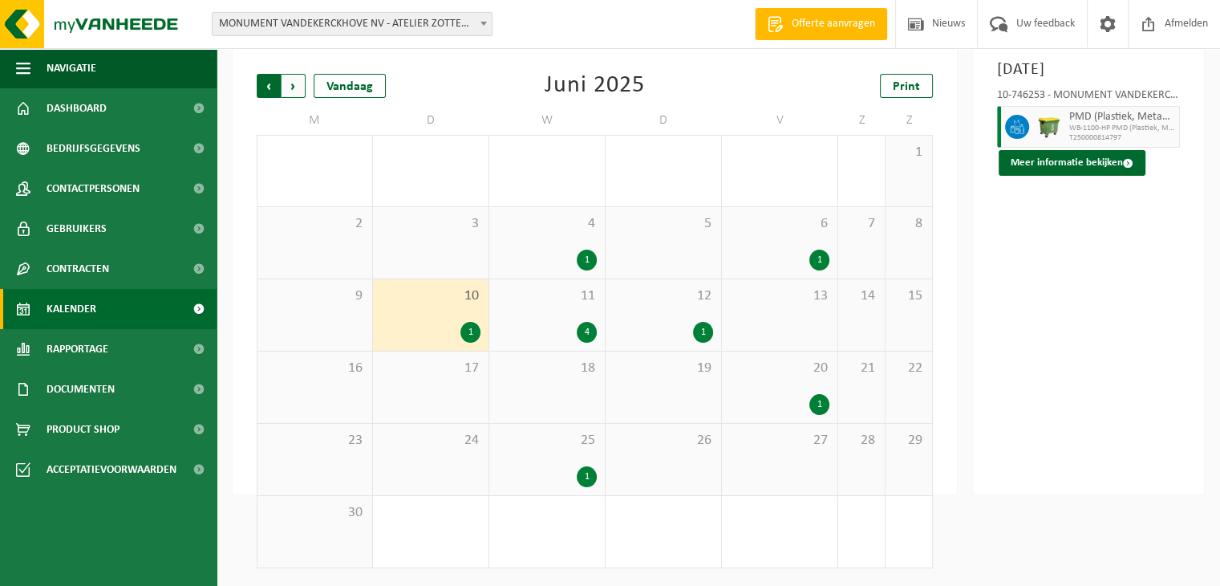
click at [299, 91] on span "Volgende" at bounding box center [294, 86] width 24 height 24
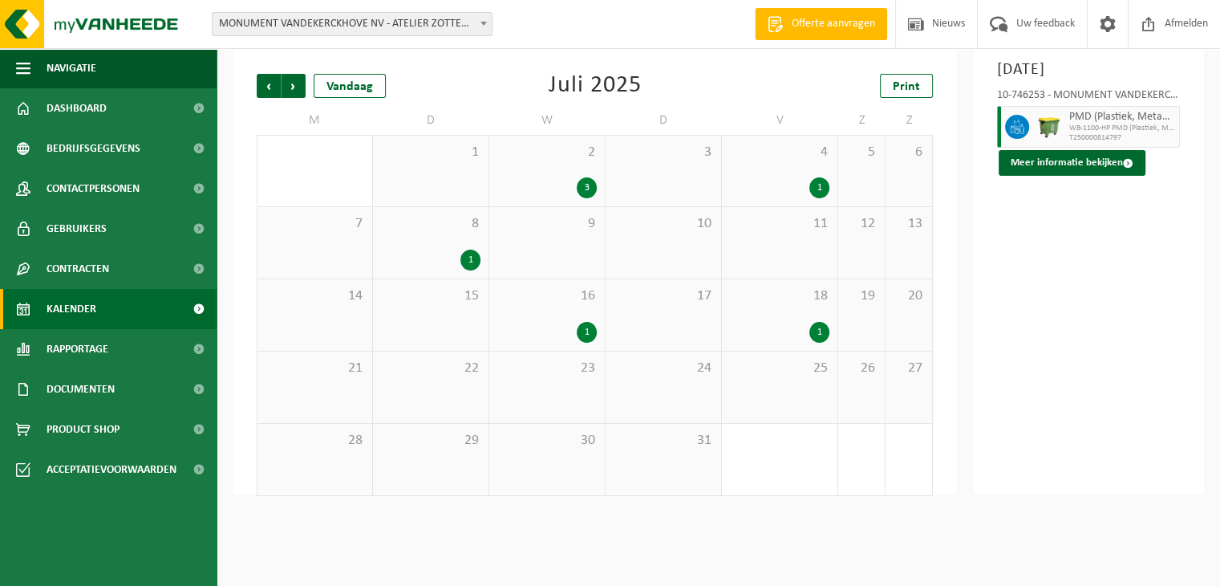
click at [576, 197] on div "3" at bounding box center [546, 187] width 99 height 21
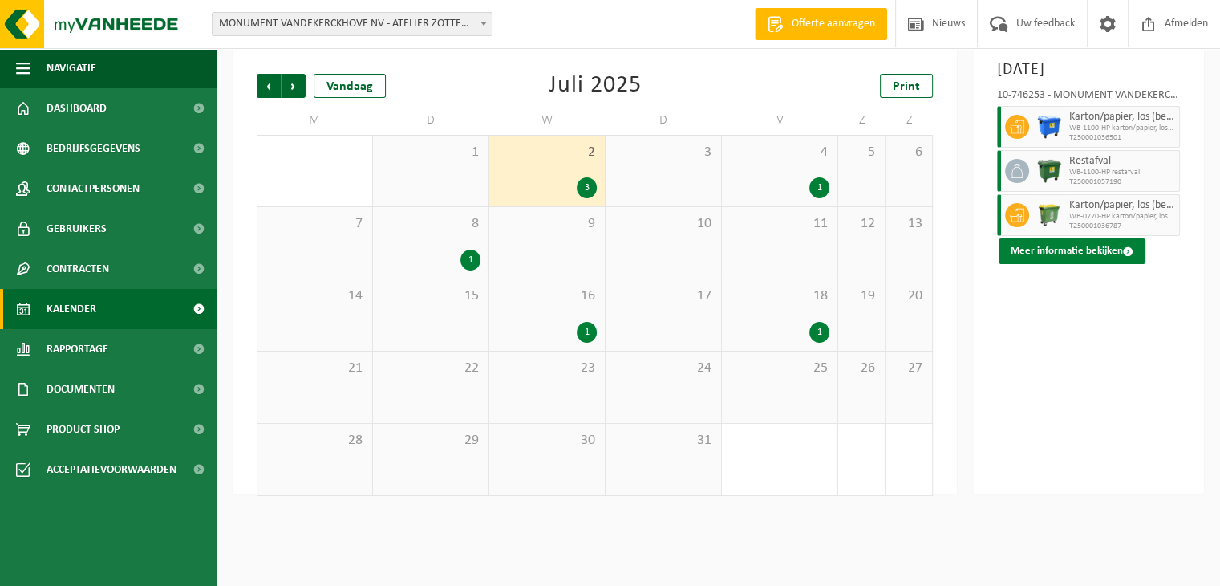
click at [1088, 241] on button "Meer informatie bekijken" at bounding box center [1072, 251] width 147 height 26
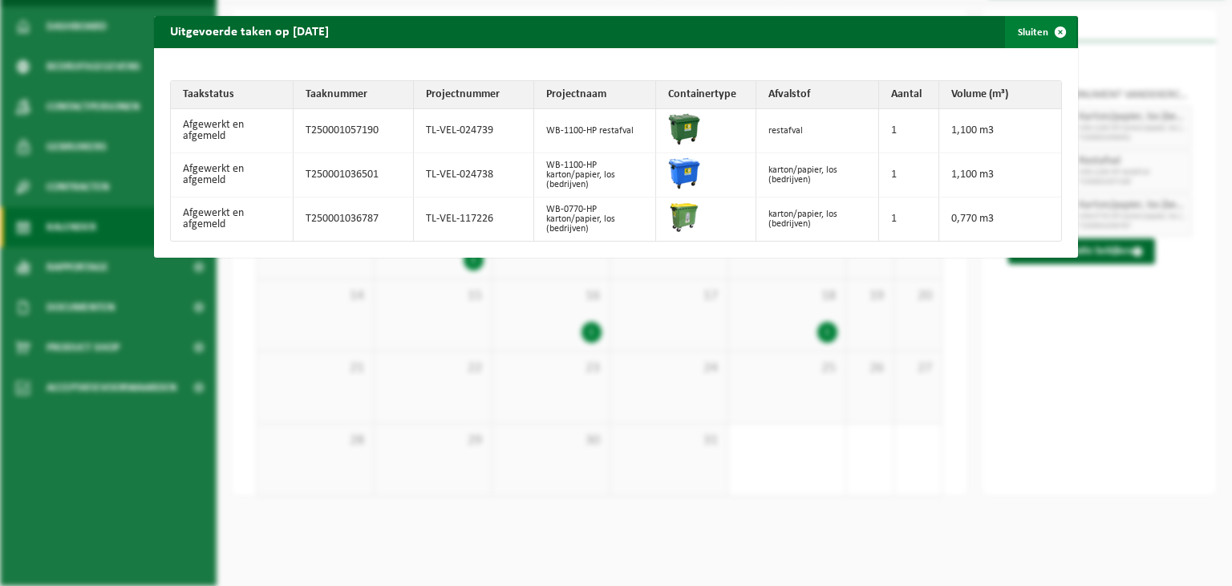
click at [1033, 30] on button "Sluiten" at bounding box center [1040, 32] width 71 height 32
